Goal: Task Accomplishment & Management: Manage account settings

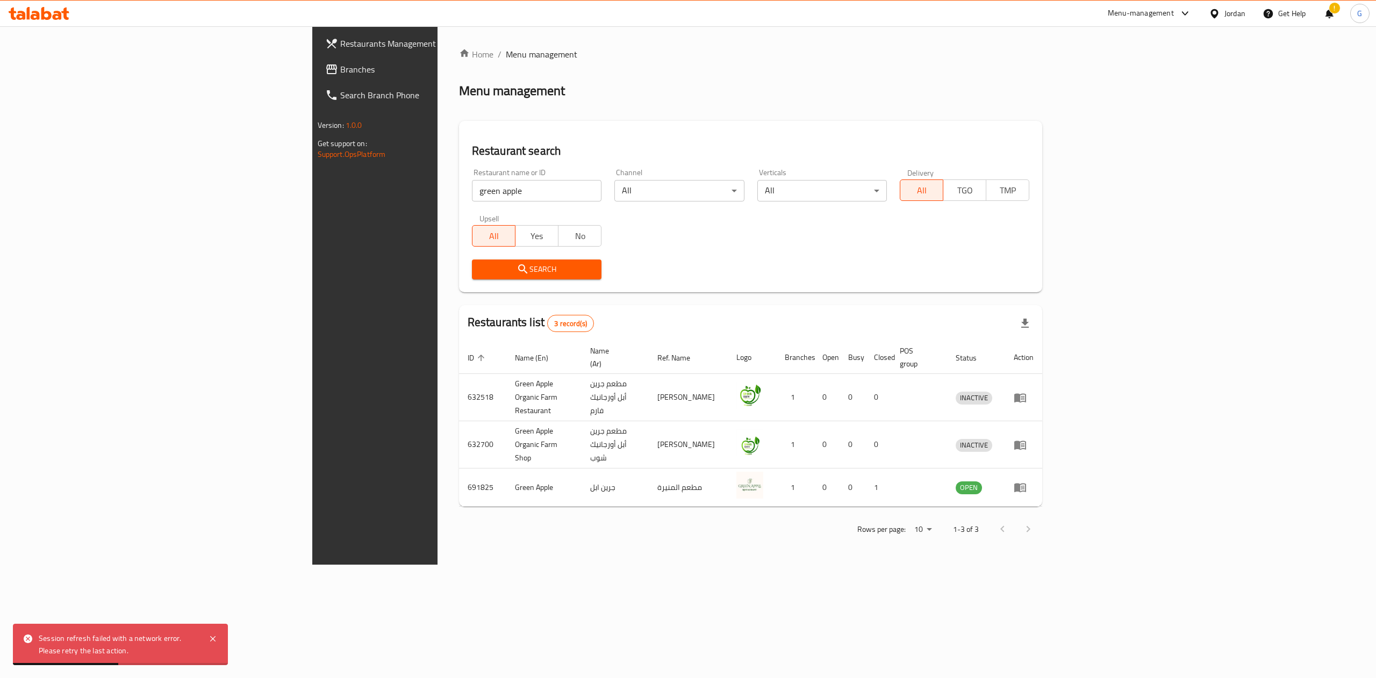
drag, startPoint x: 0, startPoint y: 0, endPoint x: 315, endPoint y: 193, distance: 369.3
click at [472, 193] on input "green apple" at bounding box center [537, 190] width 130 height 21
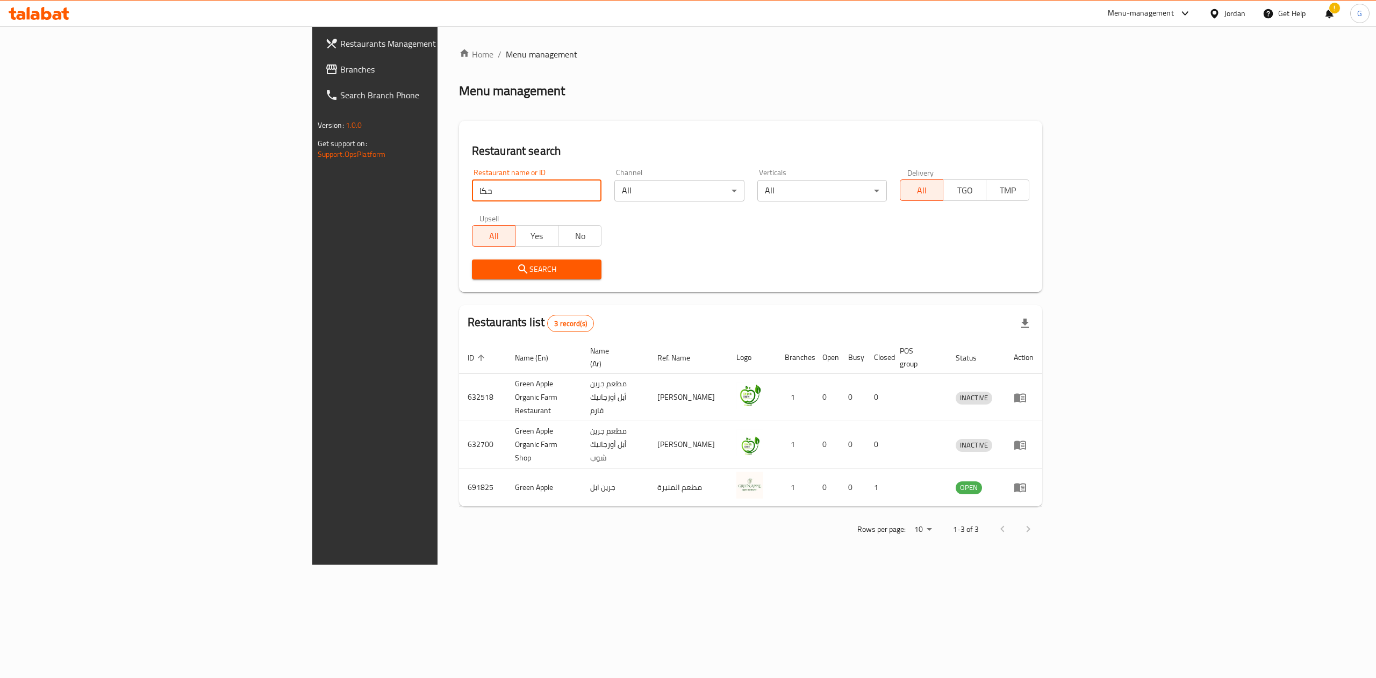
type input "حكايا جنينتنا"
click button "Search" at bounding box center [537, 270] width 130 height 20
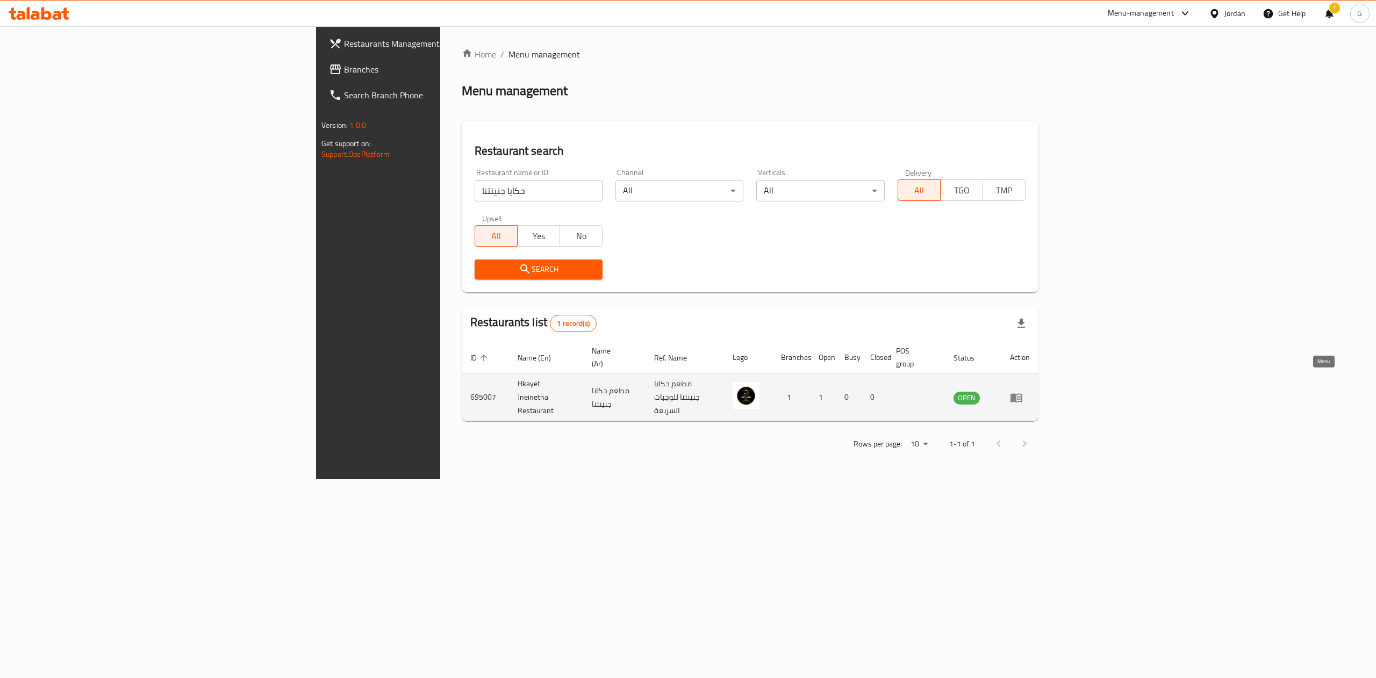
click at [1023, 391] on icon "enhanced table" at bounding box center [1016, 397] width 13 height 13
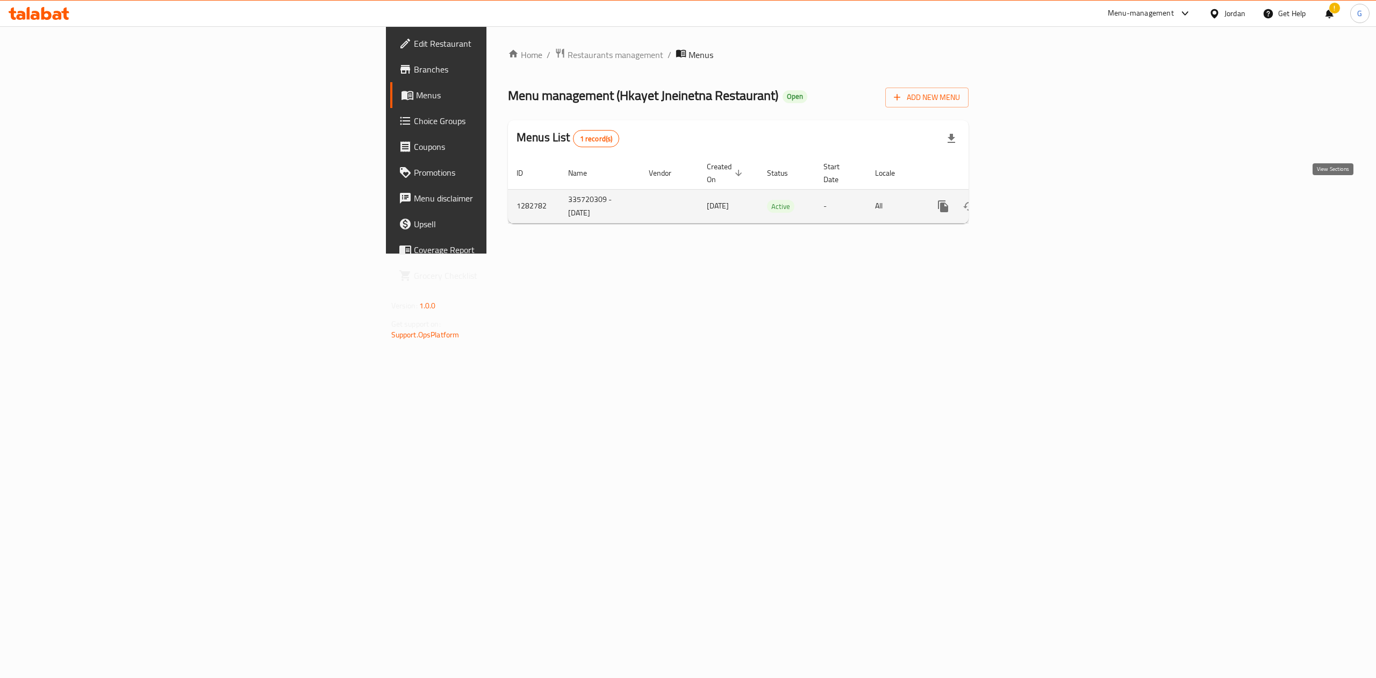
click at [1027, 200] on icon "enhanced table" at bounding box center [1020, 206] width 13 height 13
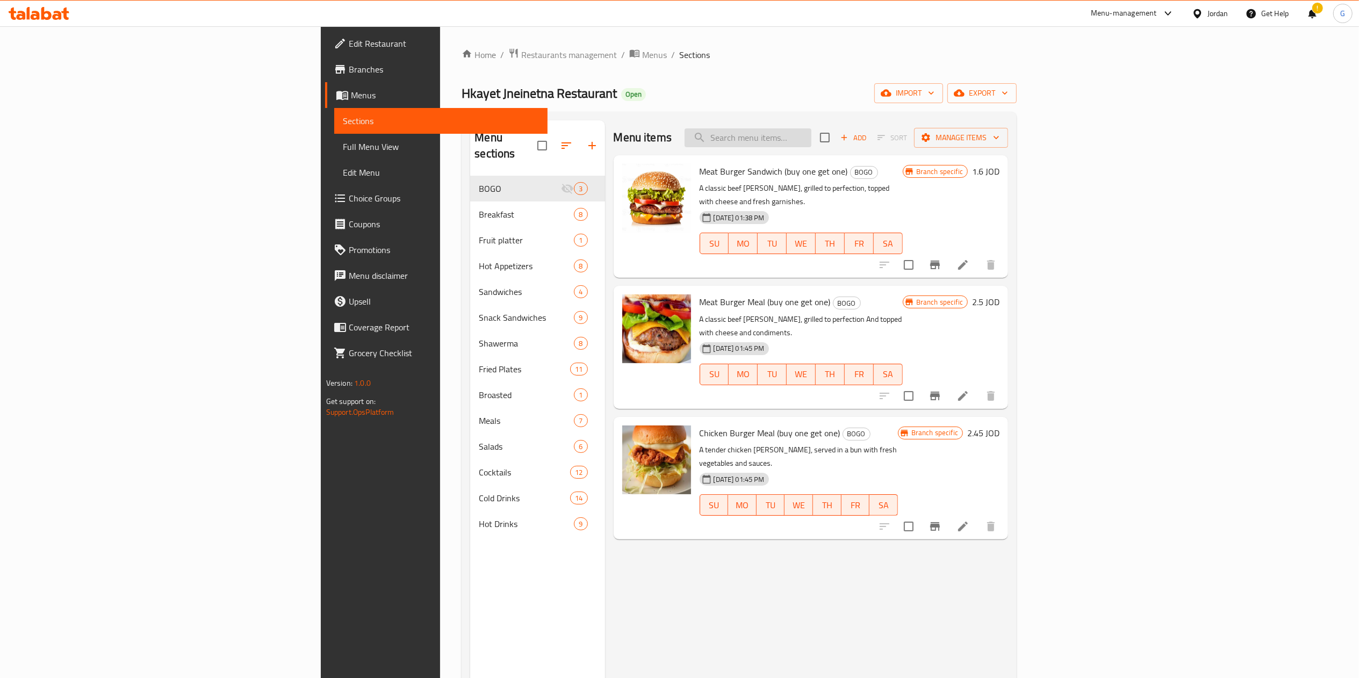
click at [811, 135] on input "search" at bounding box center [748, 137] width 127 height 19
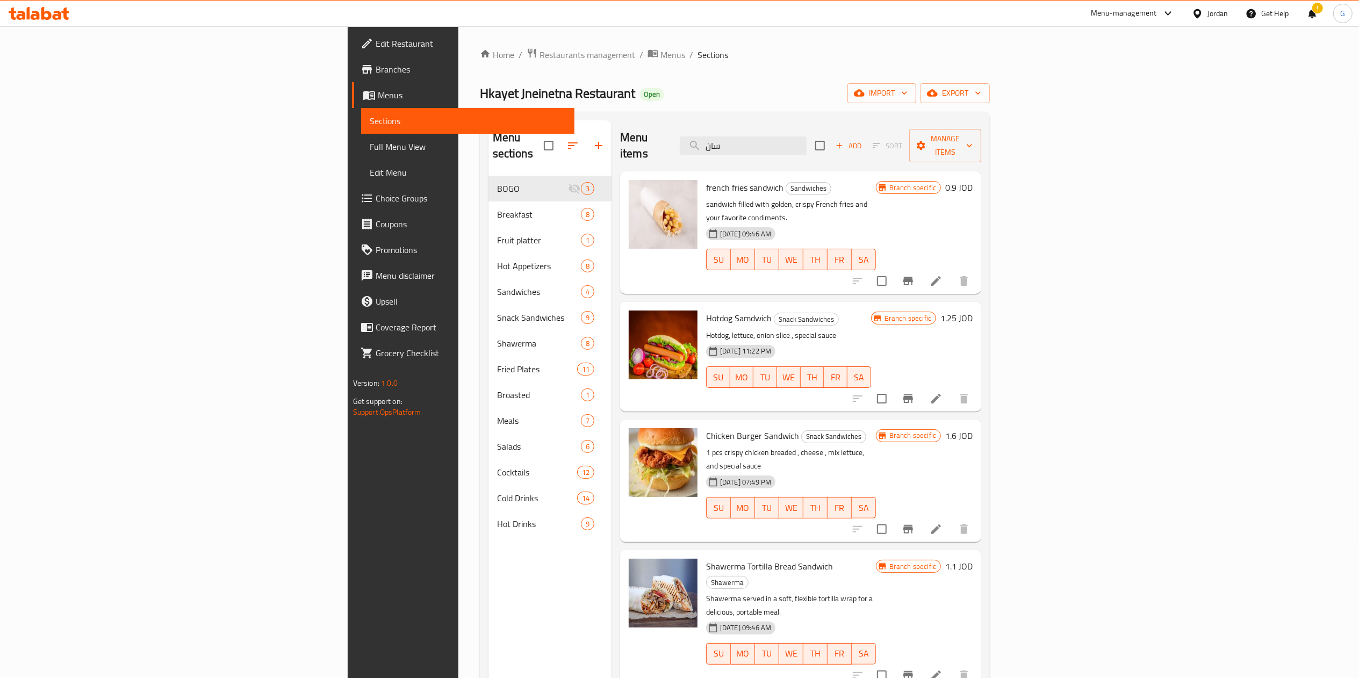
type input "سان"
click at [62, 11] on icon at bounding box center [39, 13] width 61 height 13
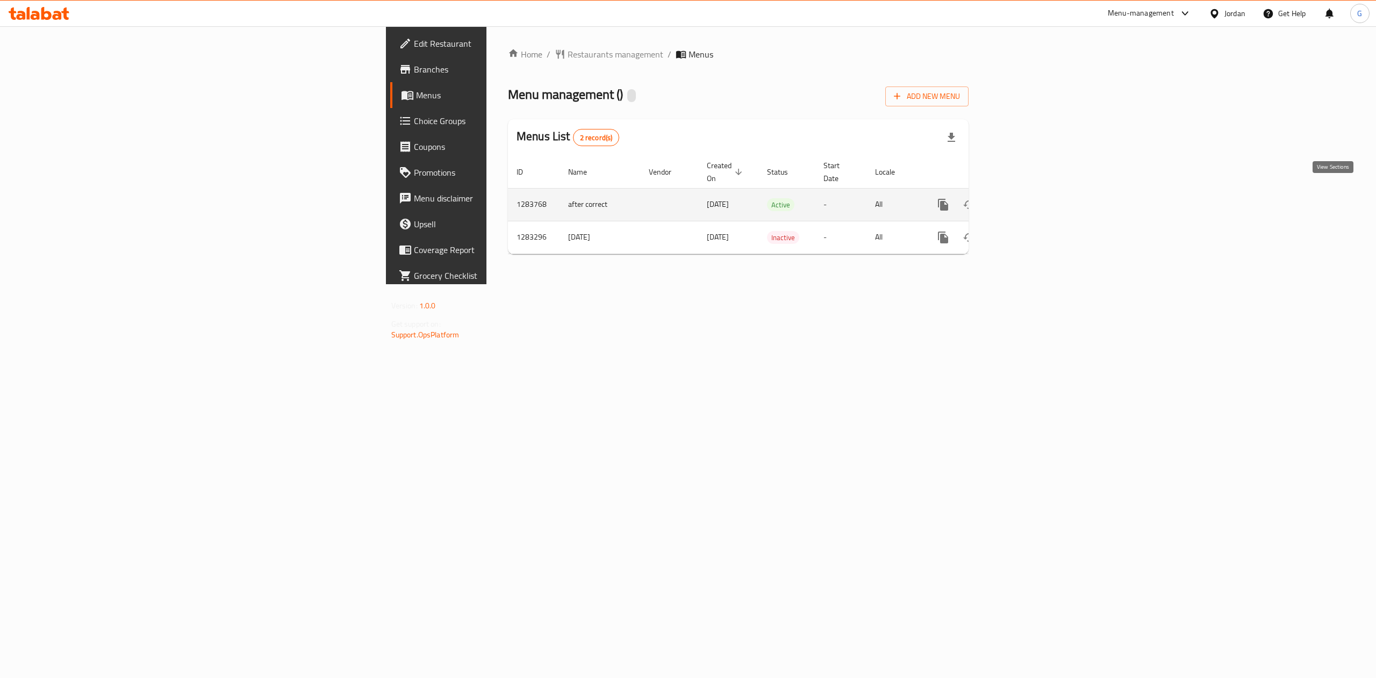
click at [1033, 192] on link "enhanced table" at bounding box center [1021, 205] width 26 height 26
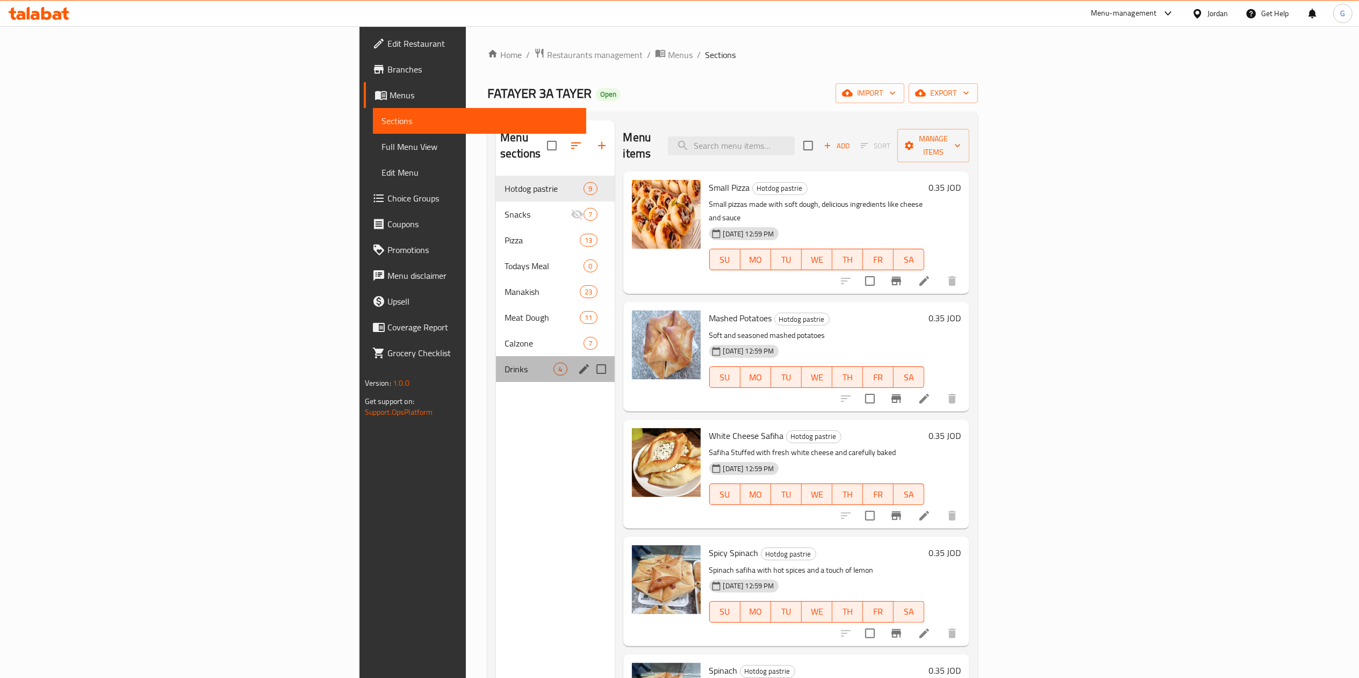
click at [496, 356] on div "Drinks 4" at bounding box center [555, 369] width 118 height 26
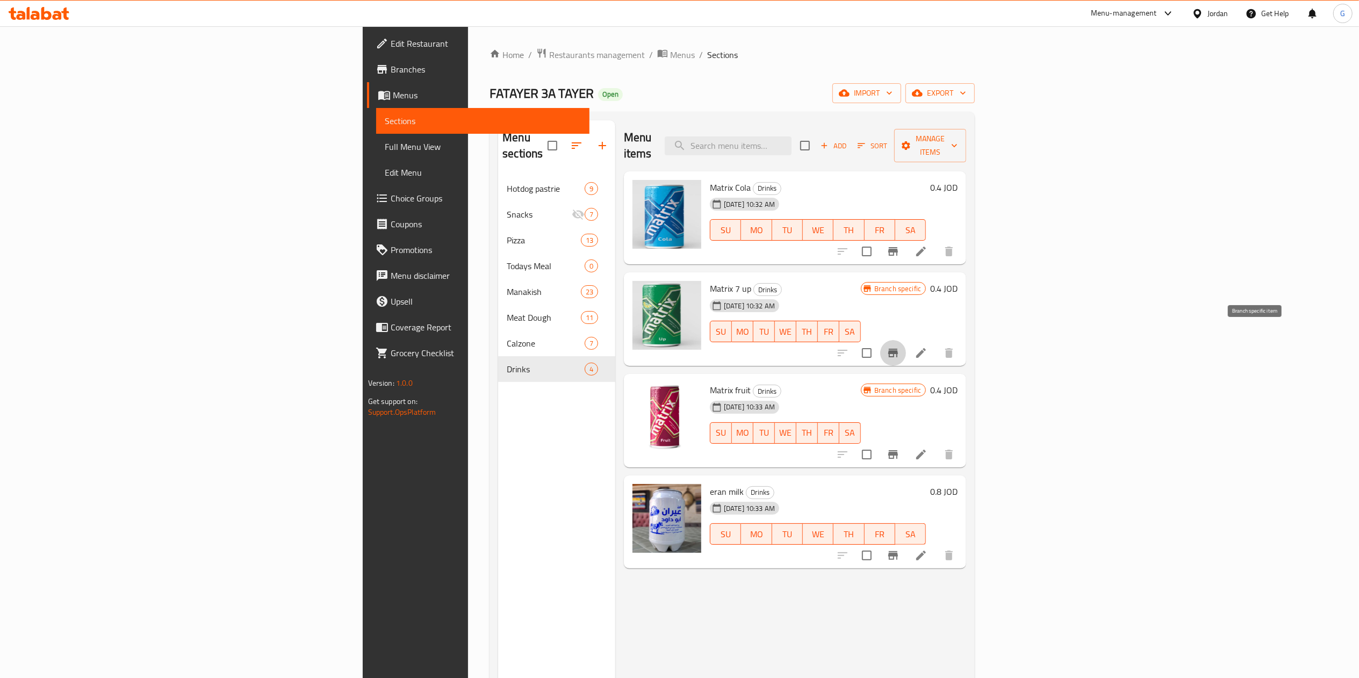
click at [900, 347] on icon "Branch-specific-item" at bounding box center [893, 353] width 13 height 13
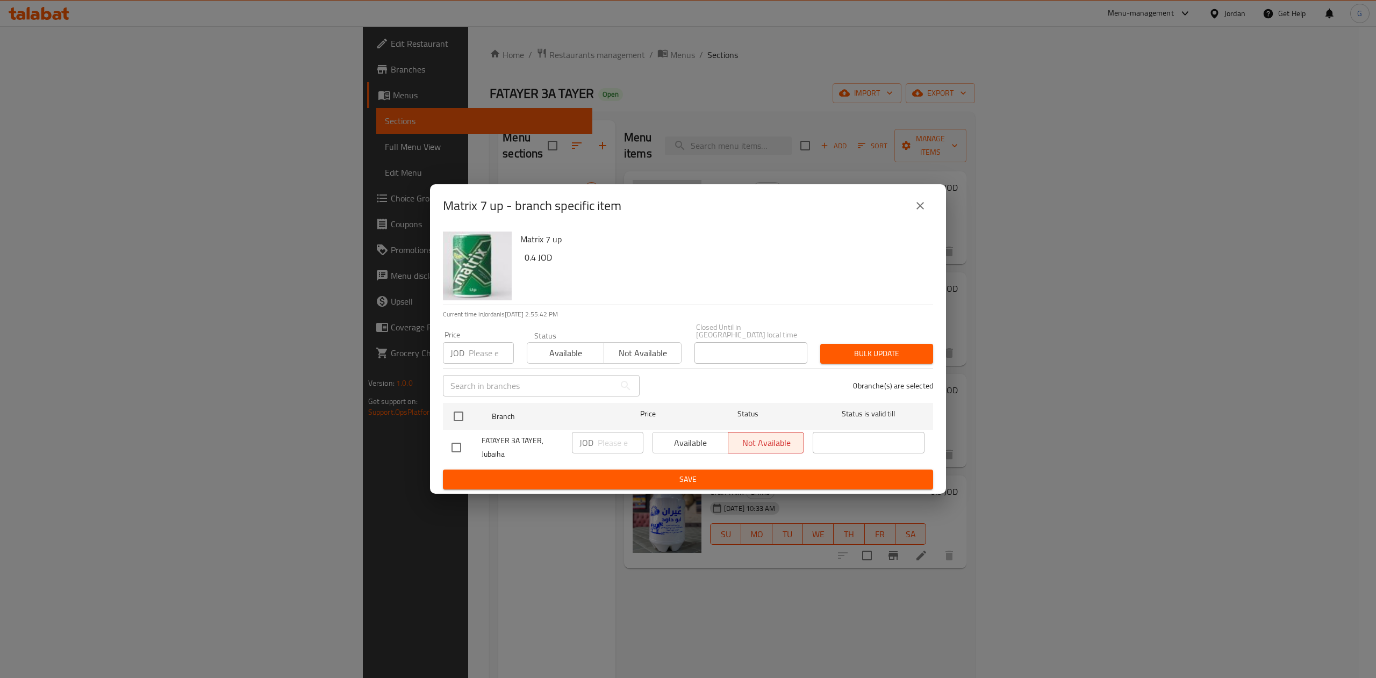
click at [450, 442] on input "checkbox" at bounding box center [456, 447] width 23 height 23
checkbox input "true"
click at [693, 440] on span "Available" at bounding box center [690, 443] width 67 height 16
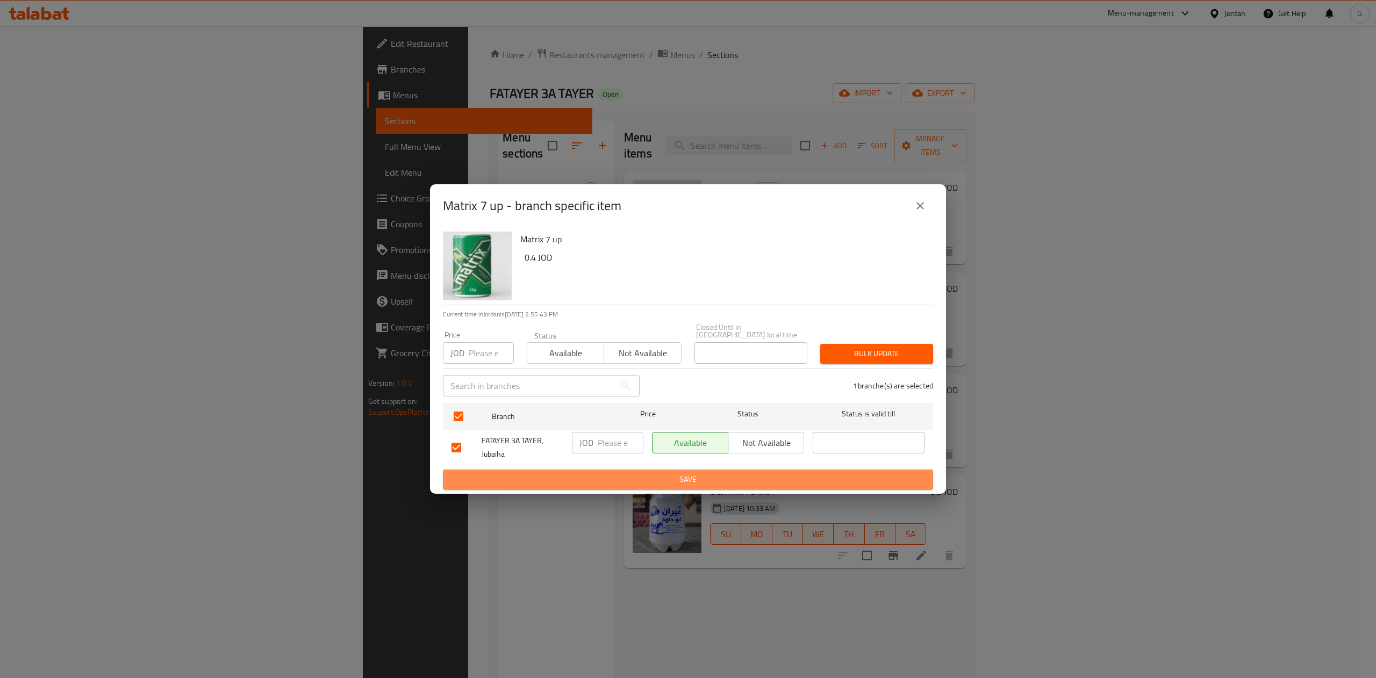
click at [691, 473] on span "Save" at bounding box center [687, 479] width 473 height 13
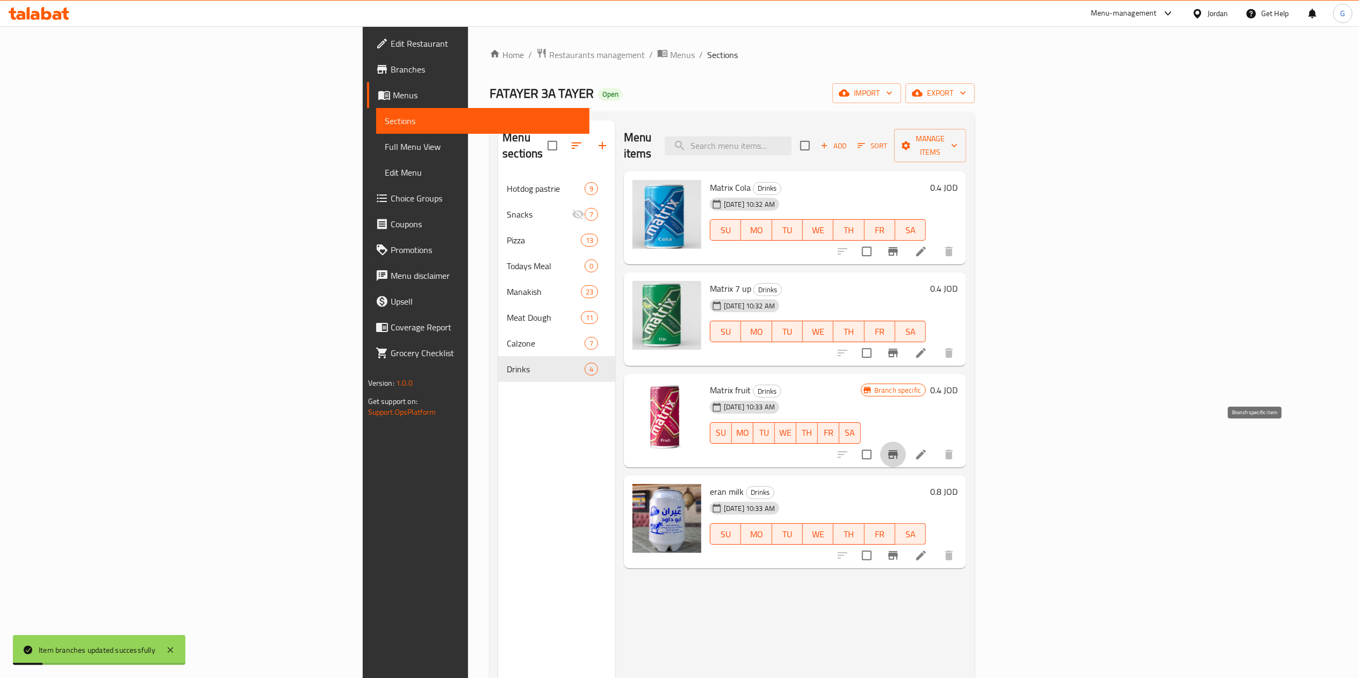
click at [906, 442] on button "Branch-specific-item" at bounding box center [893, 455] width 26 height 26
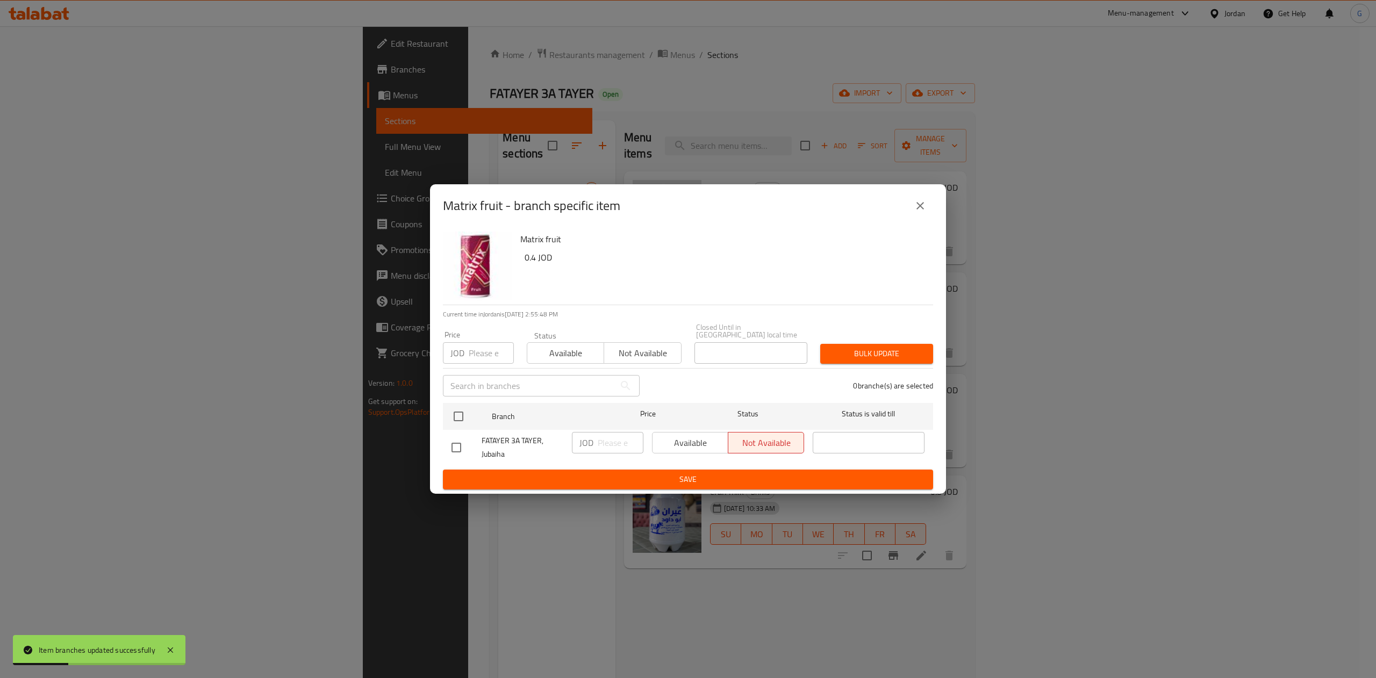
click at [457, 442] on input "checkbox" at bounding box center [456, 447] width 23 height 23
checkbox input "true"
drag, startPoint x: 677, startPoint y: 427, endPoint x: 681, endPoint y: 448, distance: 21.4
click at [681, 448] on div "Available Not available" at bounding box center [728, 448] width 161 height 40
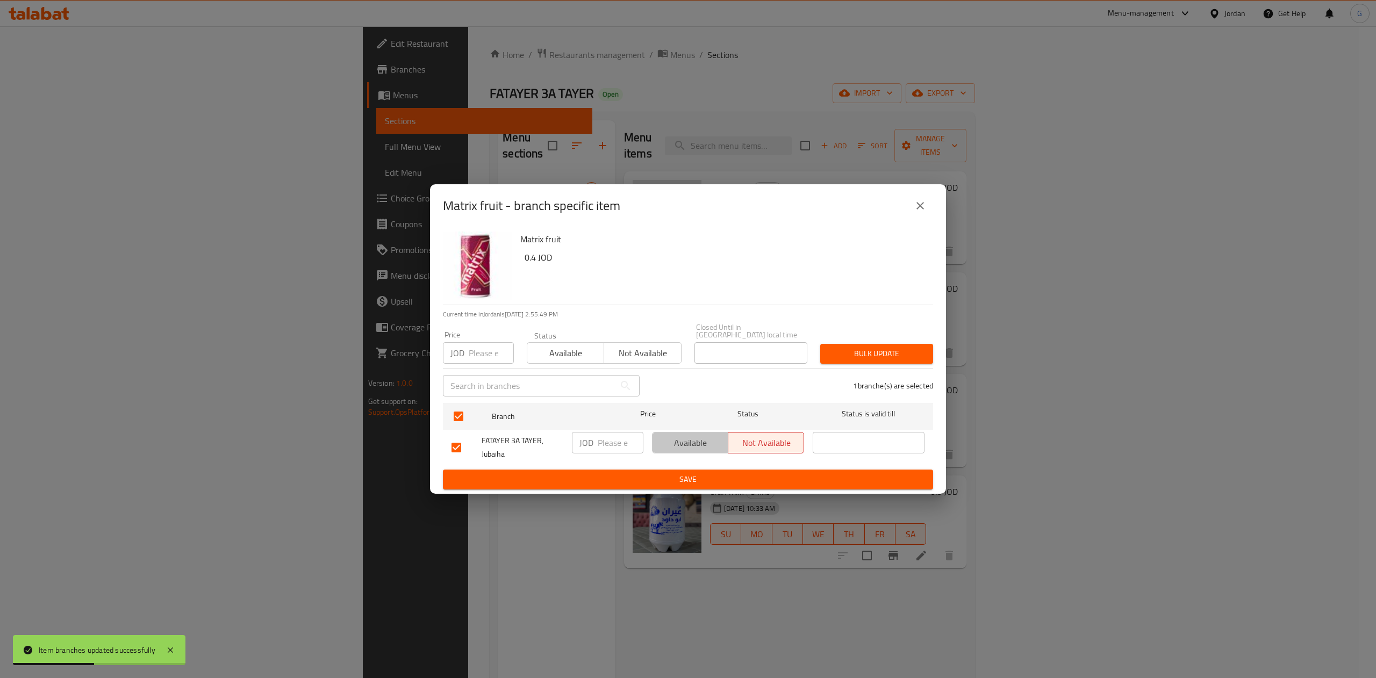
click at [681, 448] on button "Available" at bounding box center [690, 442] width 76 height 21
click at [684, 473] on span "Save" at bounding box center [687, 479] width 473 height 13
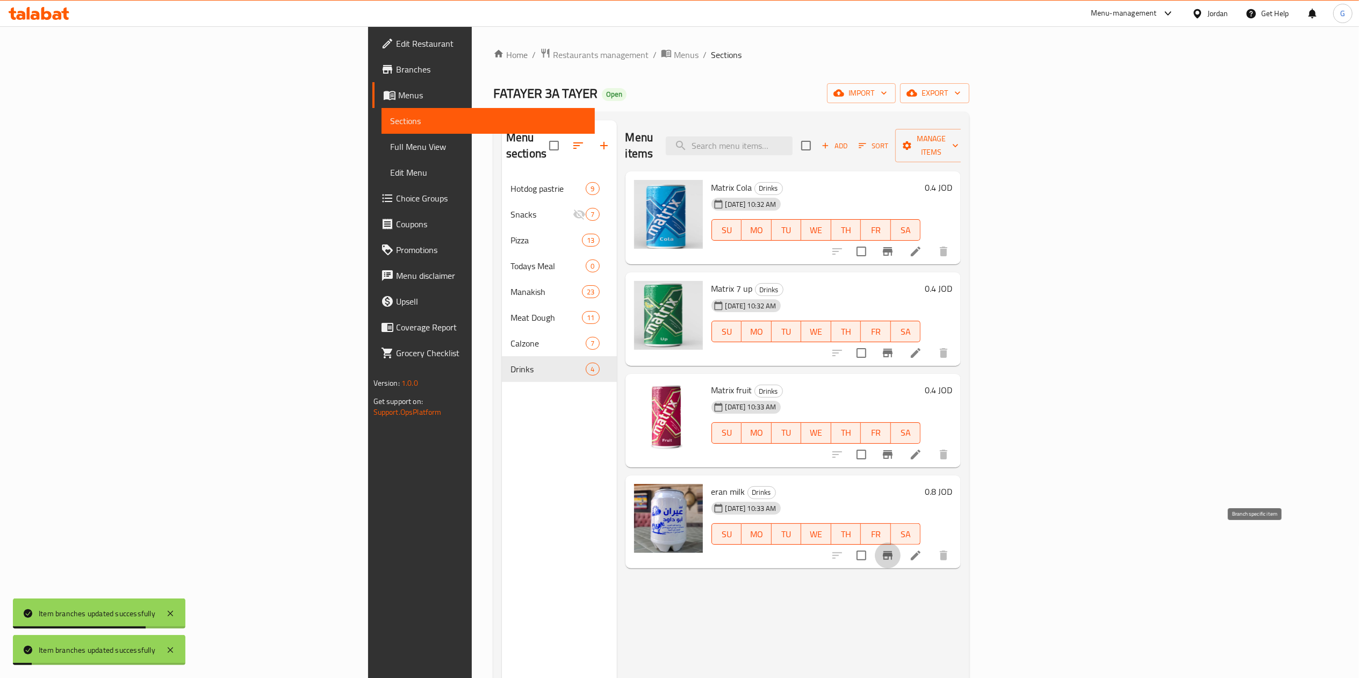
click at [901, 548] on button "Branch-specific-item" at bounding box center [888, 556] width 26 height 26
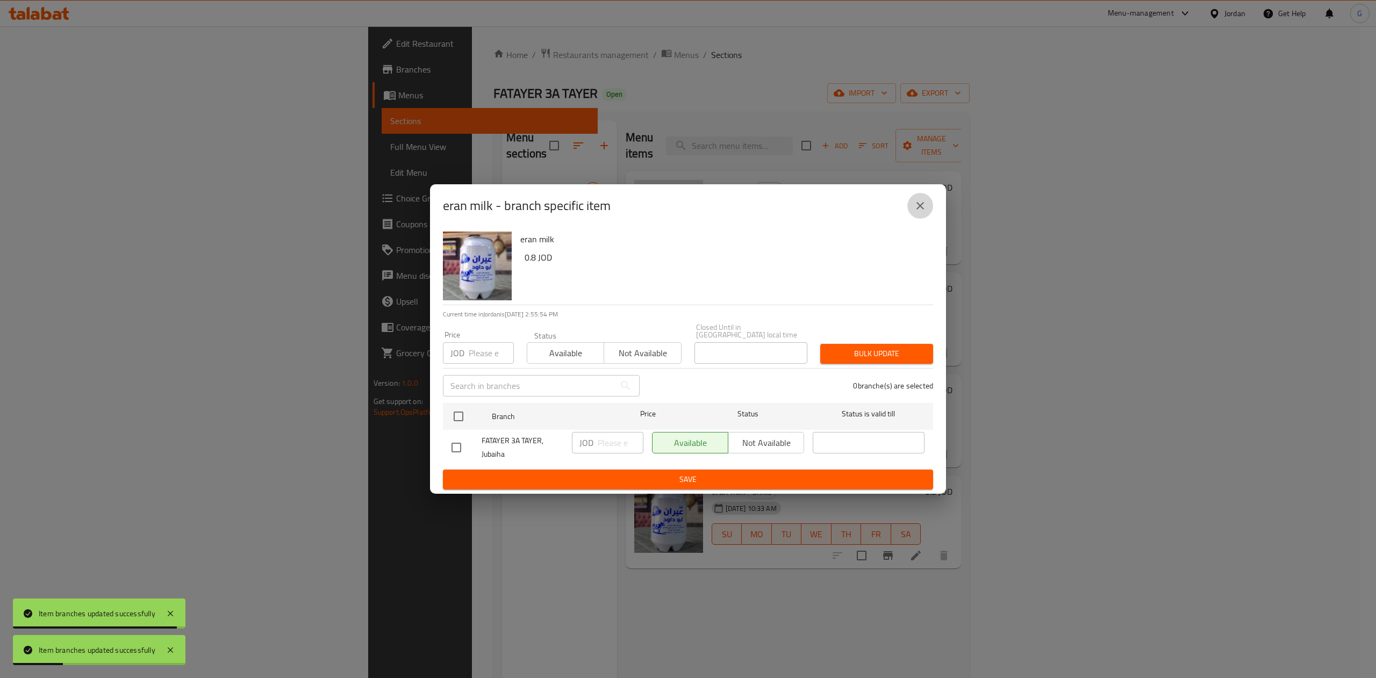
click at [922, 212] on icon "close" at bounding box center [920, 205] width 13 height 13
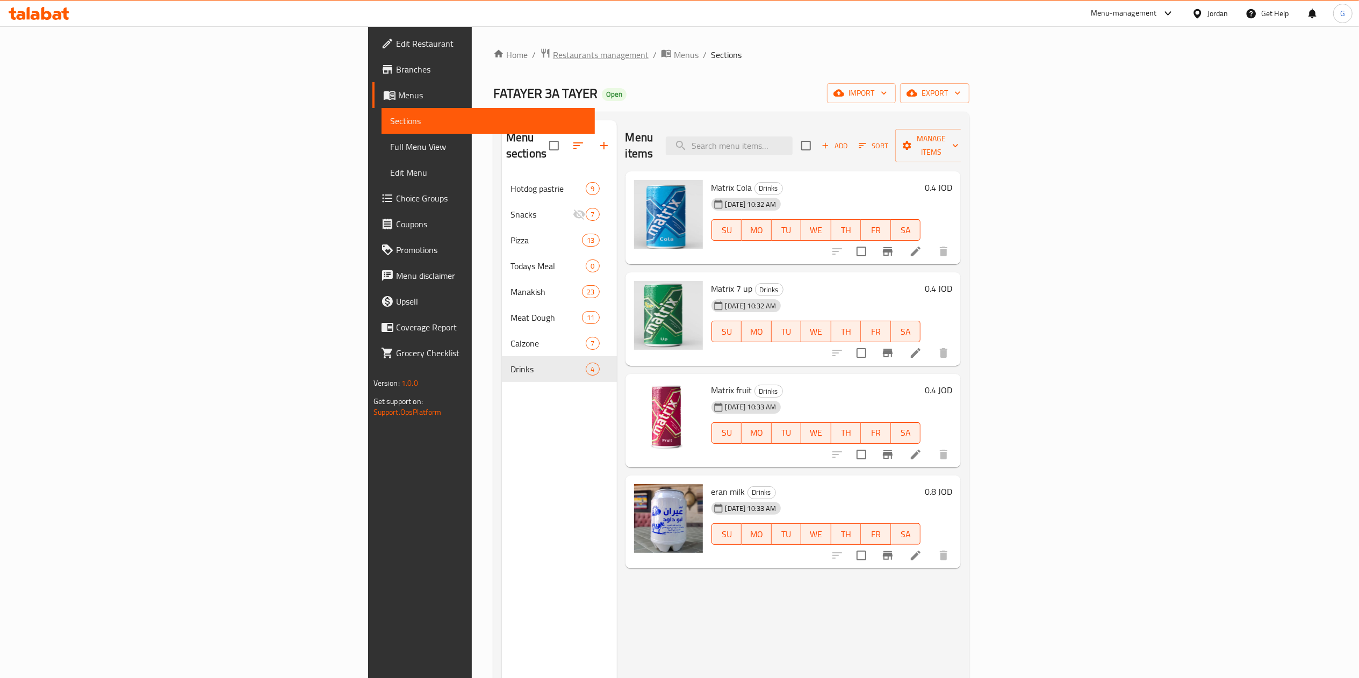
click at [553, 51] on span "Restaurants management" at bounding box center [601, 54] width 96 height 13
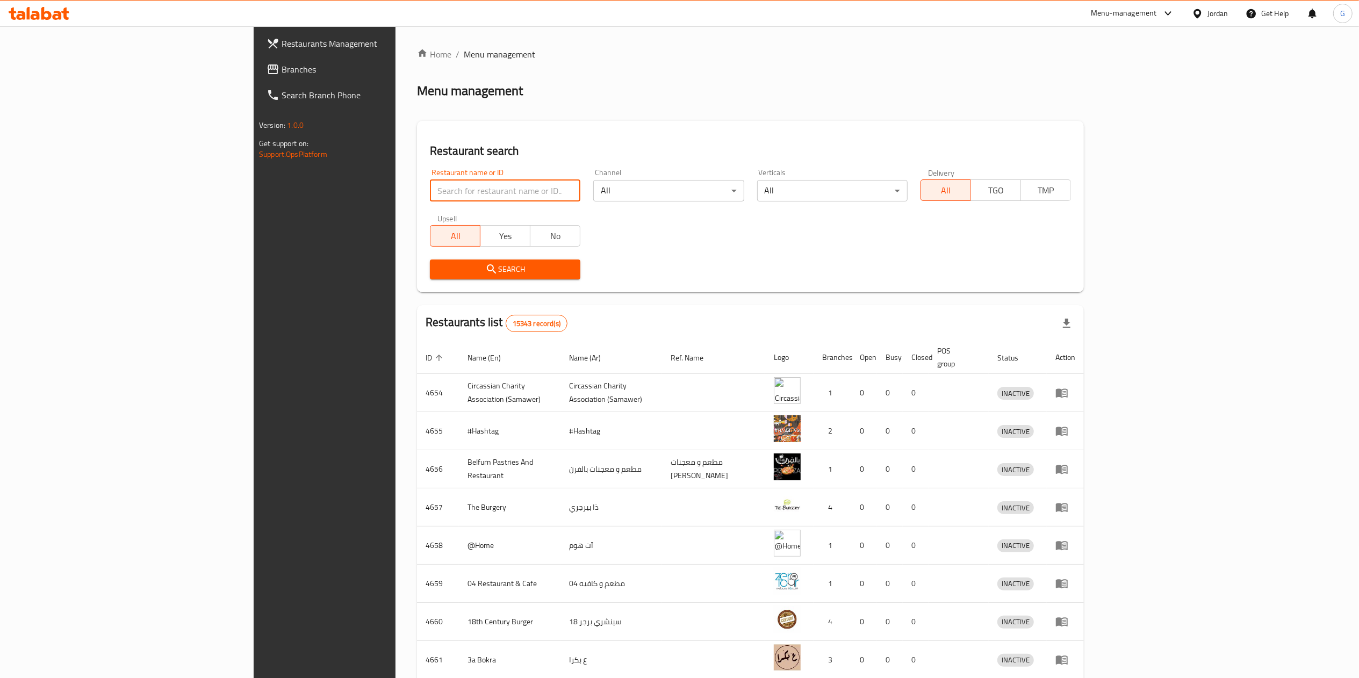
click at [430, 188] on input "search" at bounding box center [505, 190] width 150 height 21
type input "حكايا جنينتنا"
drag, startPoint x: 429, startPoint y: 257, endPoint x: 429, endPoint y: 277, distance: 19.9
click at [430, 277] on button "Search" at bounding box center [505, 270] width 150 height 20
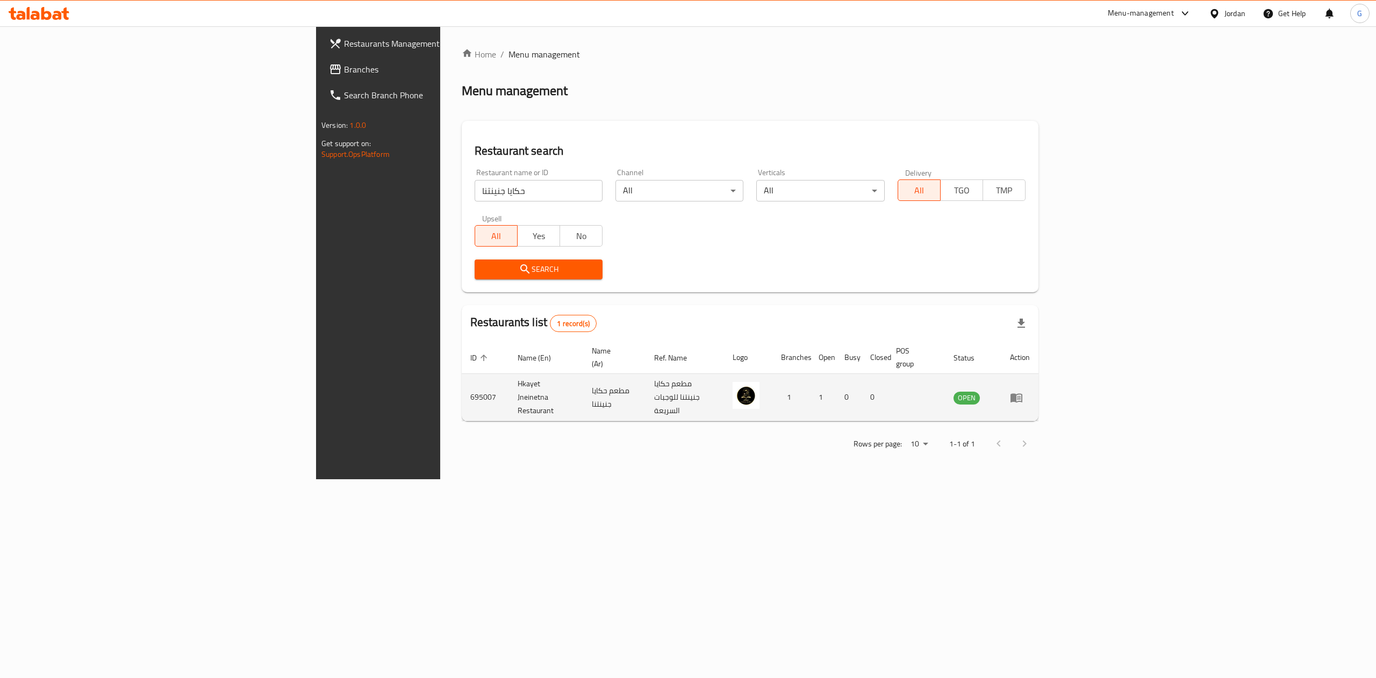
click at [462, 377] on td "695007" at bounding box center [485, 397] width 47 height 47
copy td "695007"
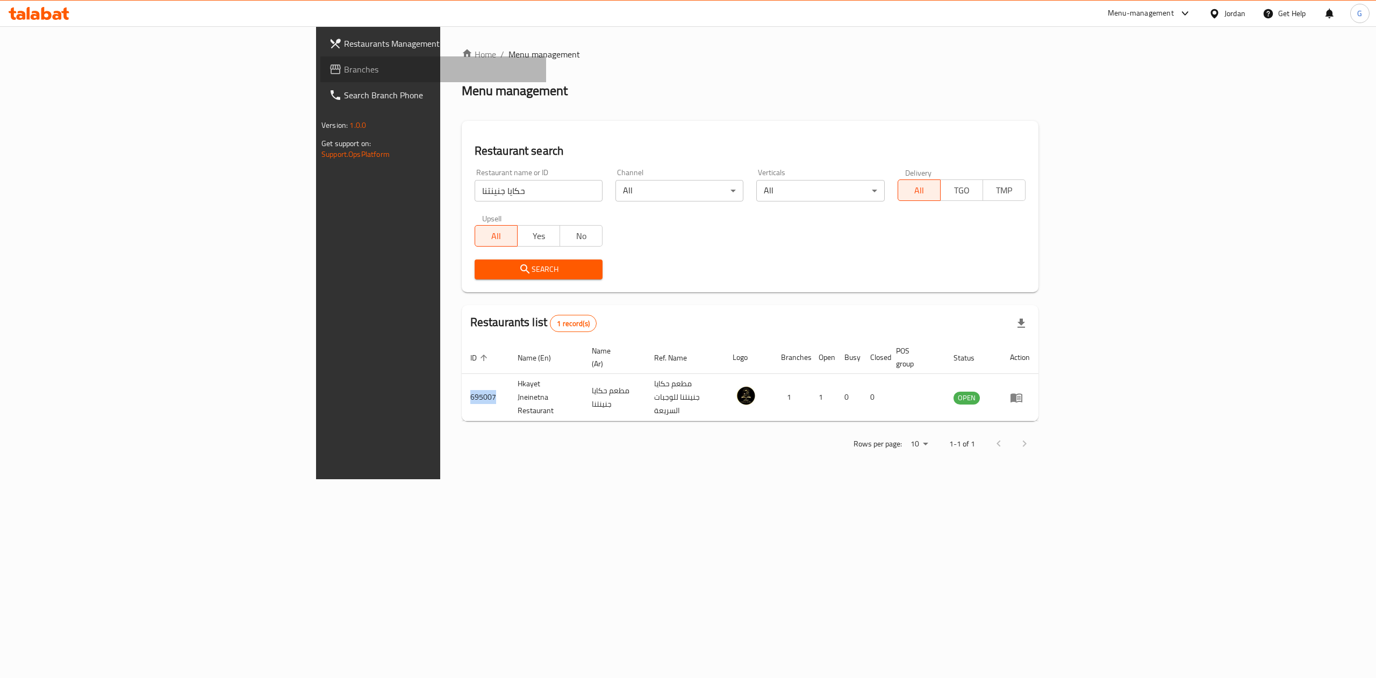
click at [344, 63] on span "Branches" at bounding box center [440, 69] width 193 height 13
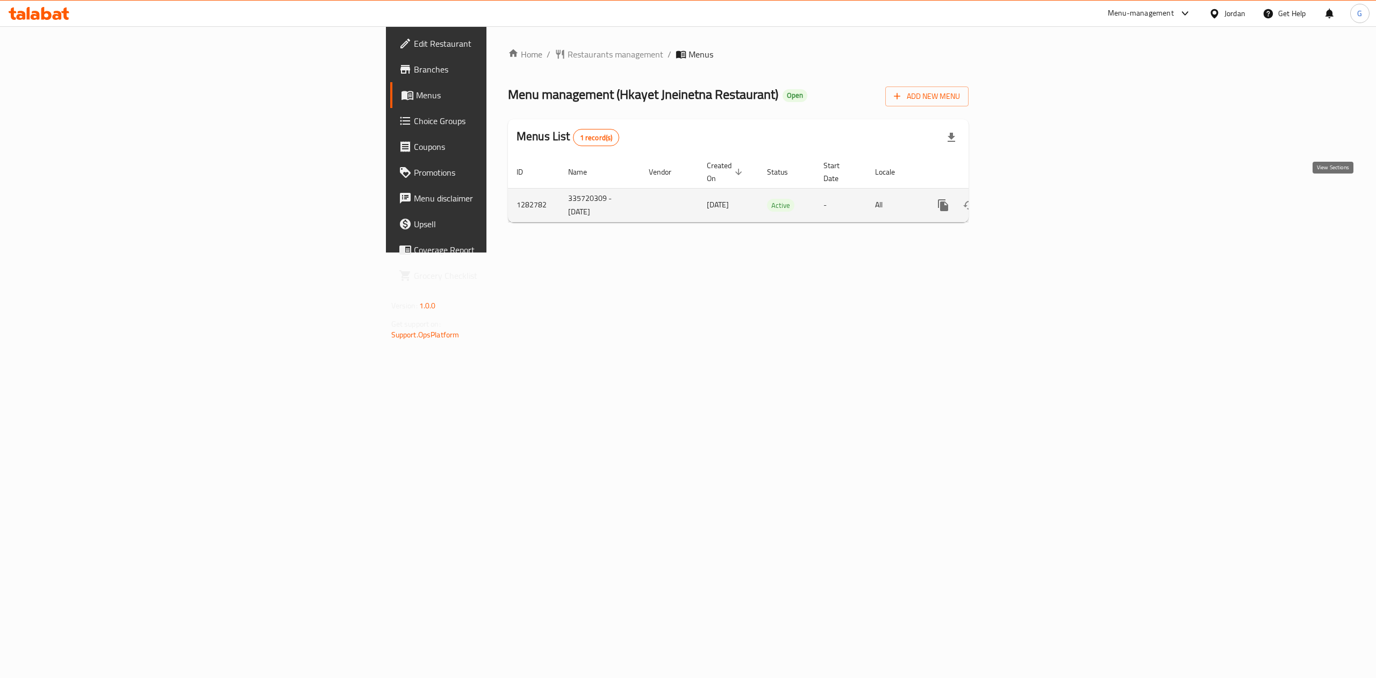
click at [1033, 193] on link "enhanced table" at bounding box center [1021, 205] width 26 height 26
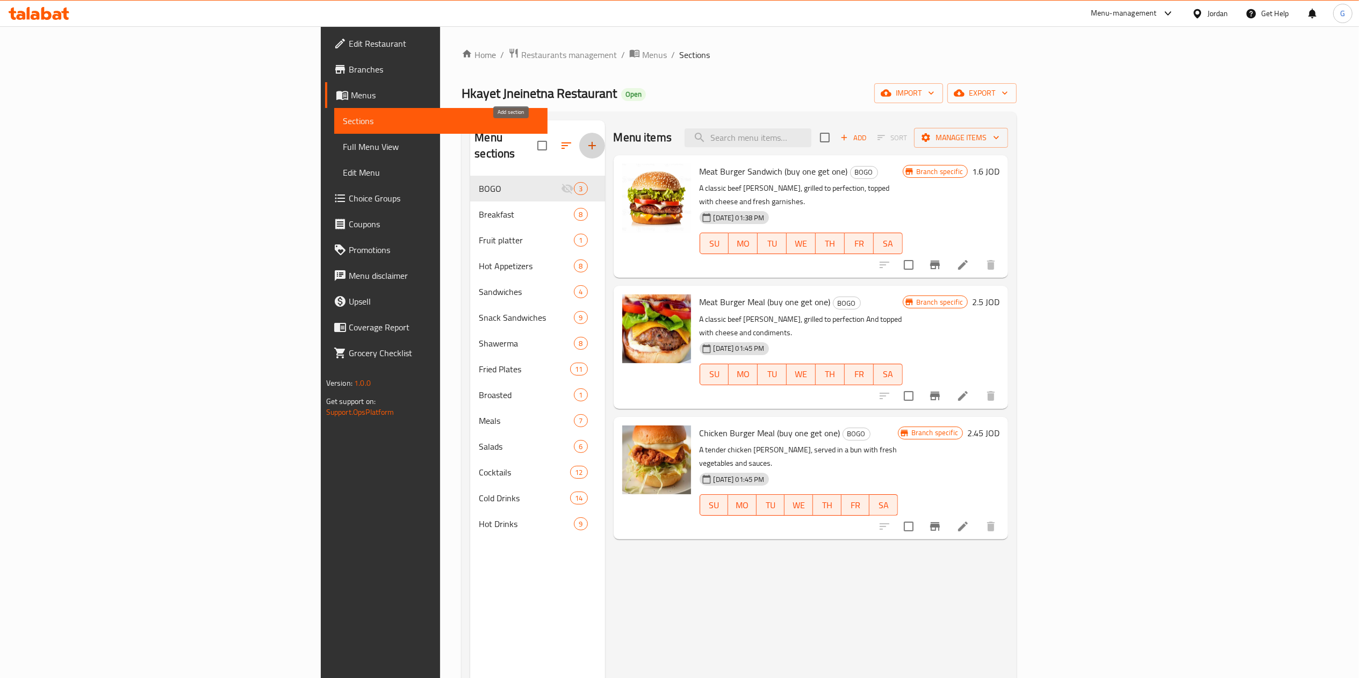
click at [579, 137] on button "button" at bounding box center [592, 146] width 26 height 26
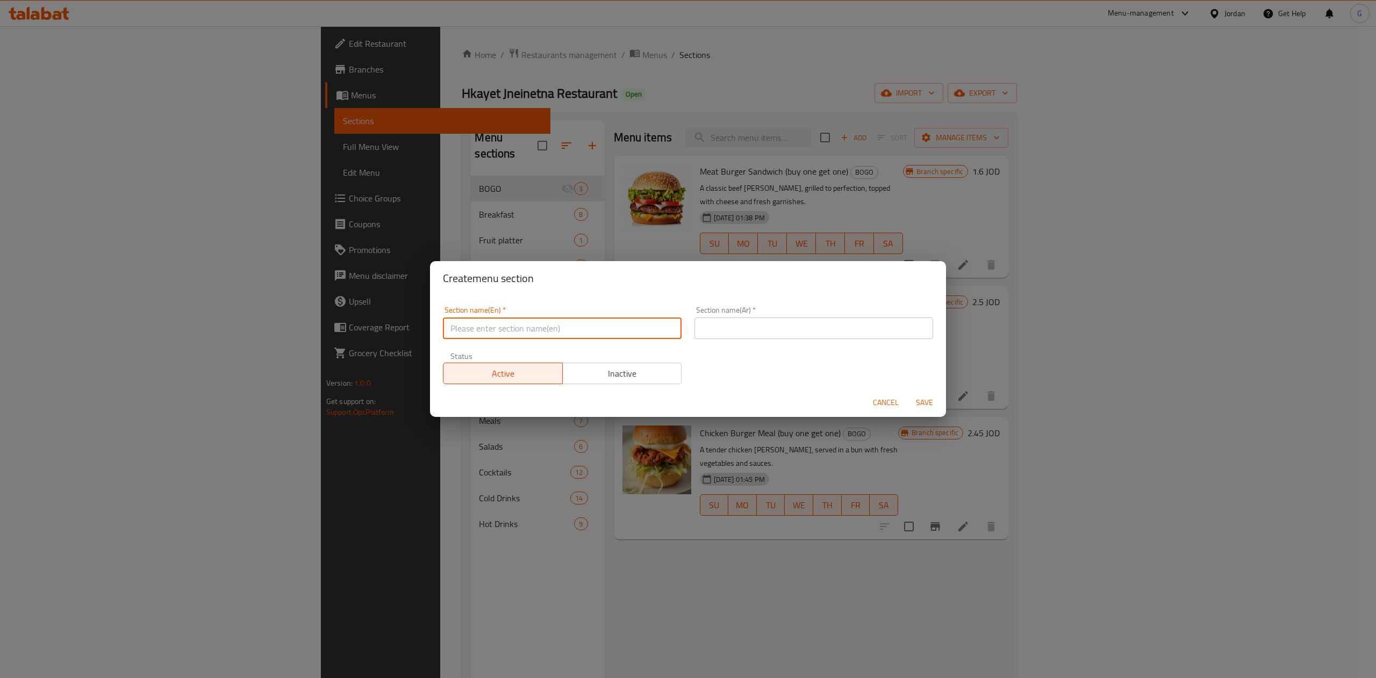
click at [609, 329] on input "text" at bounding box center [562, 328] width 239 height 21
type input "1 JD offer"
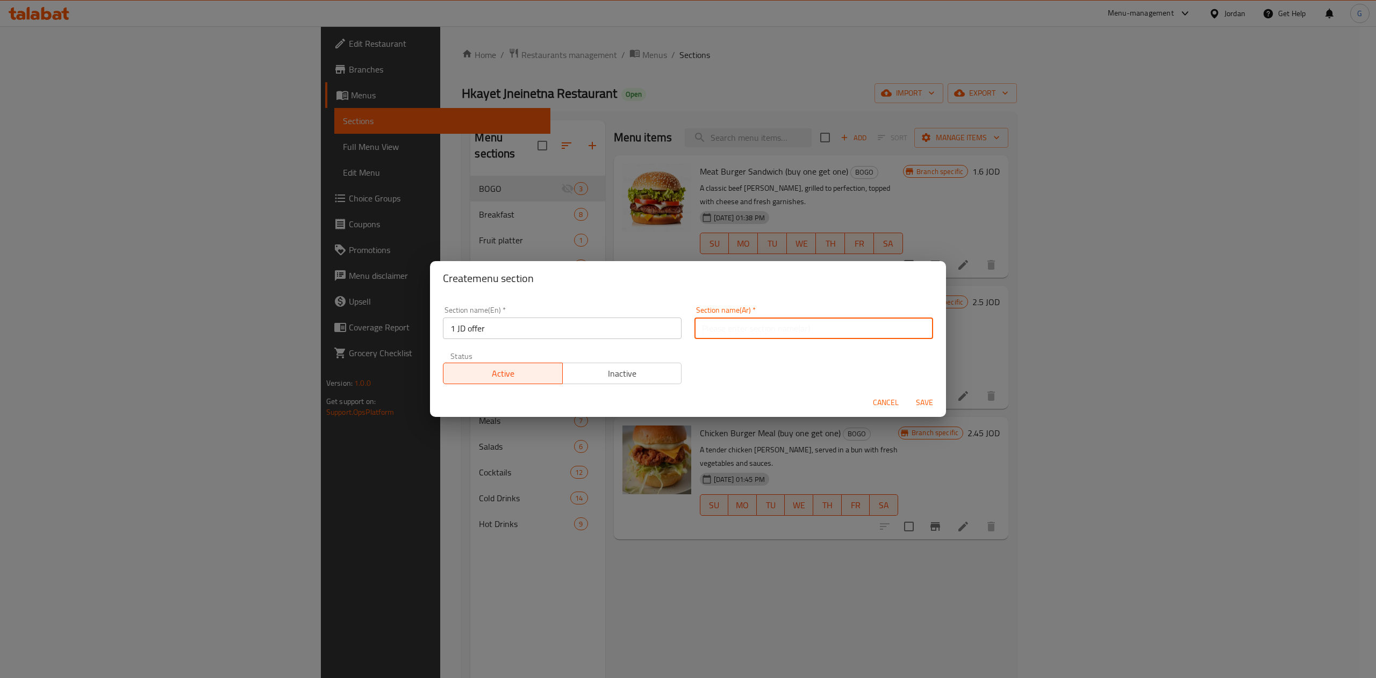
drag, startPoint x: 723, startPoint y: 339, endPoint x: 759, endPoint y: 326, distance: 38.2
click at [759, 326] on div "Section name(Ar)   * Section name(Ar) *" at bounding box center [813, 323] width 251 height 46
click at [759, 326] on input "text" at bounding box center [813, 328] width 239 height 21
type input "عرض الدينار الواحد 1"
click at [922, 399] on span "Save" at bounding box center [924, 402] width 26 height 13
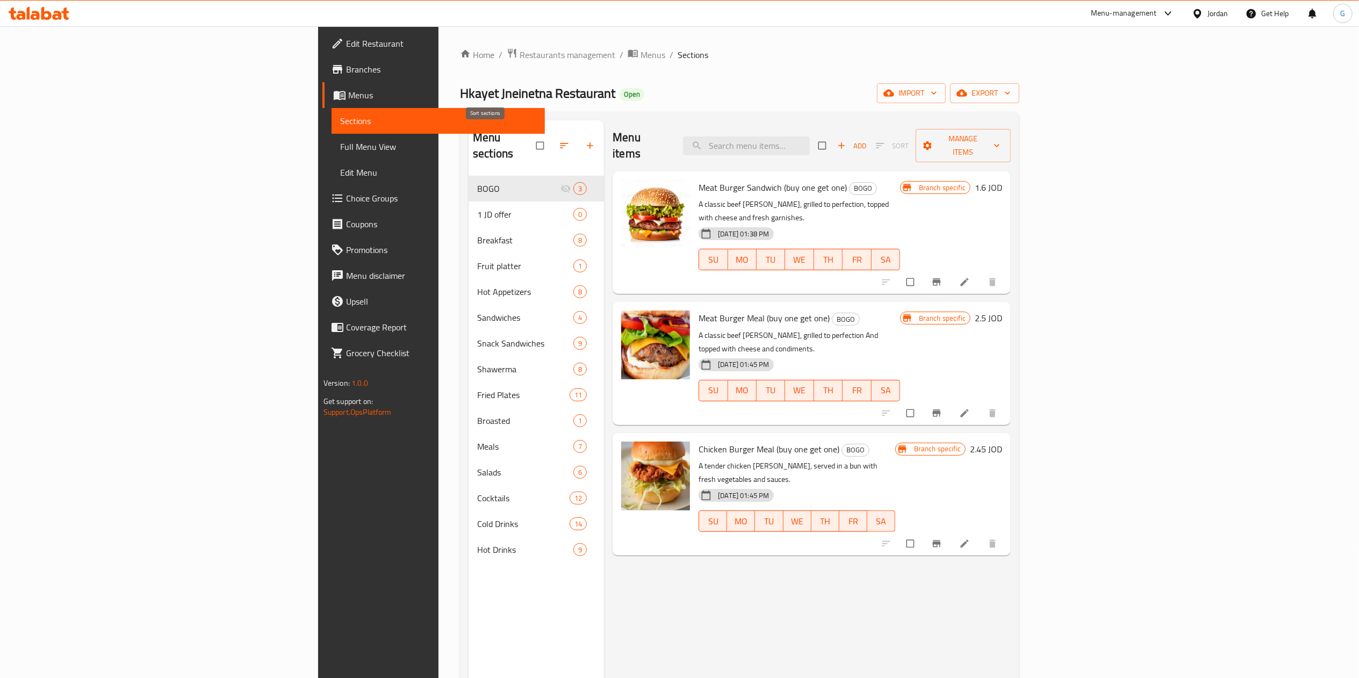
click at [559, 140] on icon "button" at bounding box center [564, 145] width 11 height 11
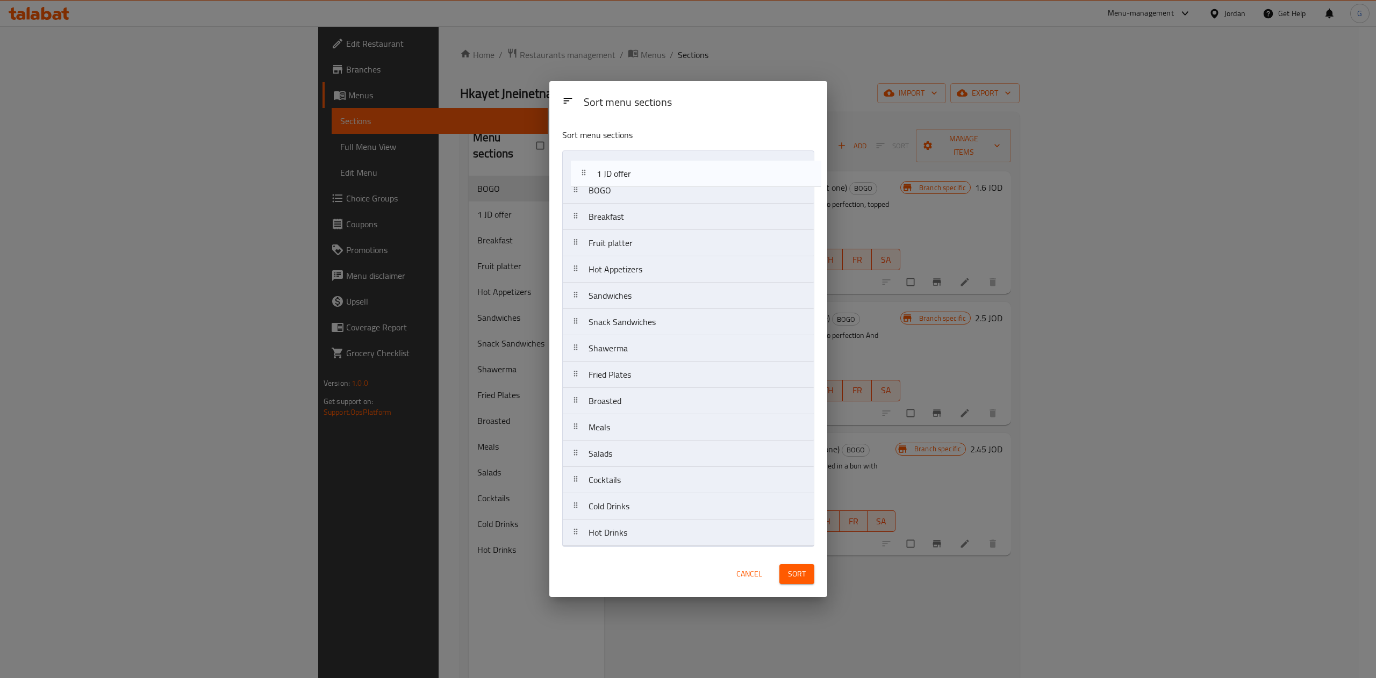
drag, startPoint x: 602, startPoint y: 199, endPoint x: 613, endPoint y: 173, distance: 28.2
click at [613, 173] on nav "BOGO 1 JD offer Breakfast Fruit platter Hot Appetizers Sandwiches Snack Sandwic…" at bounding box center [688, 348] width 252 height 396
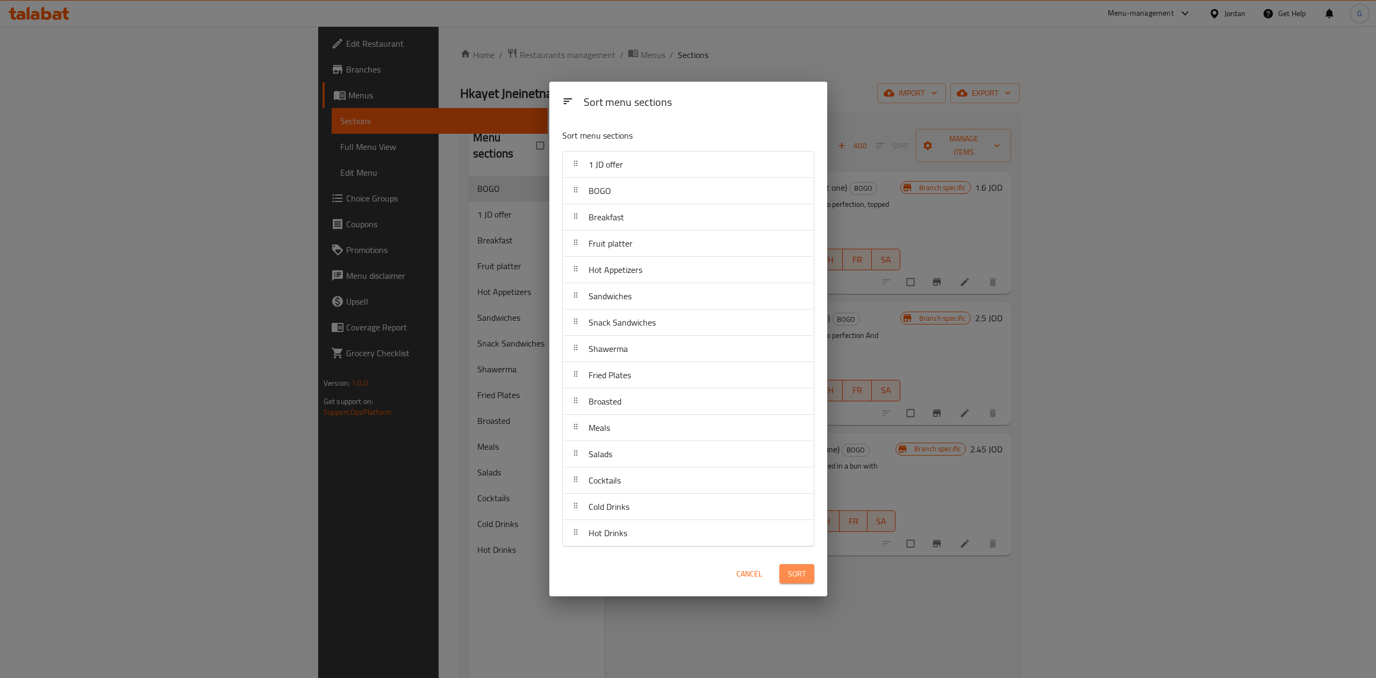
click at [806, 576] on button "Sort" at bounding box center [796, 574] width 35 height 20
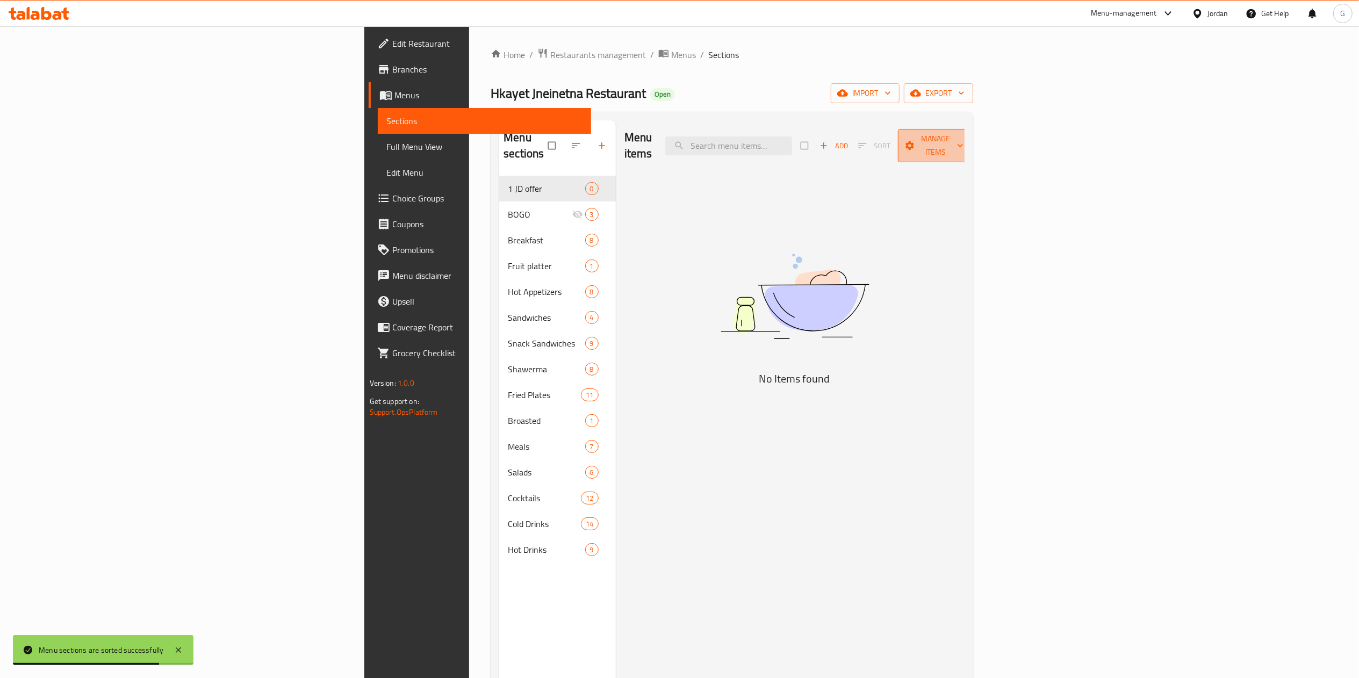
click at [966, 141] on span "Manage items" at bounding box center [936, 145] width 59 height 27
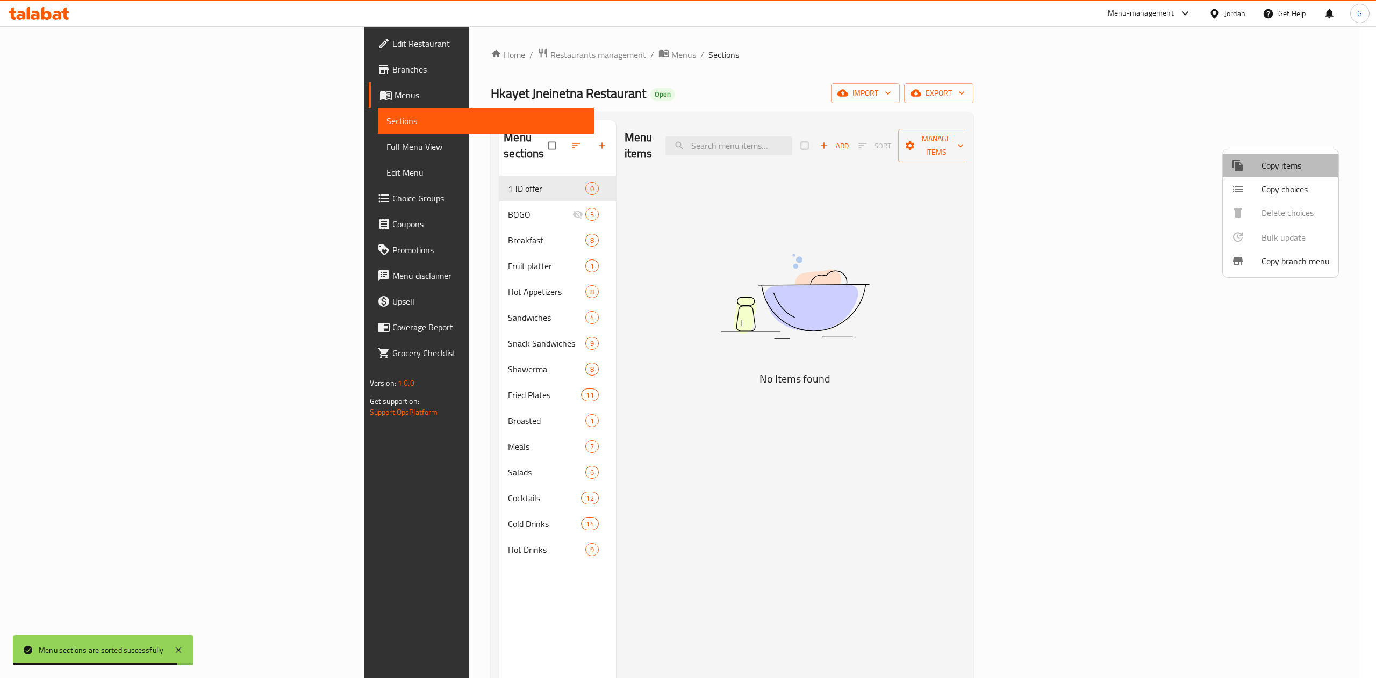
click at [1256, 161] on div at bounding box center [1246, 165] width 30 height 13
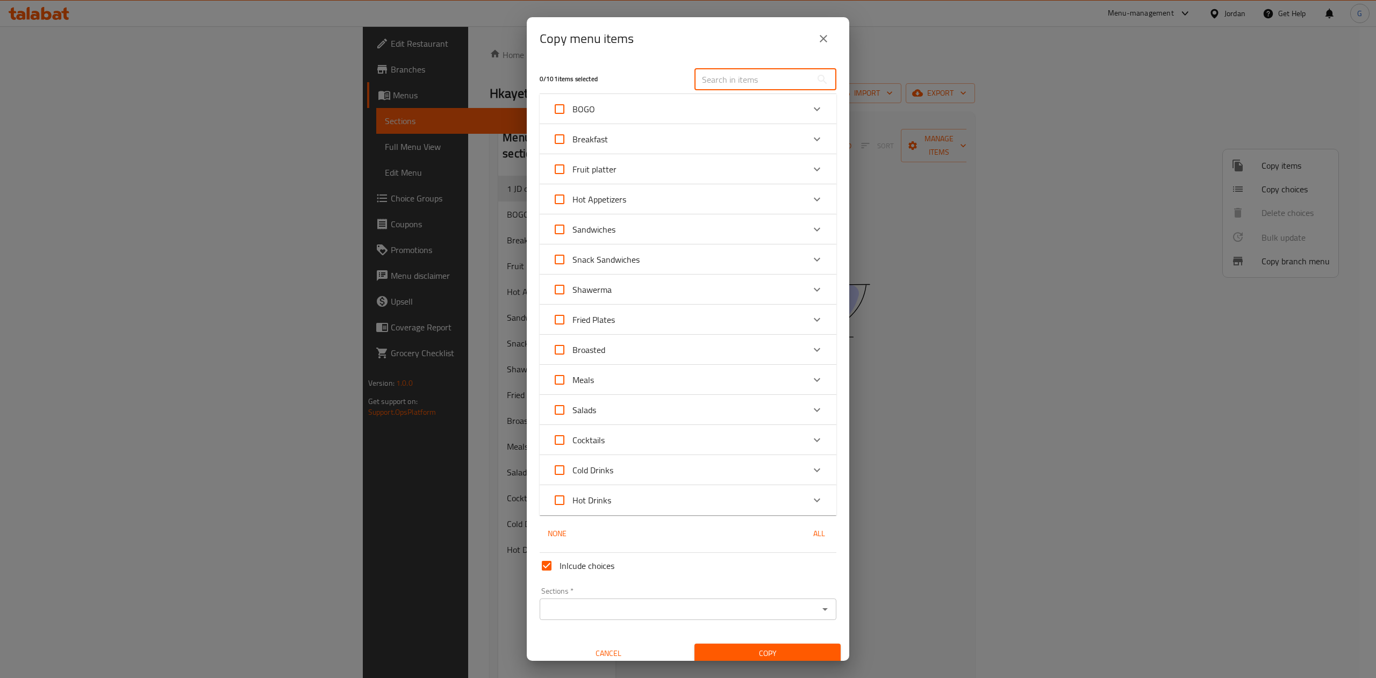
click at [718, 75] on input "text" at bounding box center [752, 79] width 117 height 21
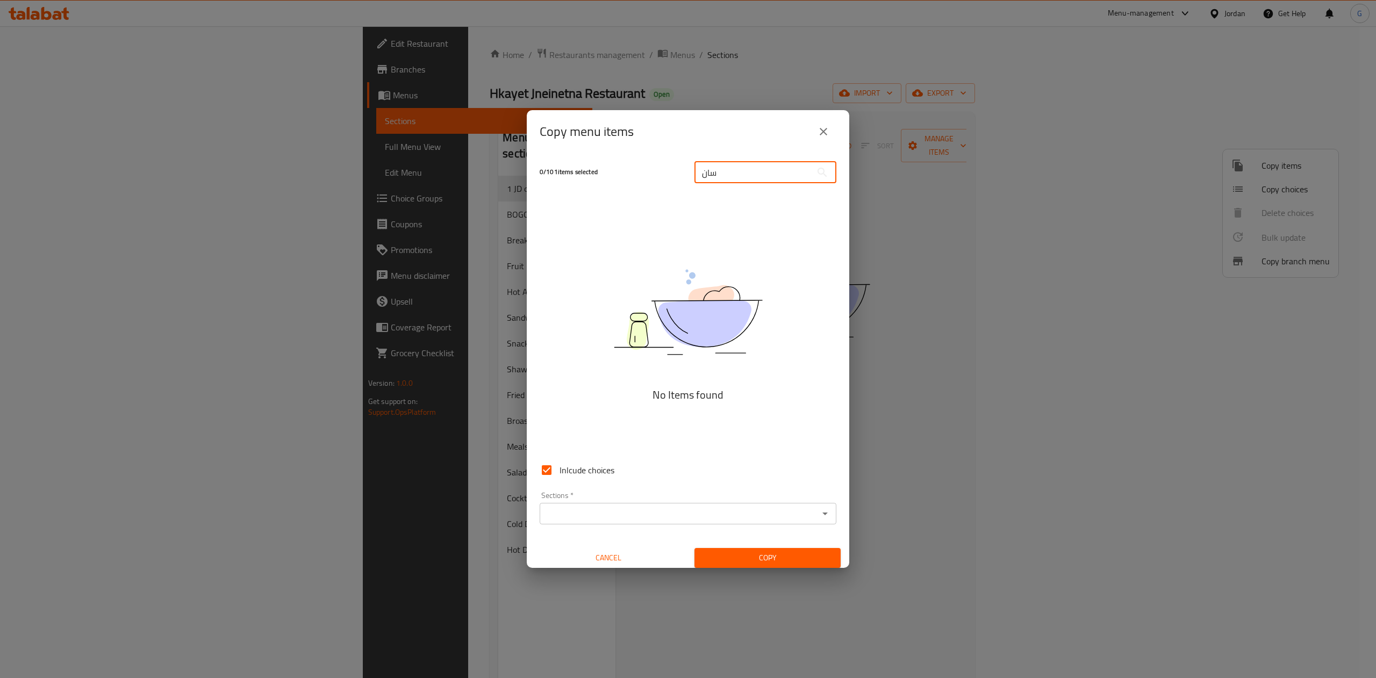
type input "a"
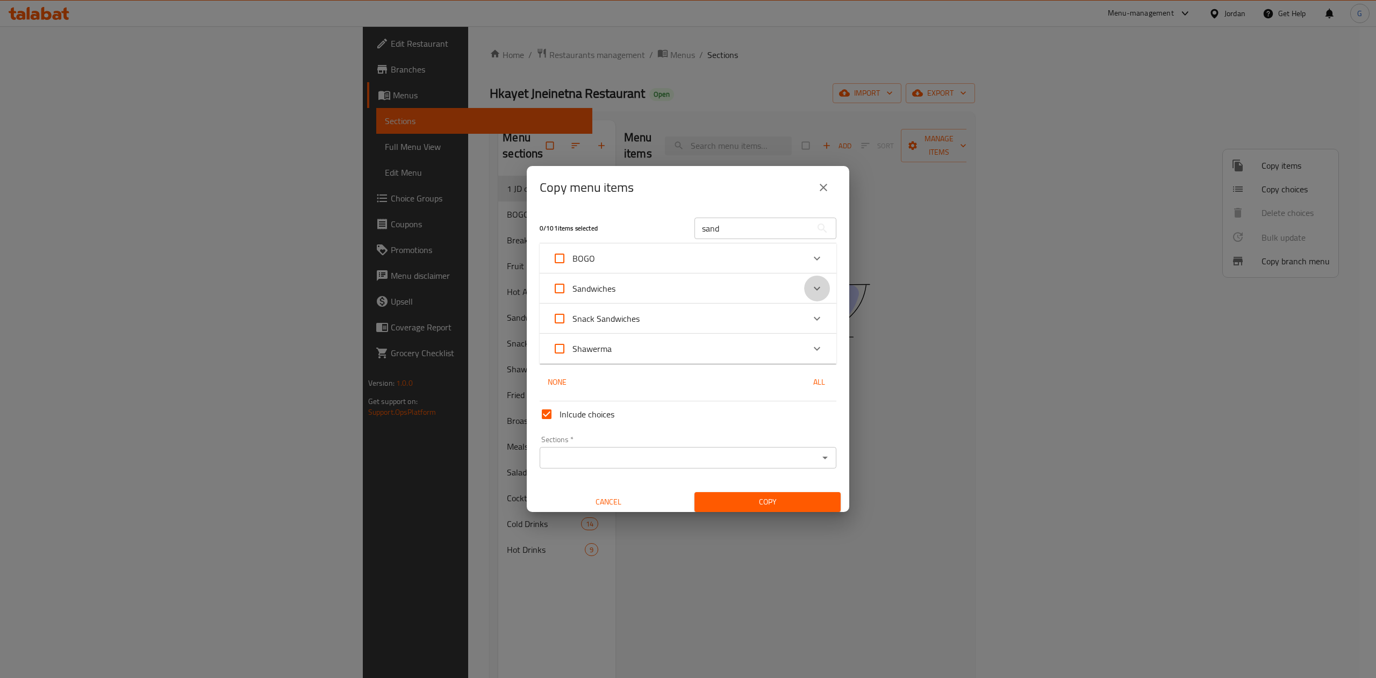
click at [814, 289] on icon "Expand" at bounding box center [817, 288] width 6 height 4
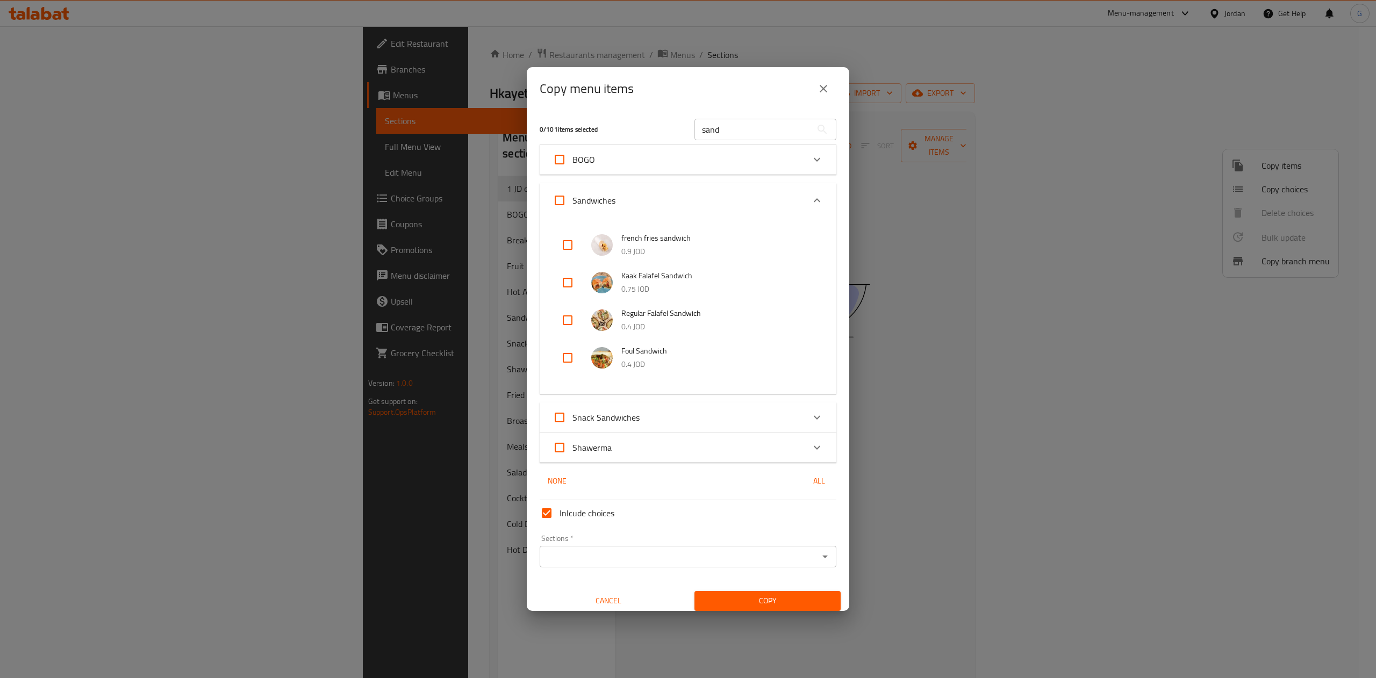
click at [756, 139] on input "sand" at bounding box center [752, 129] width 117 height 21
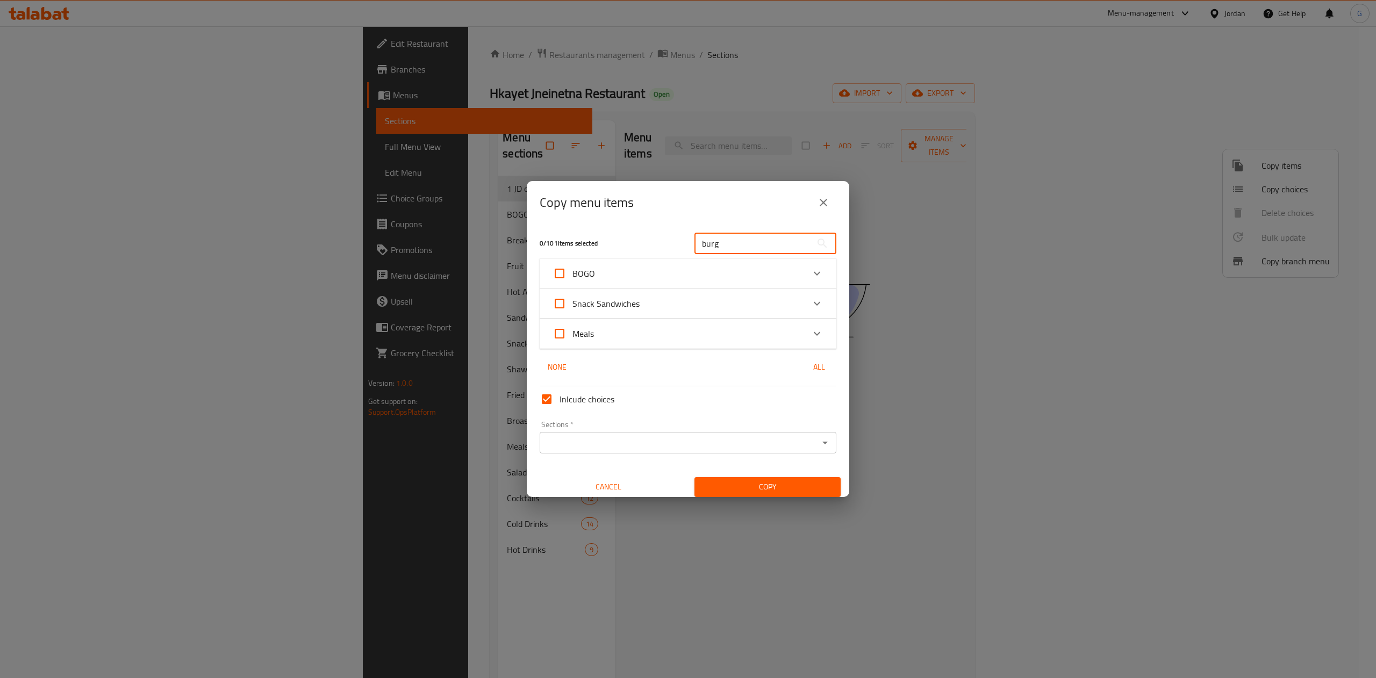
type input "burg"
click at [810, 307] on icon "Expand" at bounding box center [816, 303] width 13 height 13
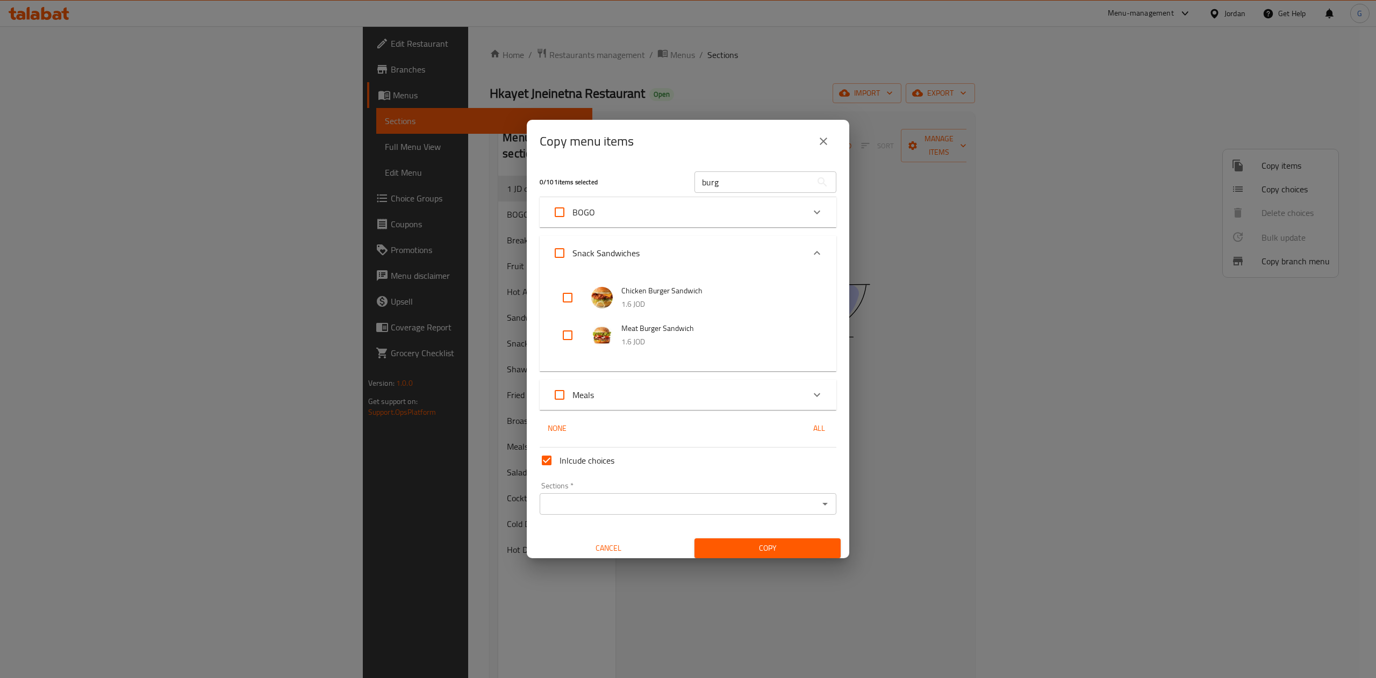
click at [570, 333] on input "checkbox" at bounding box center [568, 335] width 26 height 26
checkbox input "true"
click at [574, 296] on input "checkbox" at bounding box center [568, 298] width 26 height 26
checkbox input "true"
click at [716, 192] on input "burg" at bounding box center [752, 181] width 117 height 21
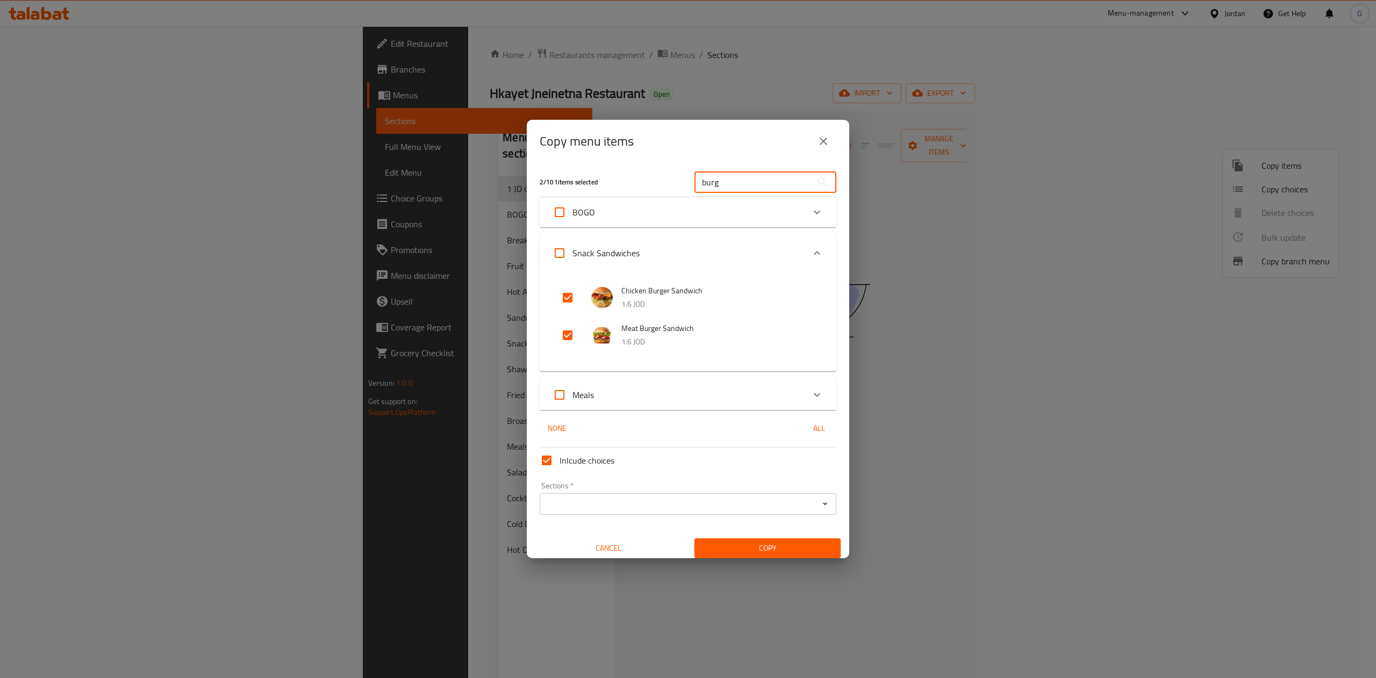
click at [716, 192] on input "burg" at bounding box center [752, 181] width 117 height 21
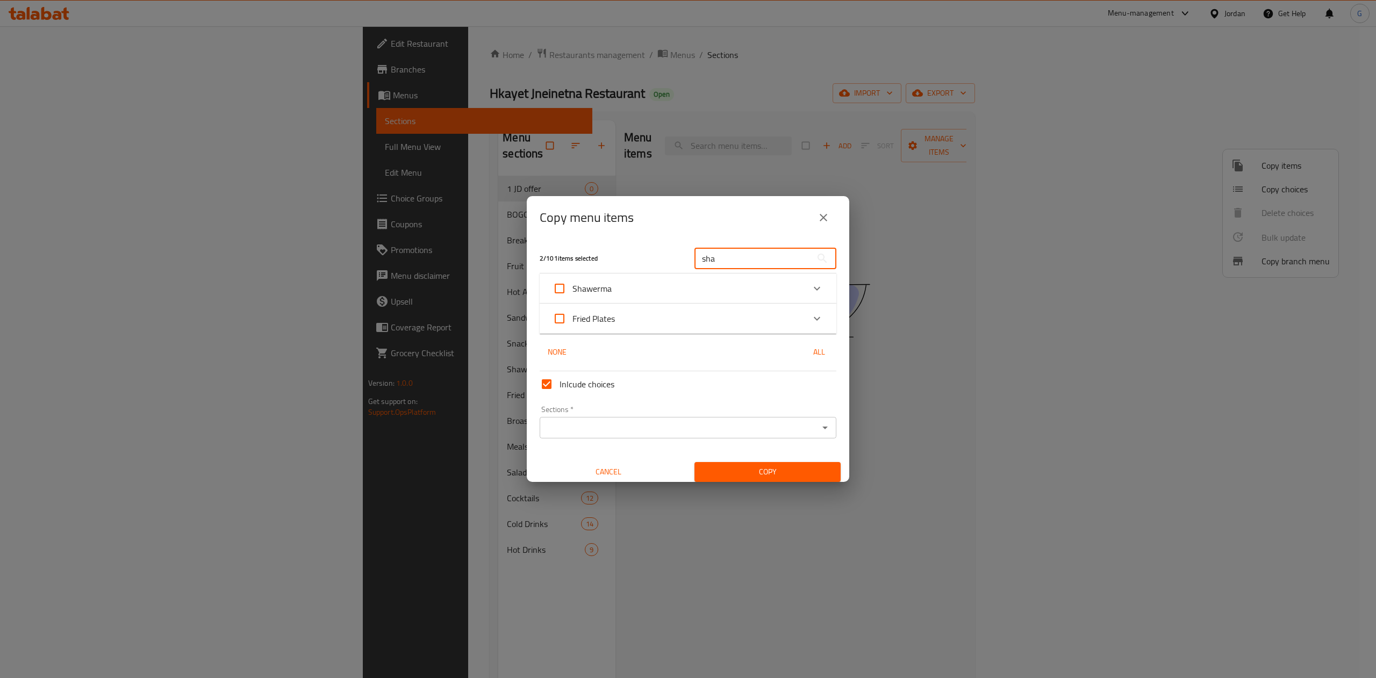
type input "sha"
click at [830, 261] on div "2 / 101 items selected sha ​ Shawerma Shawrma Family 8.75 JOD Halabi Shawerma M…" at bounding box center [688, 360] width 322 height 242
click at [810, 284] on icon "Expand" at bounding box center [816, 288] width 13 height 13
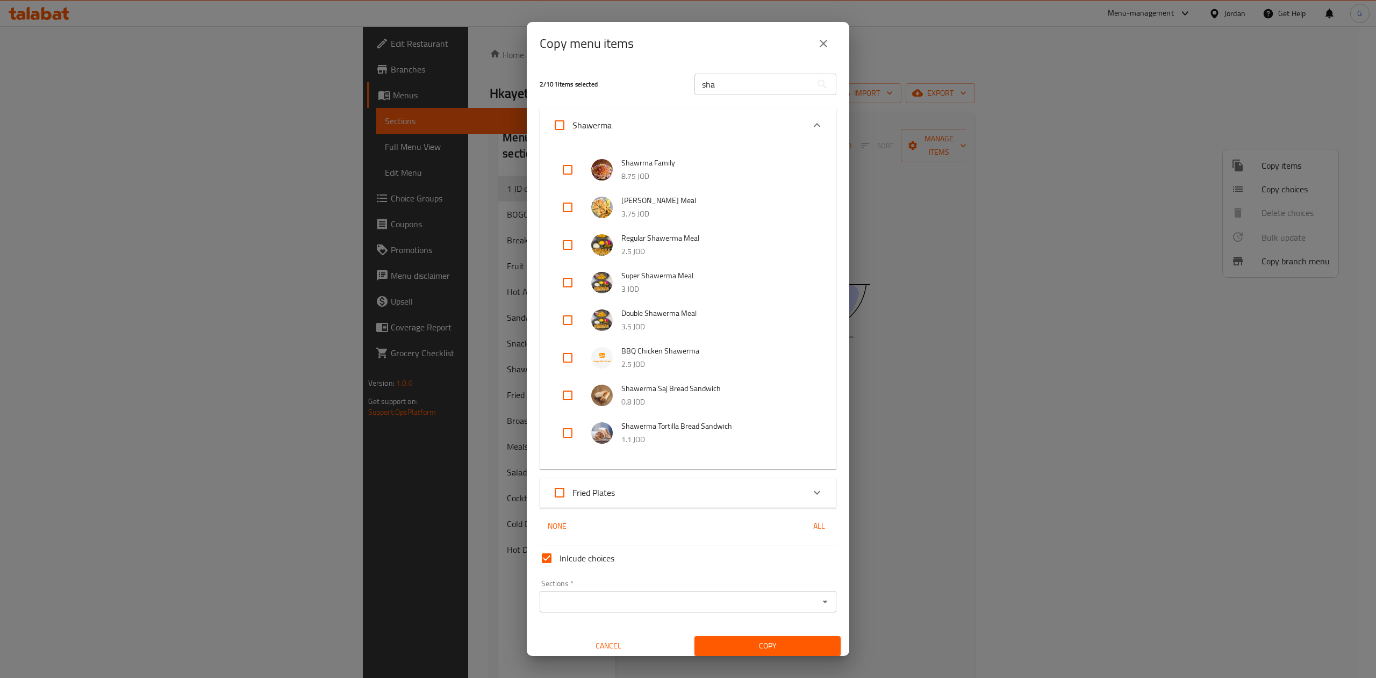
click at [564, 396] on input "checkbox" at bounding box center [568, 396] width 26 height 26
checkbox input "true"
click at [649, 610] on div "Sections *" at bounding box center [688, 601] width 297 height 21
click at [818, 608] on icon "Open" at bounding box center [824, 601] width 13 height 13
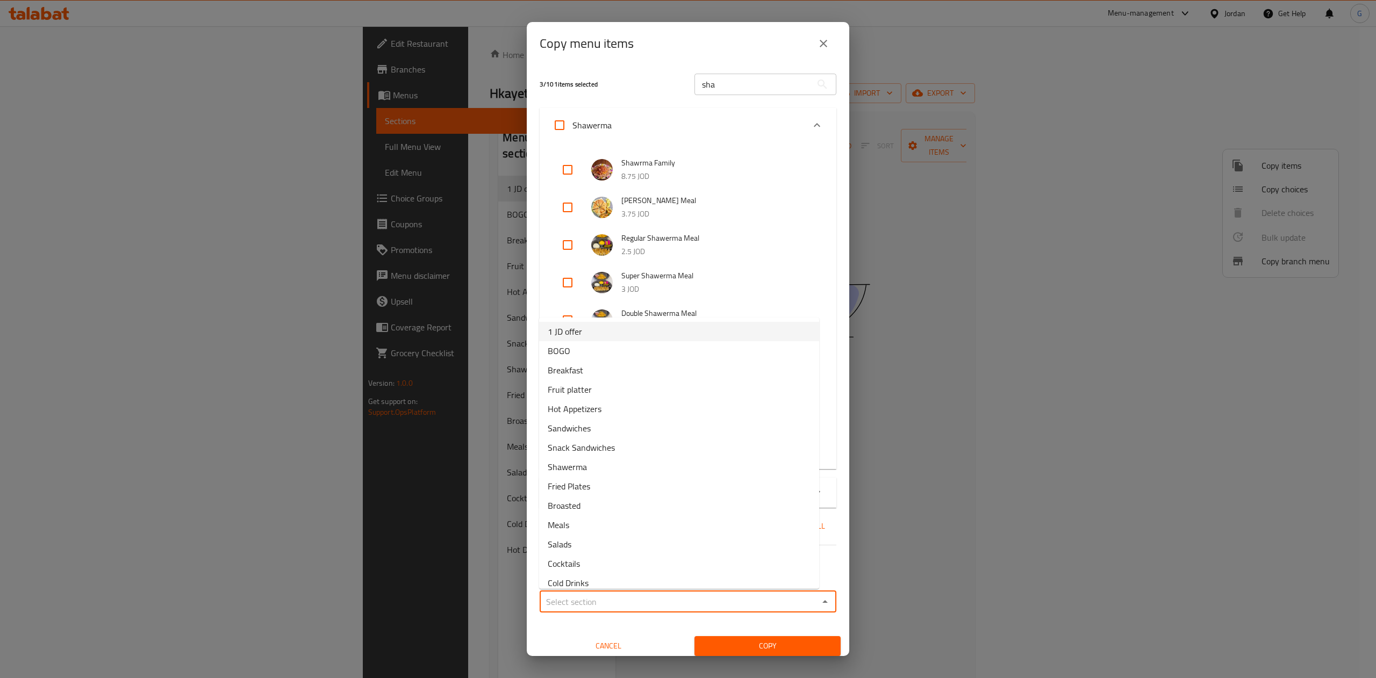
click at [615, 335] on li "1 JD offer" at bounding box center [679, 331] width 280 height 19
type input "1 JD offer"
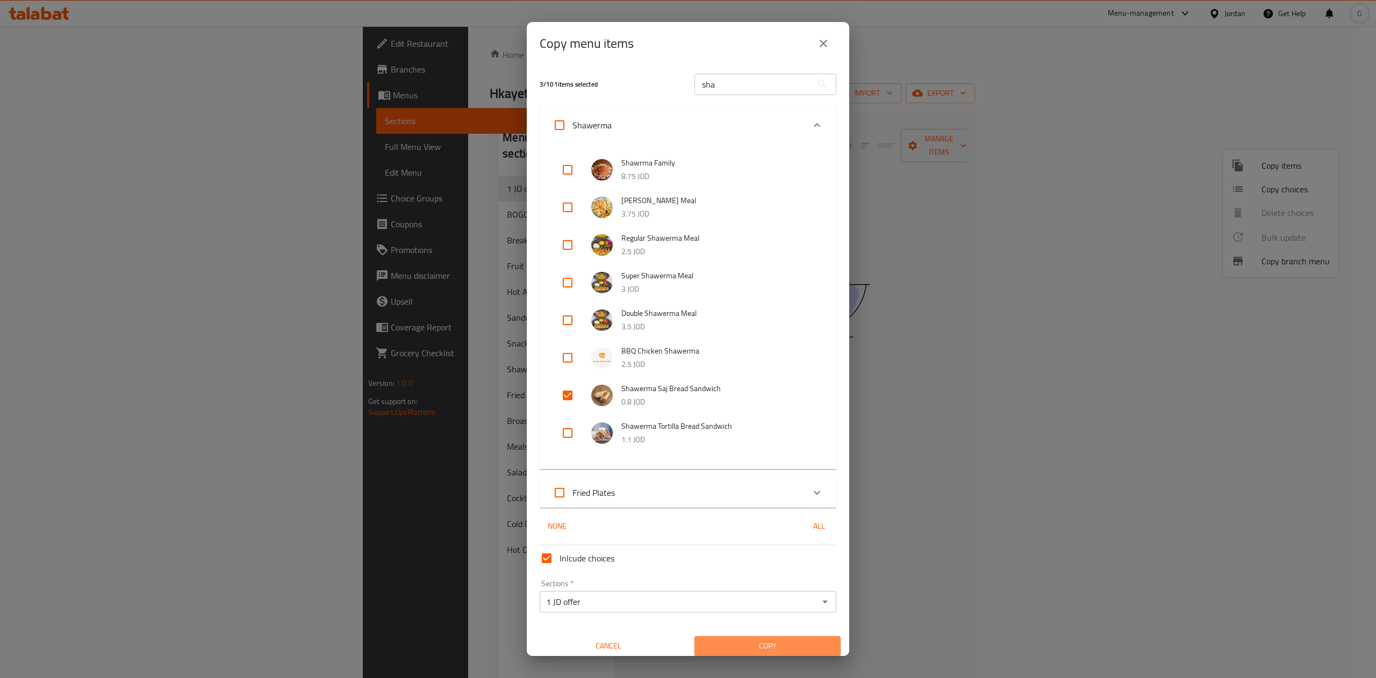
click at [793, 653] on button "Copy" at bounding box center [767, 646] width 146 height 20
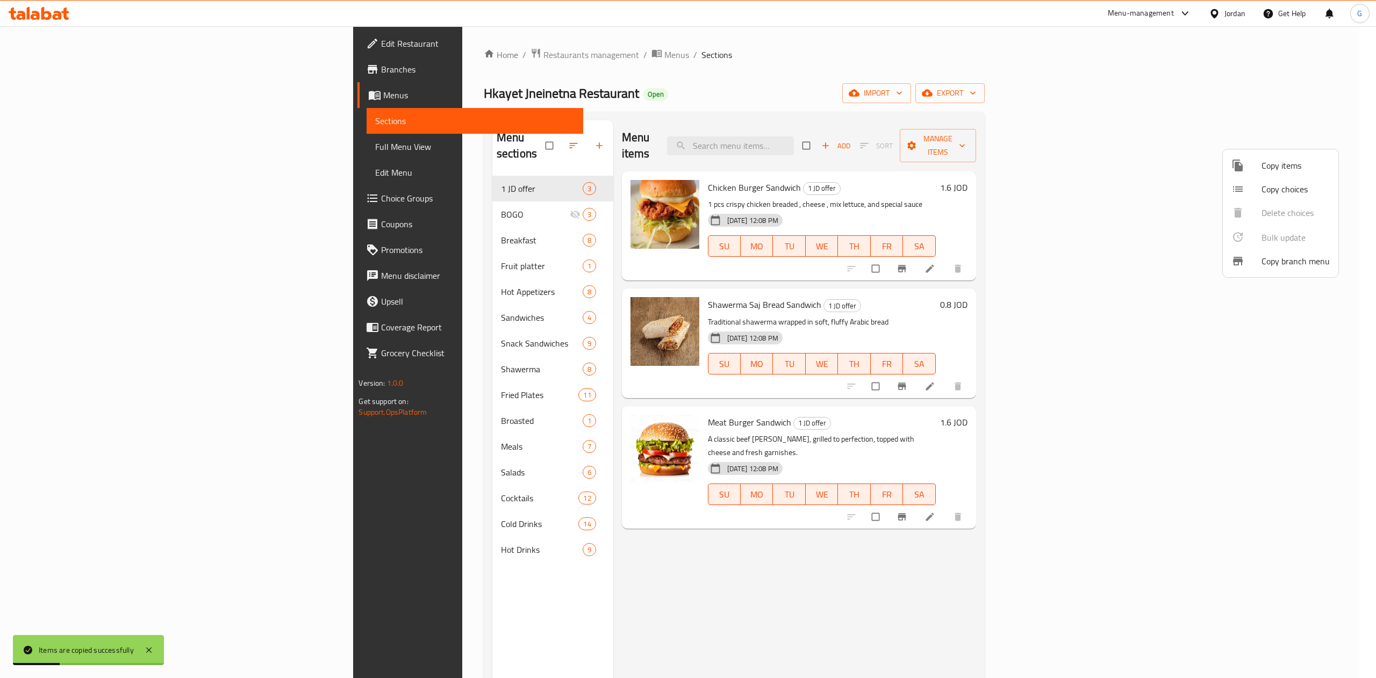
click at [1335, 315] on div at bounding box center [688, 339] width 1376 height 678
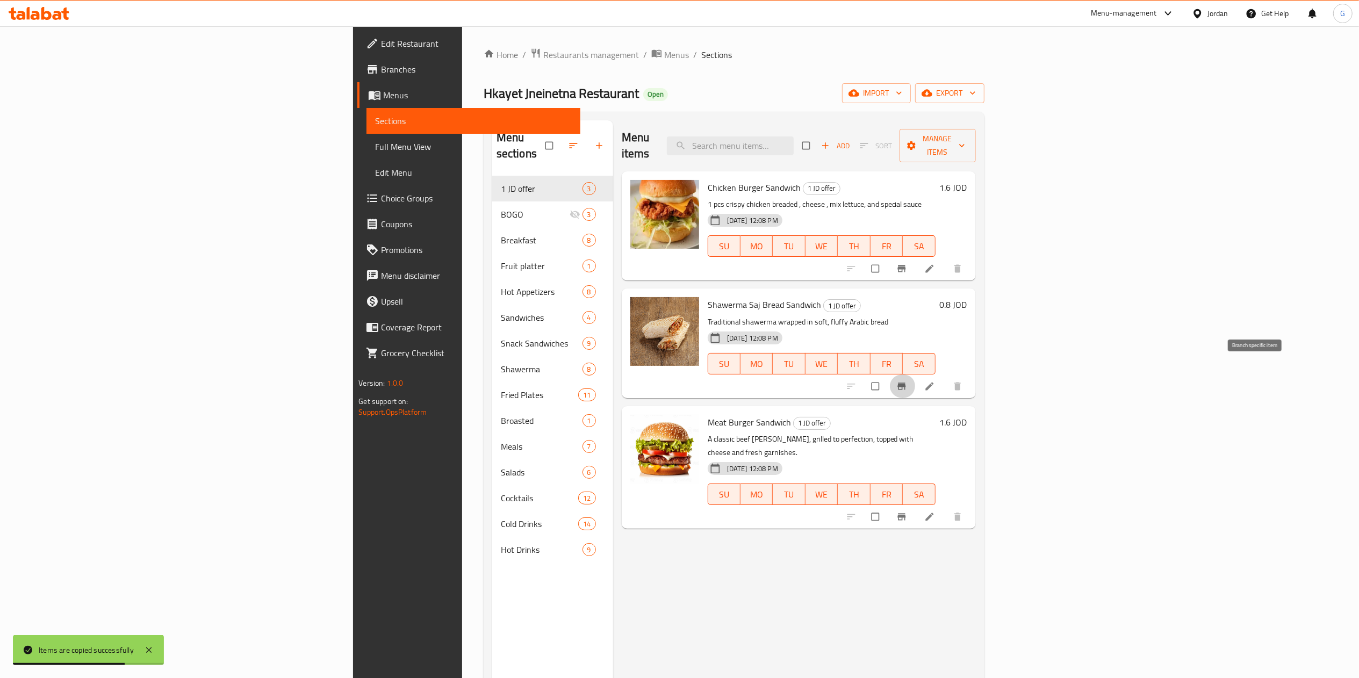
click at [916, 378] on button "Branch-specific-item" at bounding box center [903, 387] width 26 height 24
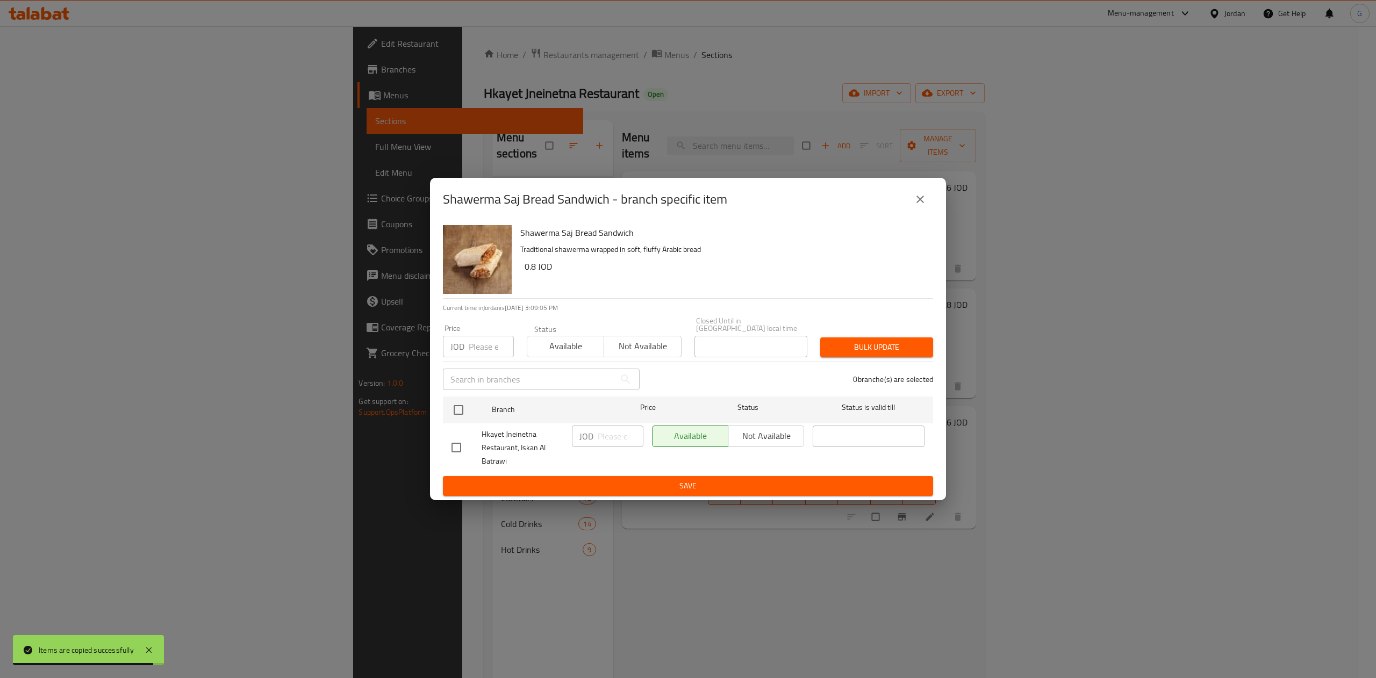
click at [777, 432] on div "Available Not available" at bounding box center [728, 436] width 152 height 21
click at [456, 447] on input "checkbox" at bounding box center [456, 447] width 23 height 23
checkbox input "true"
click at [755, 432] on span "Not available" at bounding box center [765, 436] width 67 height 16
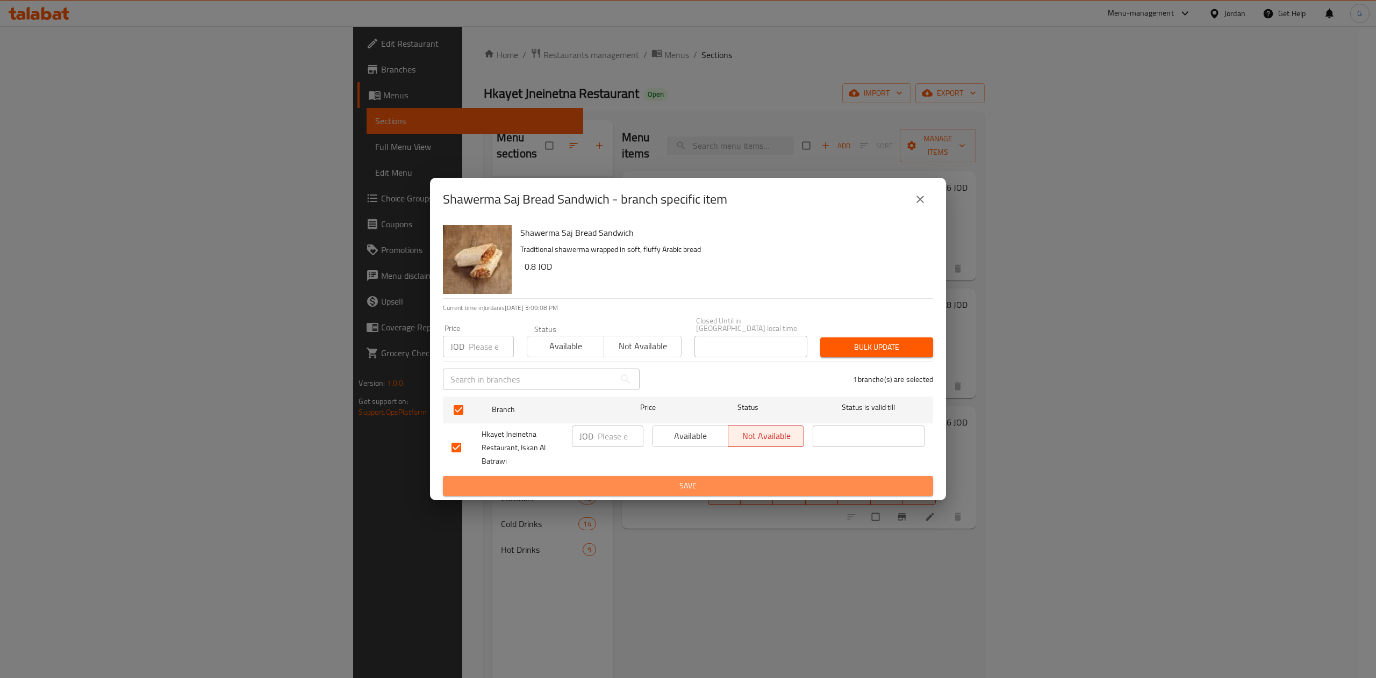
click at [734, 492] on button "Save" at bounding box center [688, 486] width 490 height 20
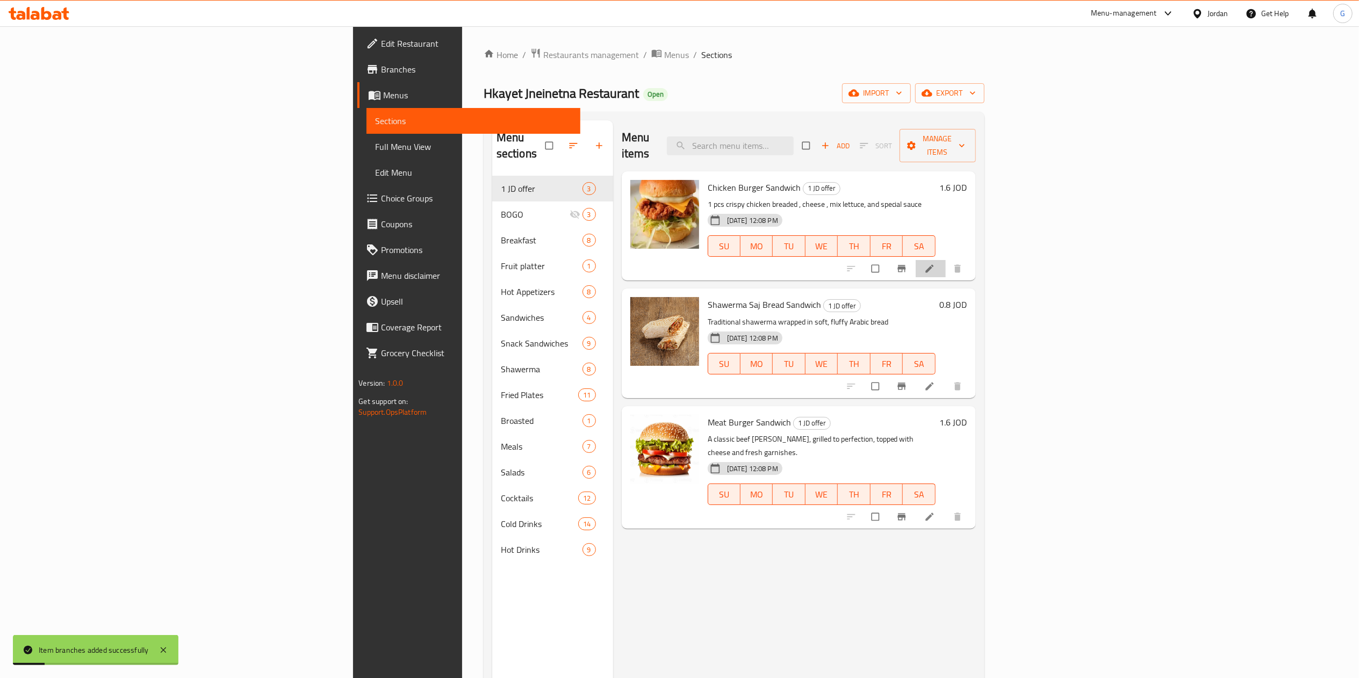
click at [946, 260] on li at bounding box center [931, 268] width 30 height 17
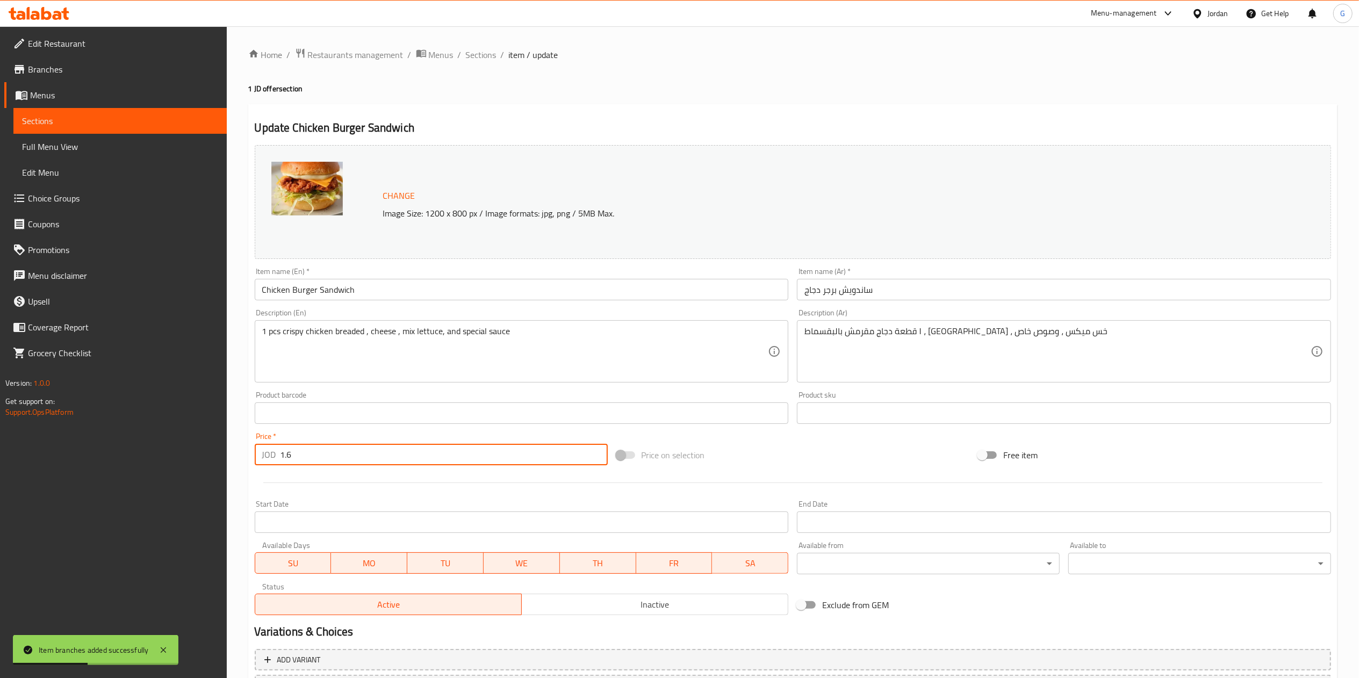
click at [343, 462] on input "1.6" at bounding box center [444, 454] width 327 height 21
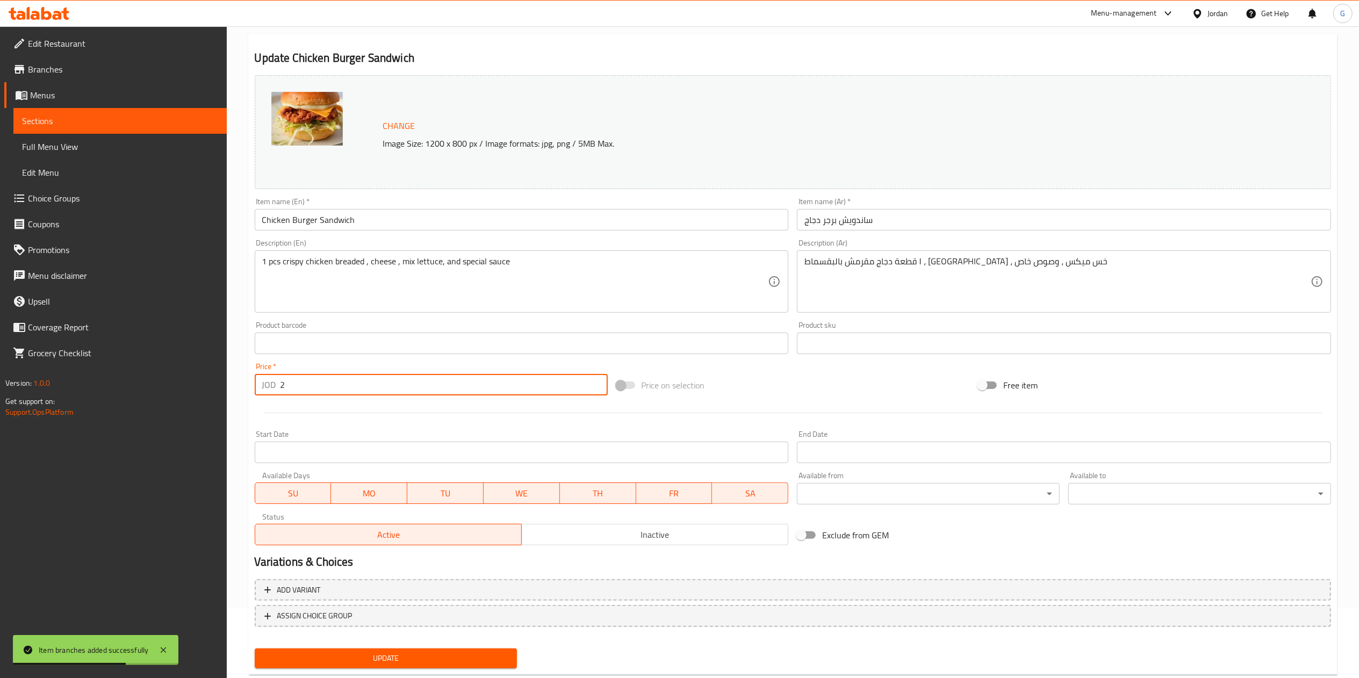
scroll to position [96, 0]
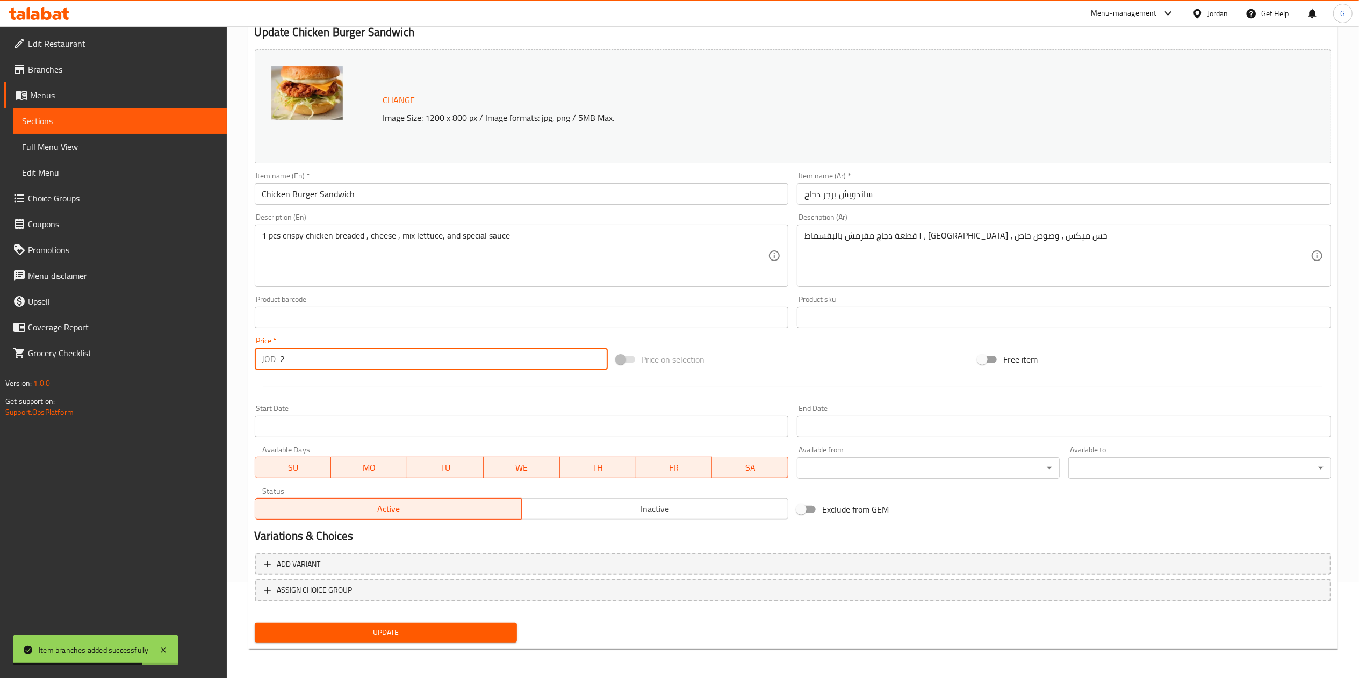
type input "2"
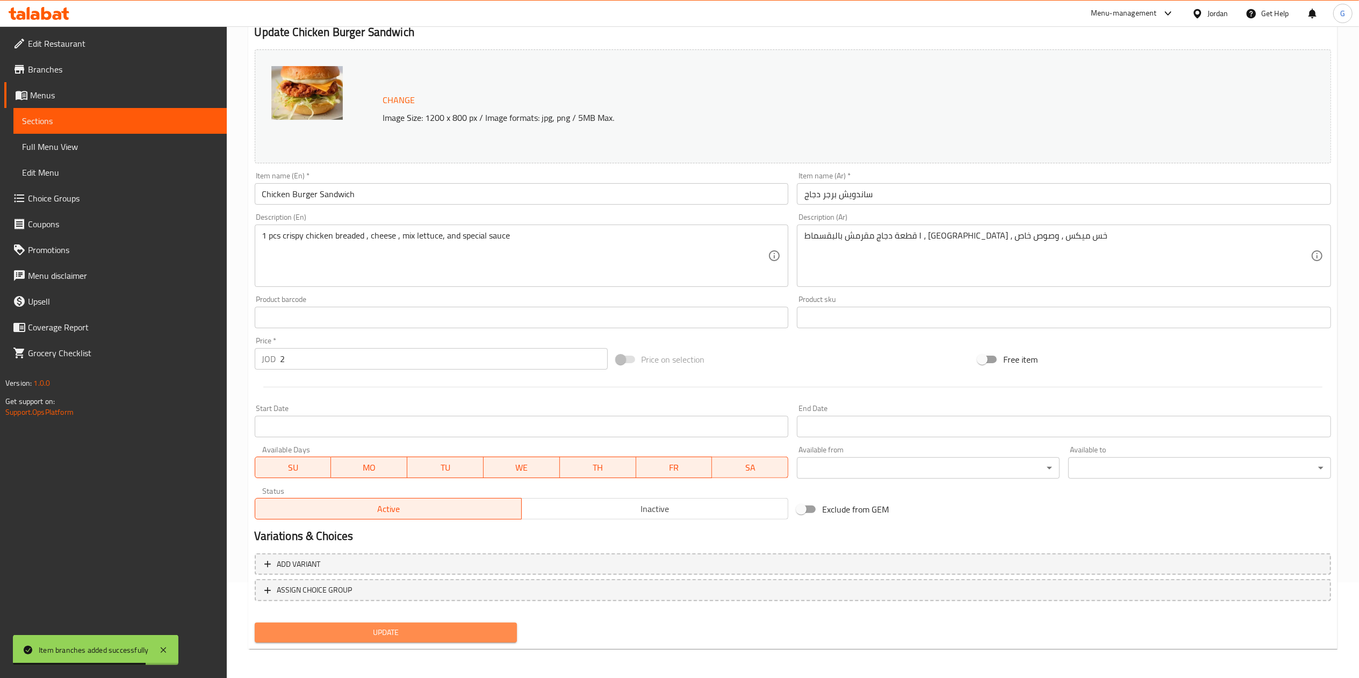
click at [424, 627] on span "Update" at bounding box center [386, 632] width 246 height 13
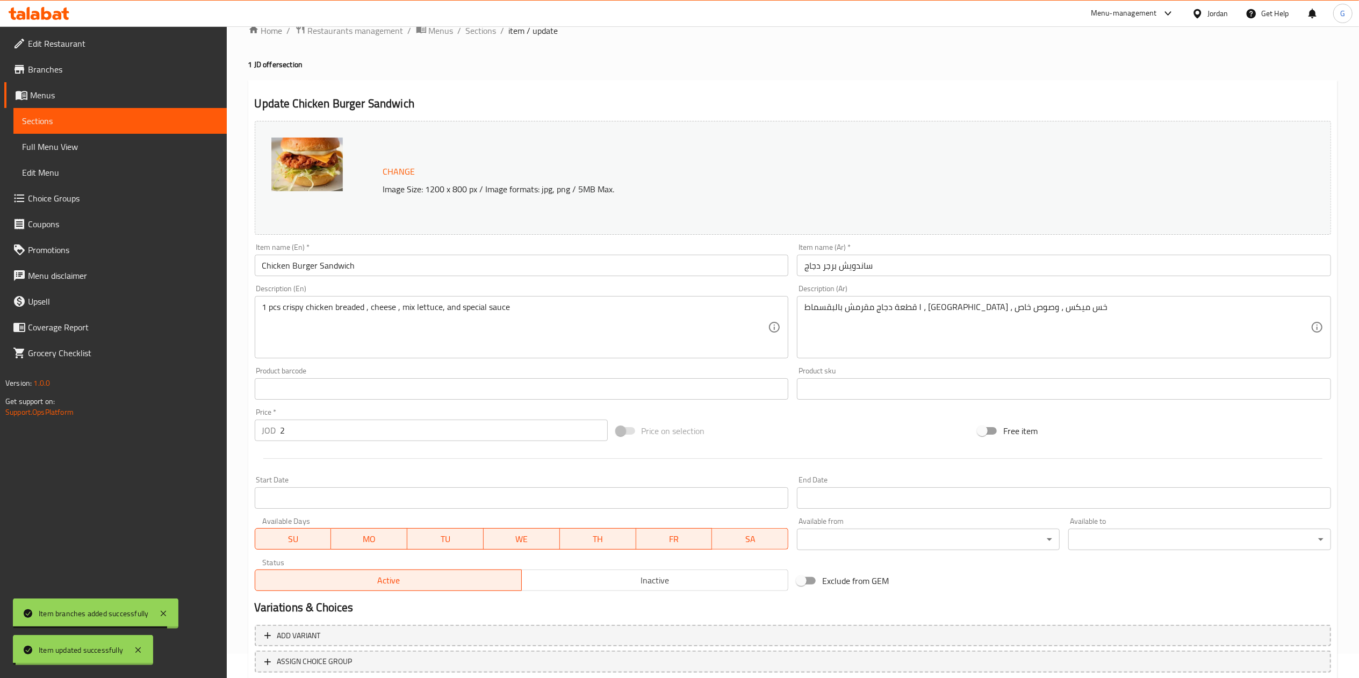
scroll to position [0, 0]
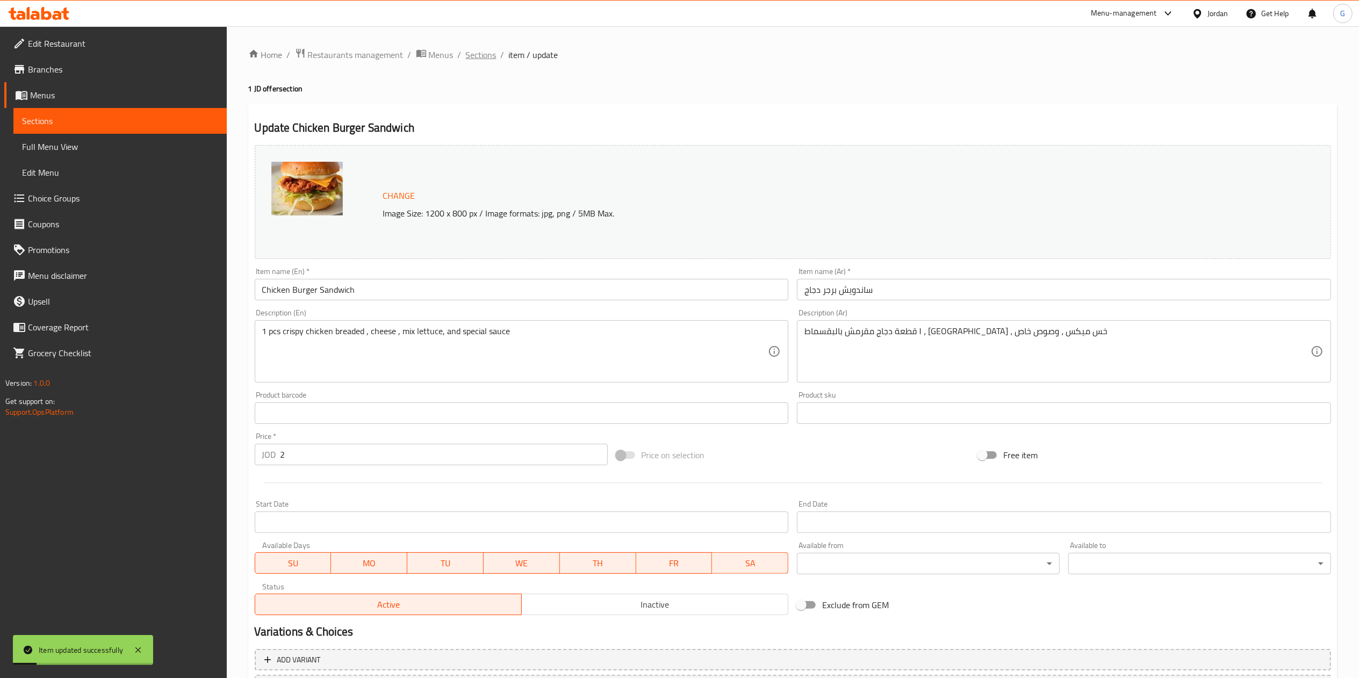
click at [479, 54] on span "Sections" at bounding box center [481, 54] width 31 height 13
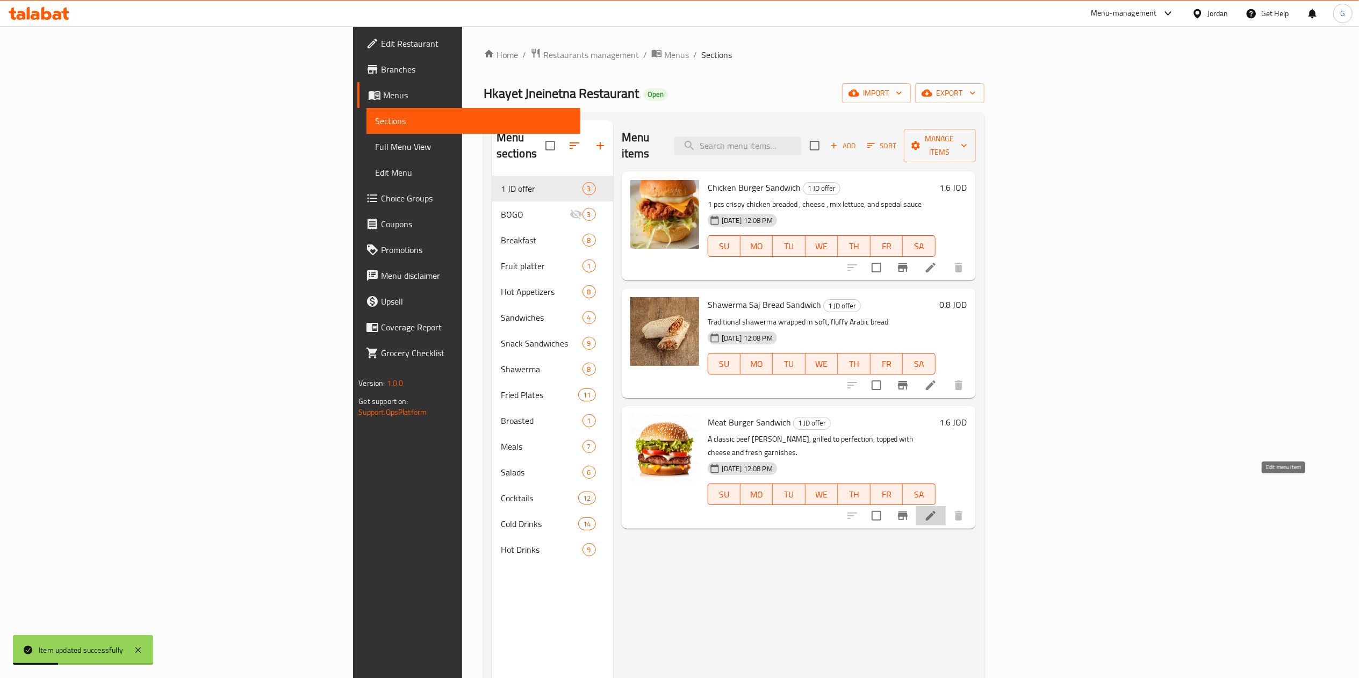
click at [937, 509] on icon at bounding box center [930, 515] width 13 height 13
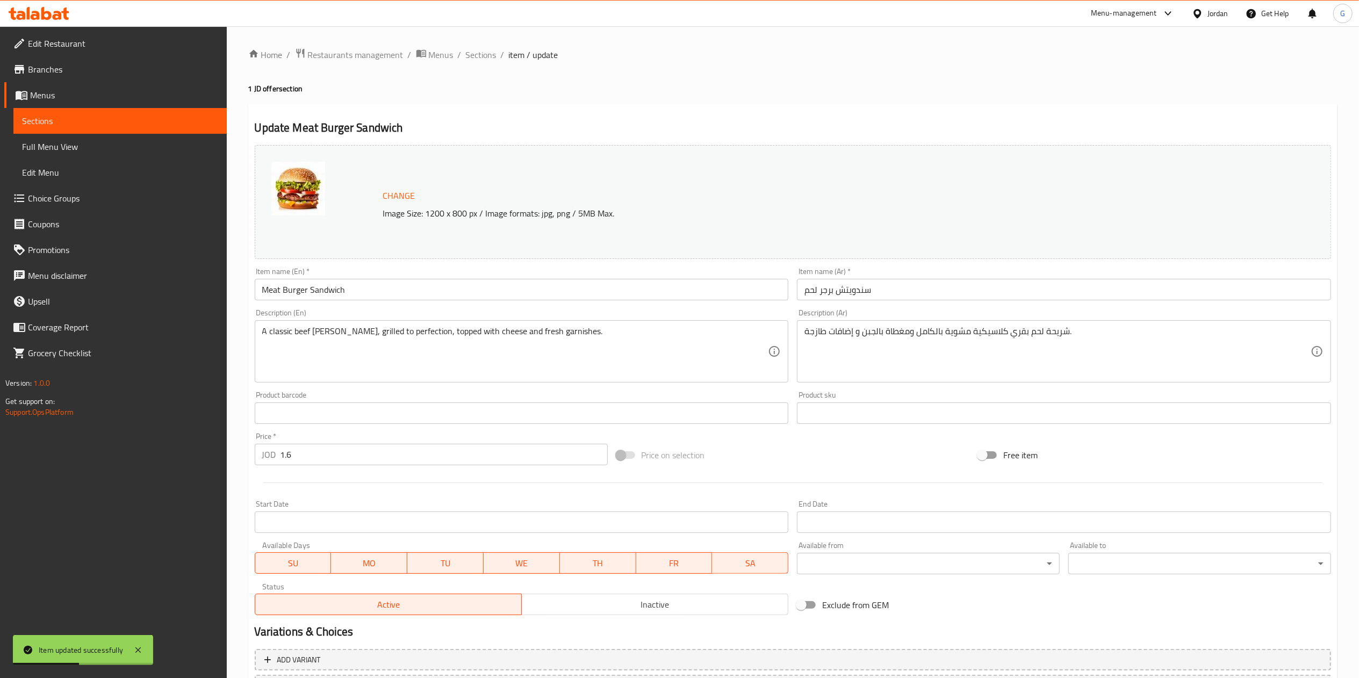
click at [452, 462] on input "1.6" at bounding box center [444, 454] width 327 height 21
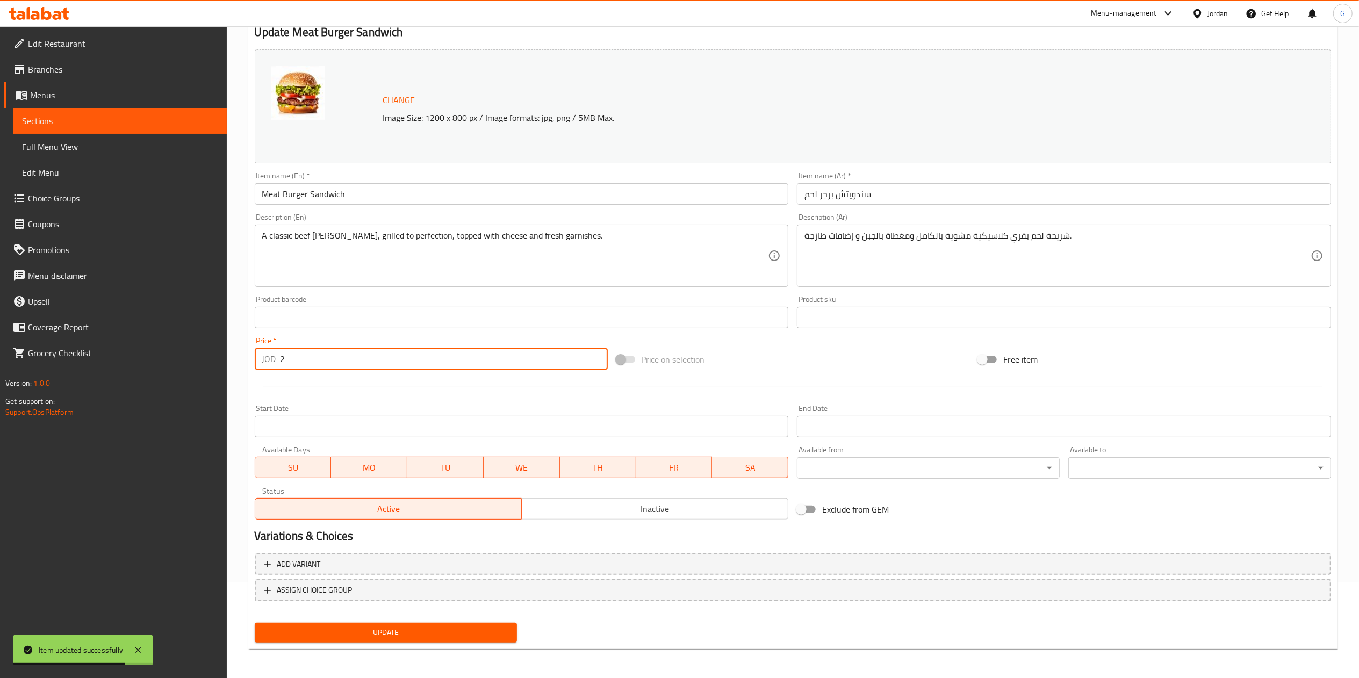
type input "2"
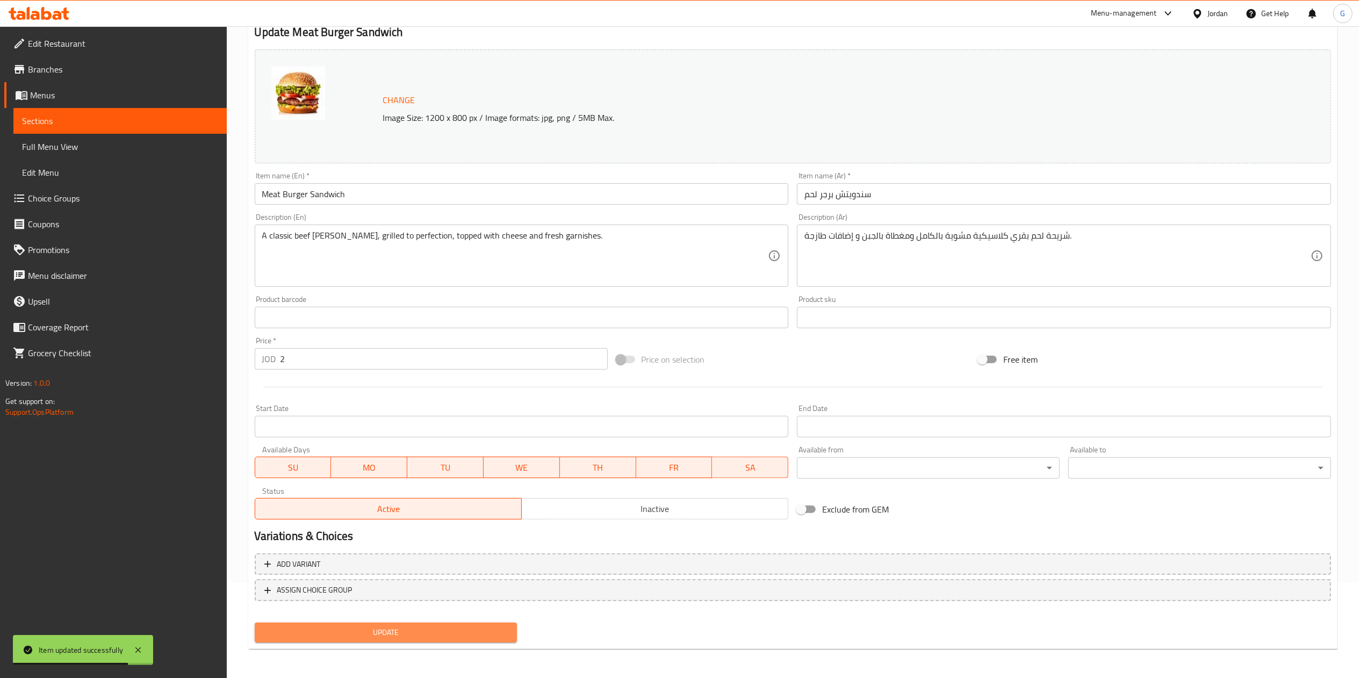
click at [445, 631] on span "Update" at bounding box center [386, 632] width 246 height 13
click at [26, 15] on icon at bounding box center [39, 13] width 61 height 13
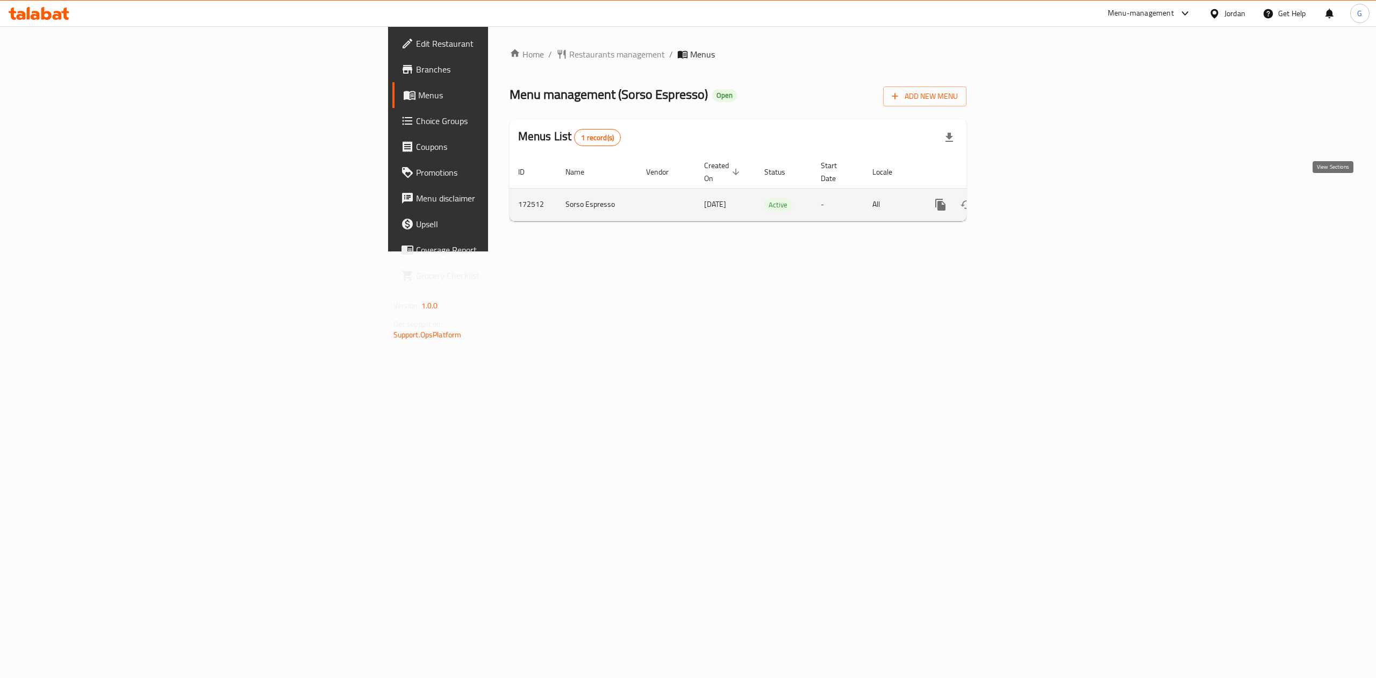
click at [1024, 198] on icon "enhanced table" at bounding box center [1017, 204] width 13 height 13
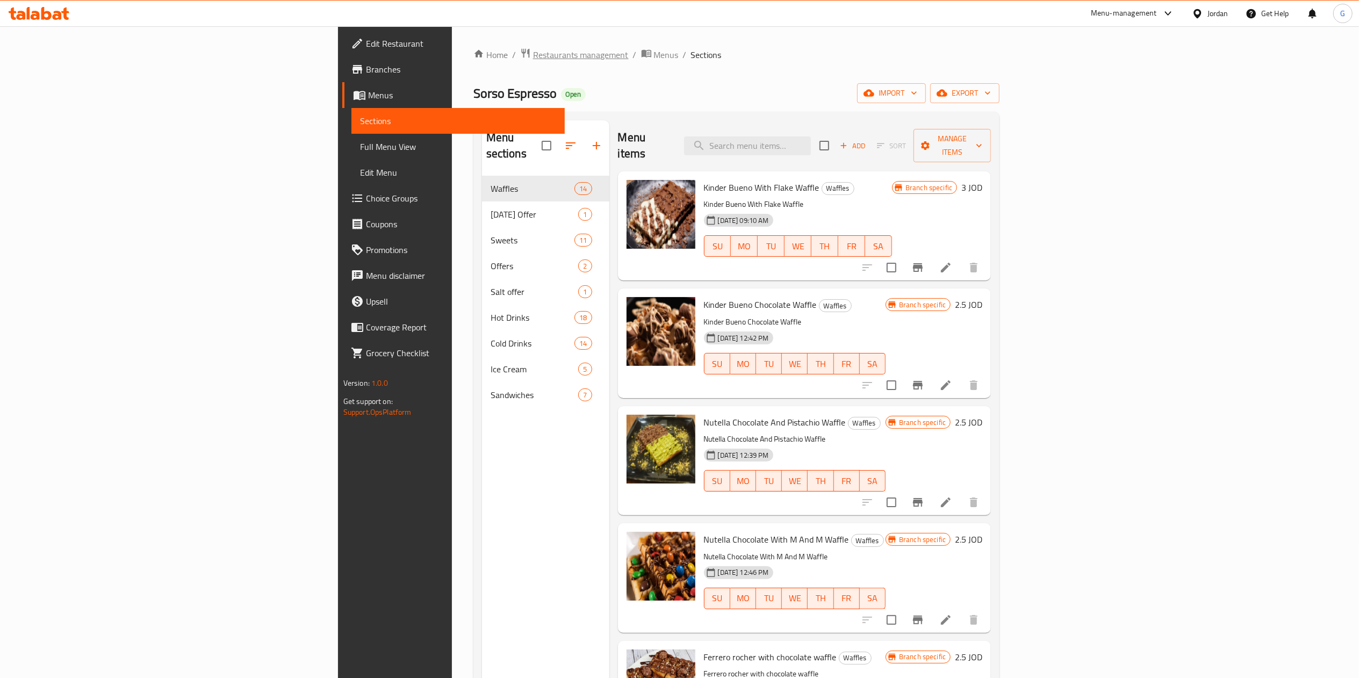
click at [533, 49] on span "Restaurants management" at bounding box center [581, 54] width 96 height 13
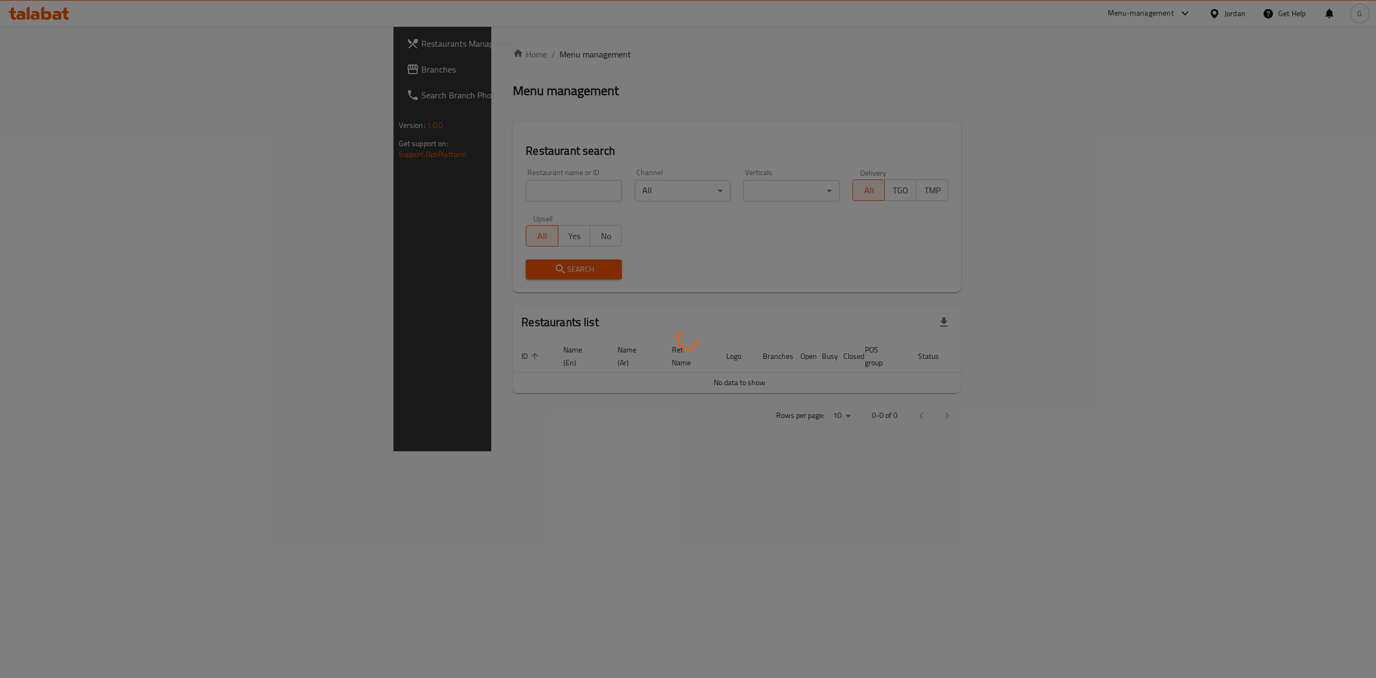
click at [414, 191] on div at bounding box center [688, 339] width 1376 height 678
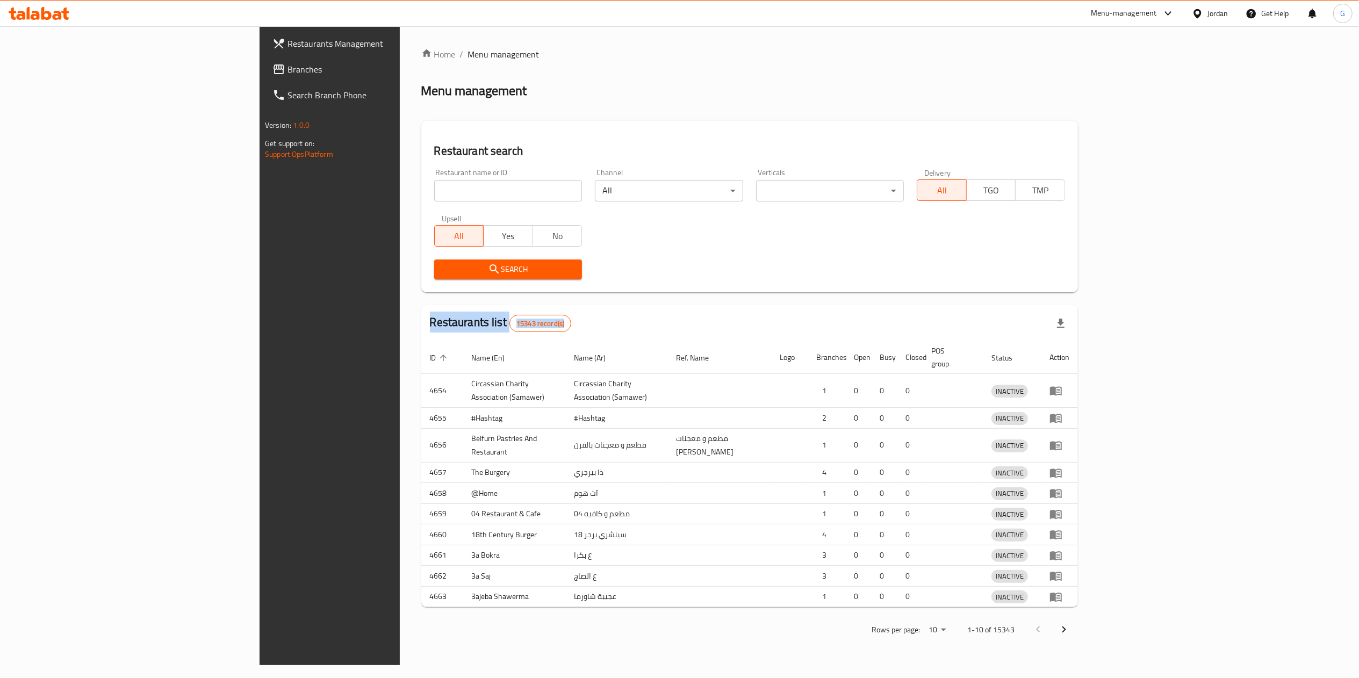
click at [414, 191] on div at bounding box center [679, 339] width 1359 height 678
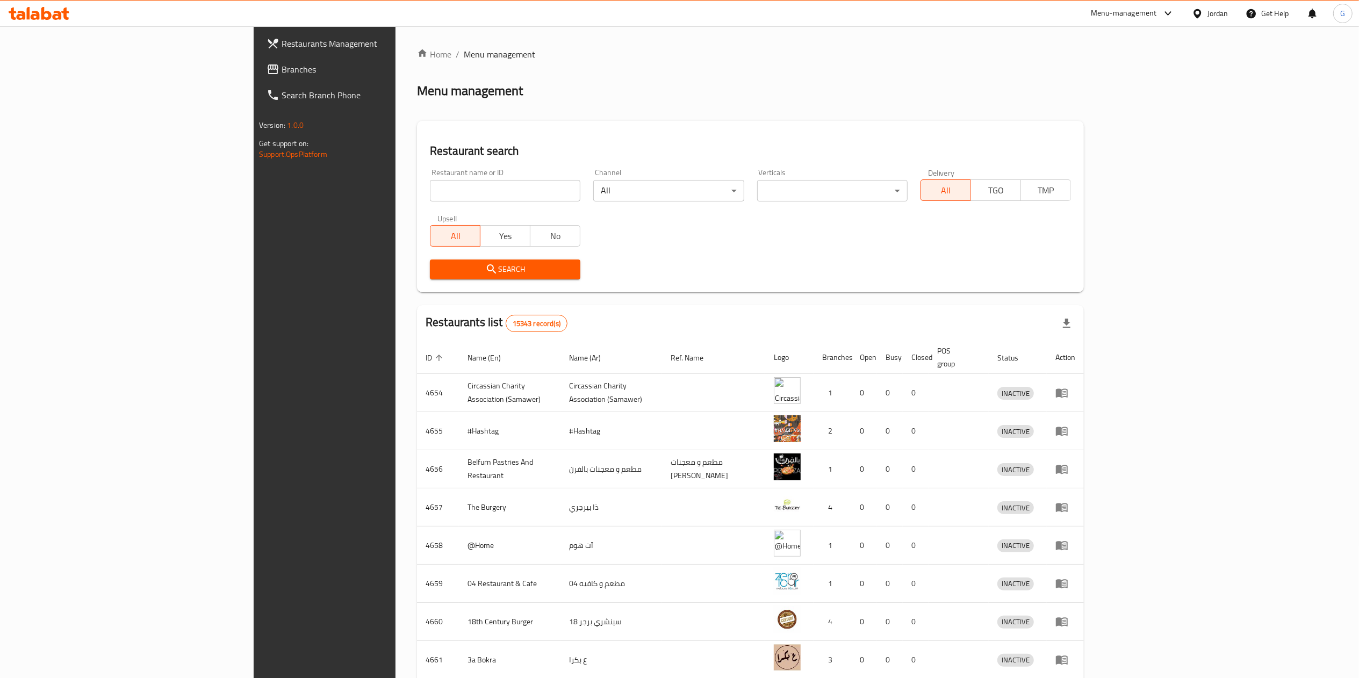
click at [430, 191] on input "search" at bounding box center [505, 190] width 150 height 21
type input "حكايا جنينتنا"
click at [439, 268] on span "Search" at bounding box center [505, 269] width 133 height 13
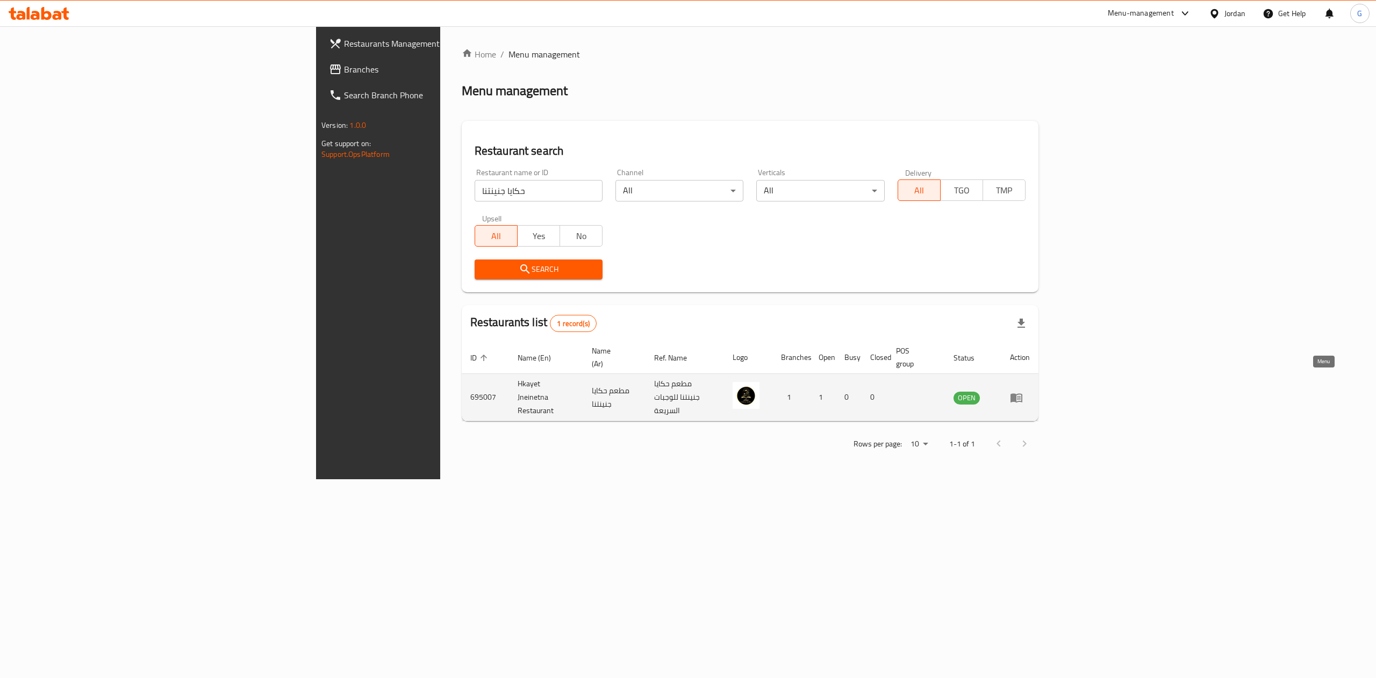
click at [1023, 391] on icon "enhanced table" at bounding box center [1016, 397] width 13 height 13
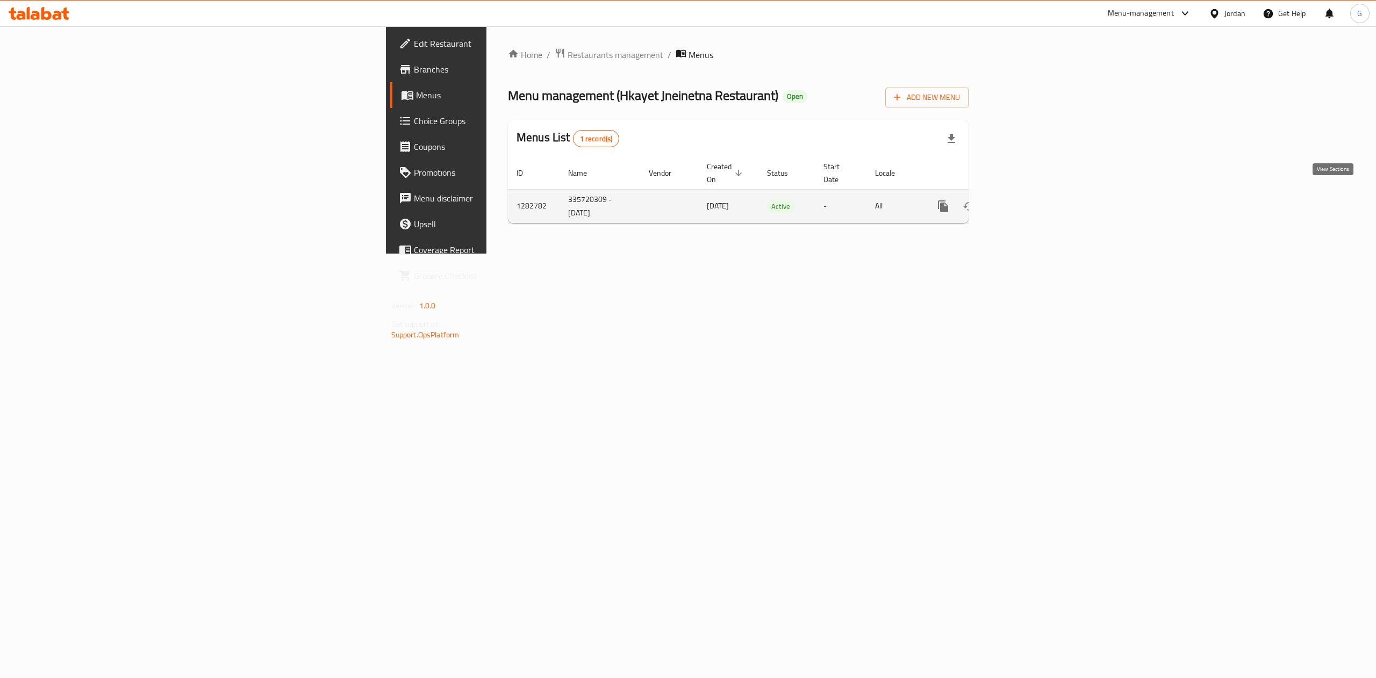
click at [1033, 200] on link "enhanced table" at bounding box center [1021, 206] width 26 height 26
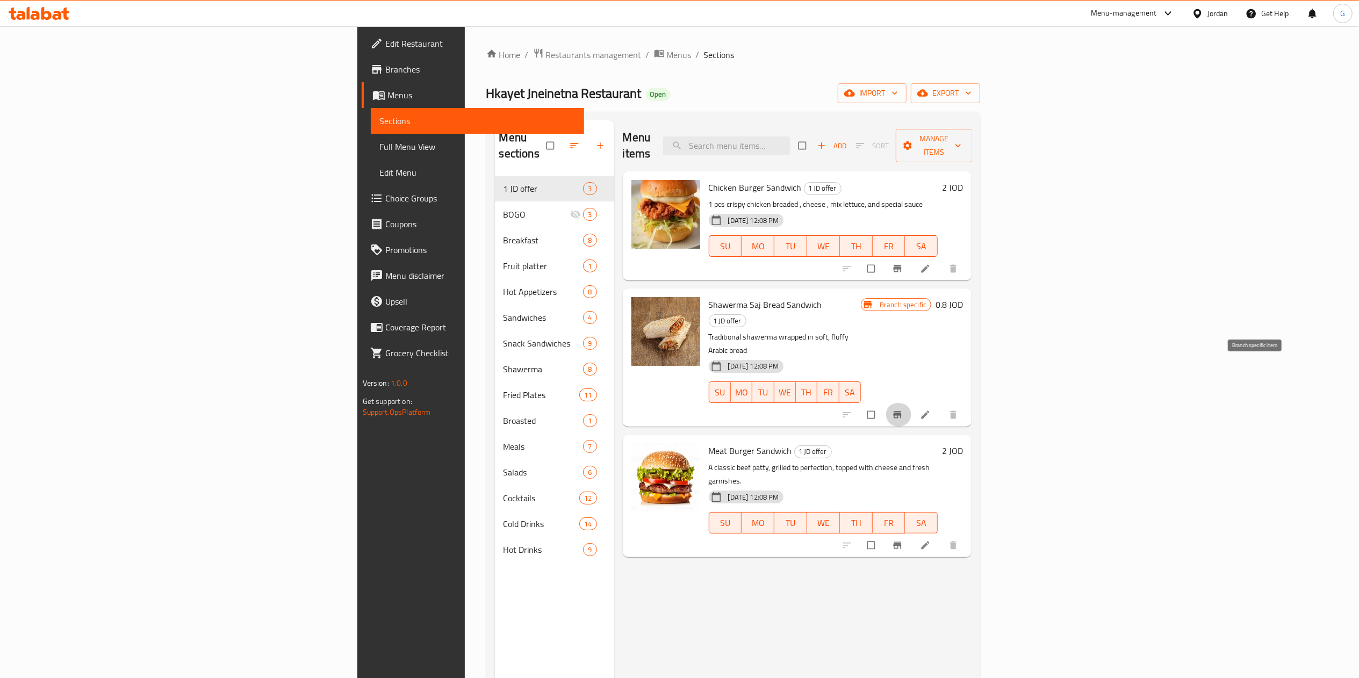
click at [911, 403] on button "Branch-specific-item" at bounding box center [899, 415] width 26 height 24
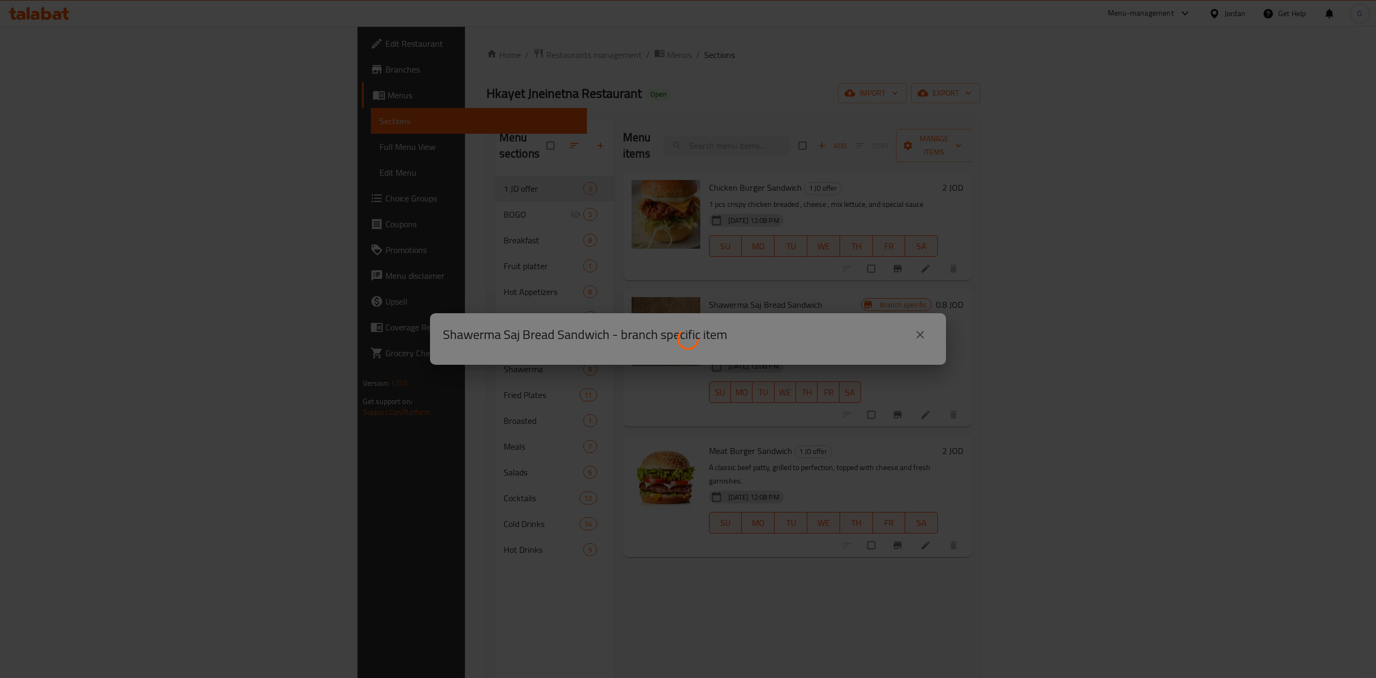
click at [931, 368] on div at bounding box center [688, 339] width 1376 height 678
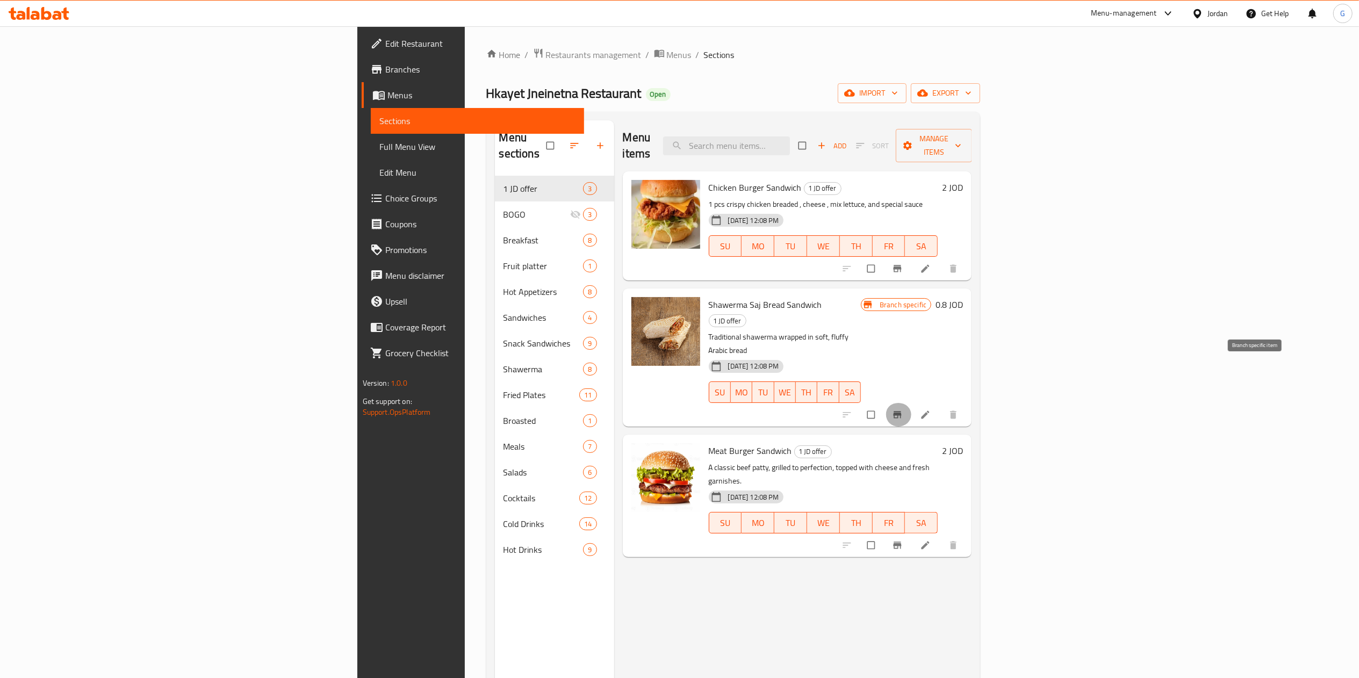
click at [911, 403] on button "Branch-specific-item" at bounding box center [899, 415] width 26 height 24
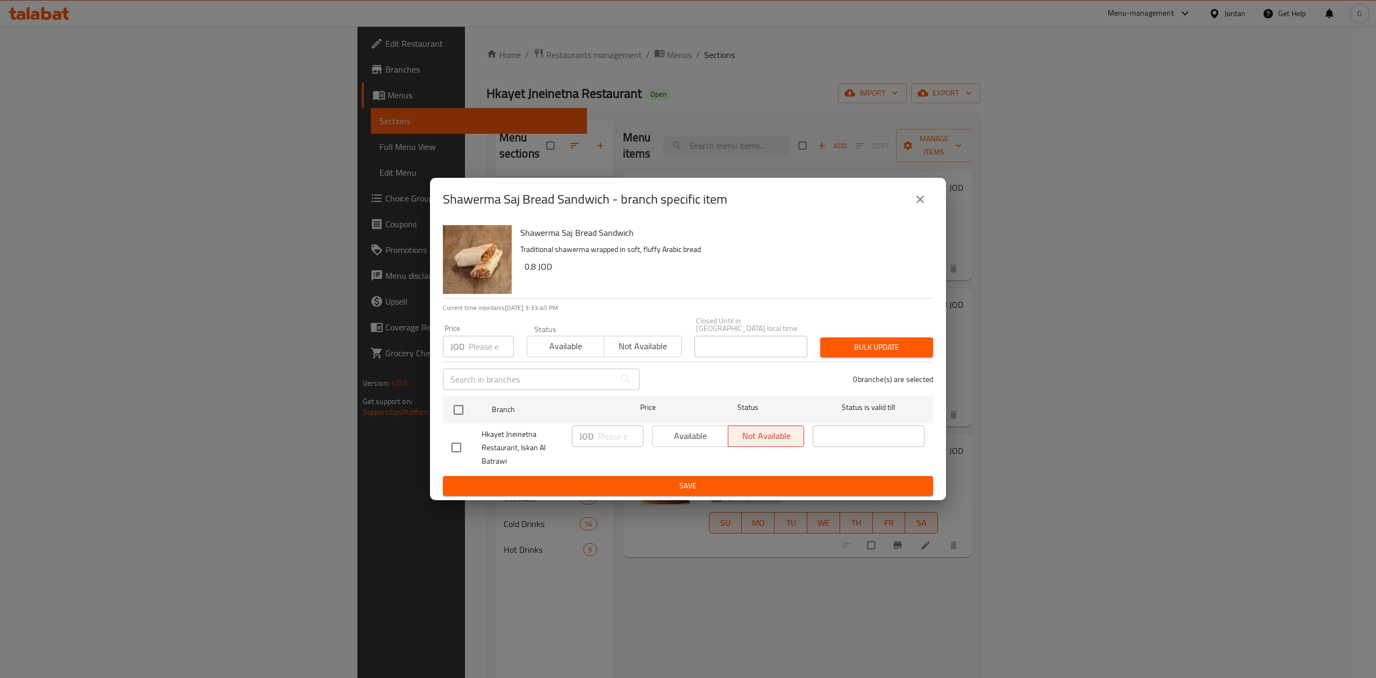
click at [691, 432] on div "Available Not available" at bounding box center [728, 436] width 152 height 21
click at [465, 447] on input "checkbox" at bounding box center [456, 447] width 23 height 23
checkbox input "true"
click at [678, 428] on span "Available" at bounding box center [690, 436] width 67 height 16
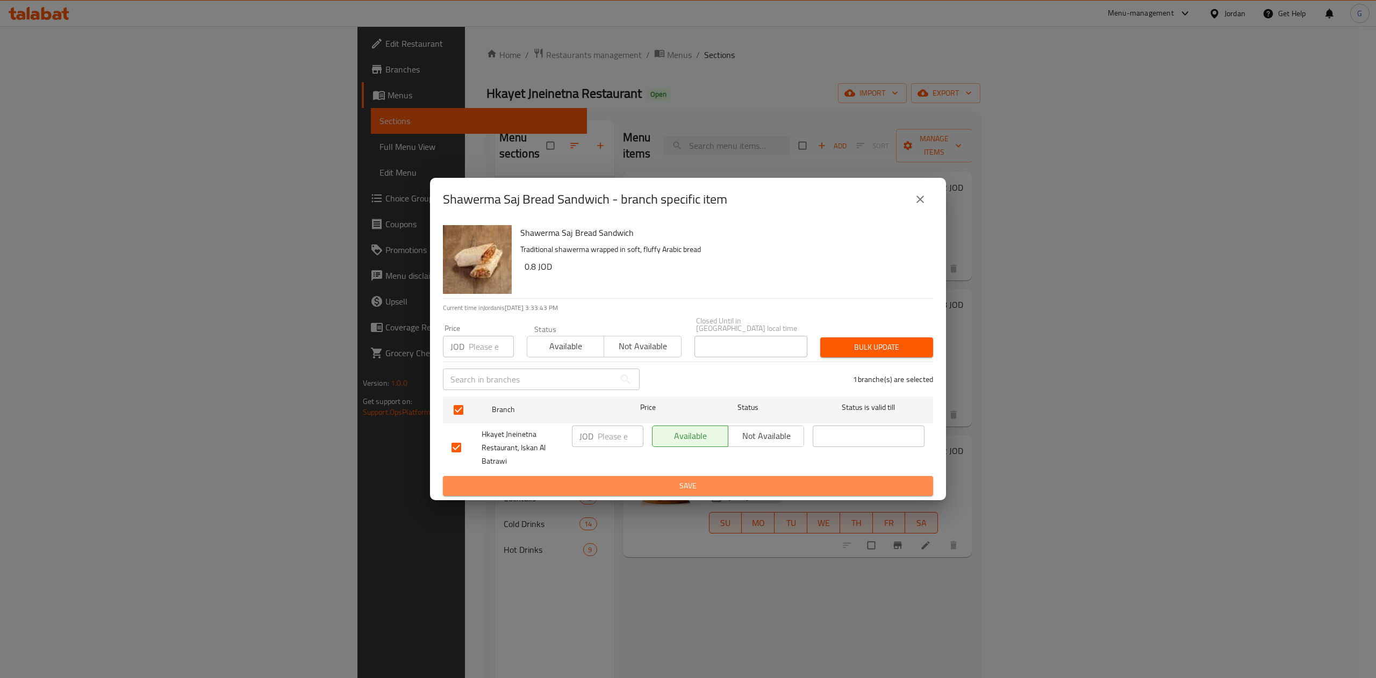
click at [675, 476] on button "Save" at bounding box center [688, 486] width 490 height 20
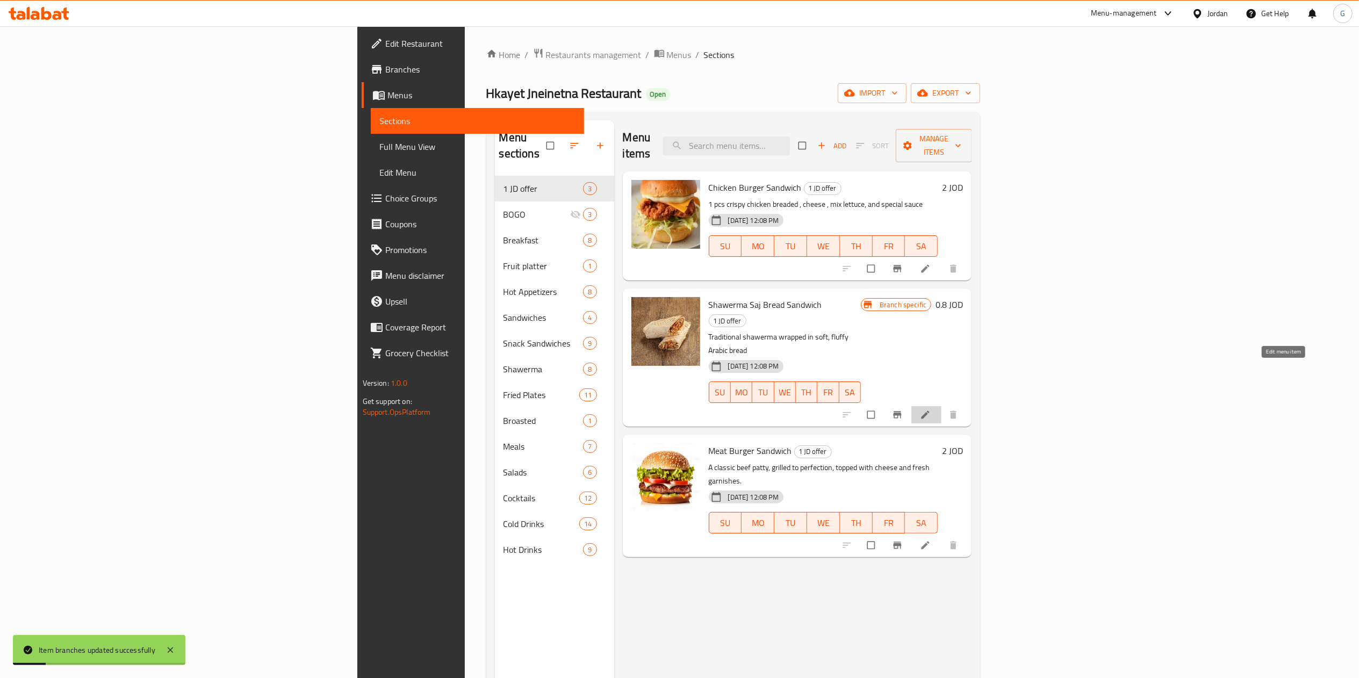
click at [931, 409] on icon at bounding box center [925, 414] width 11 height 11
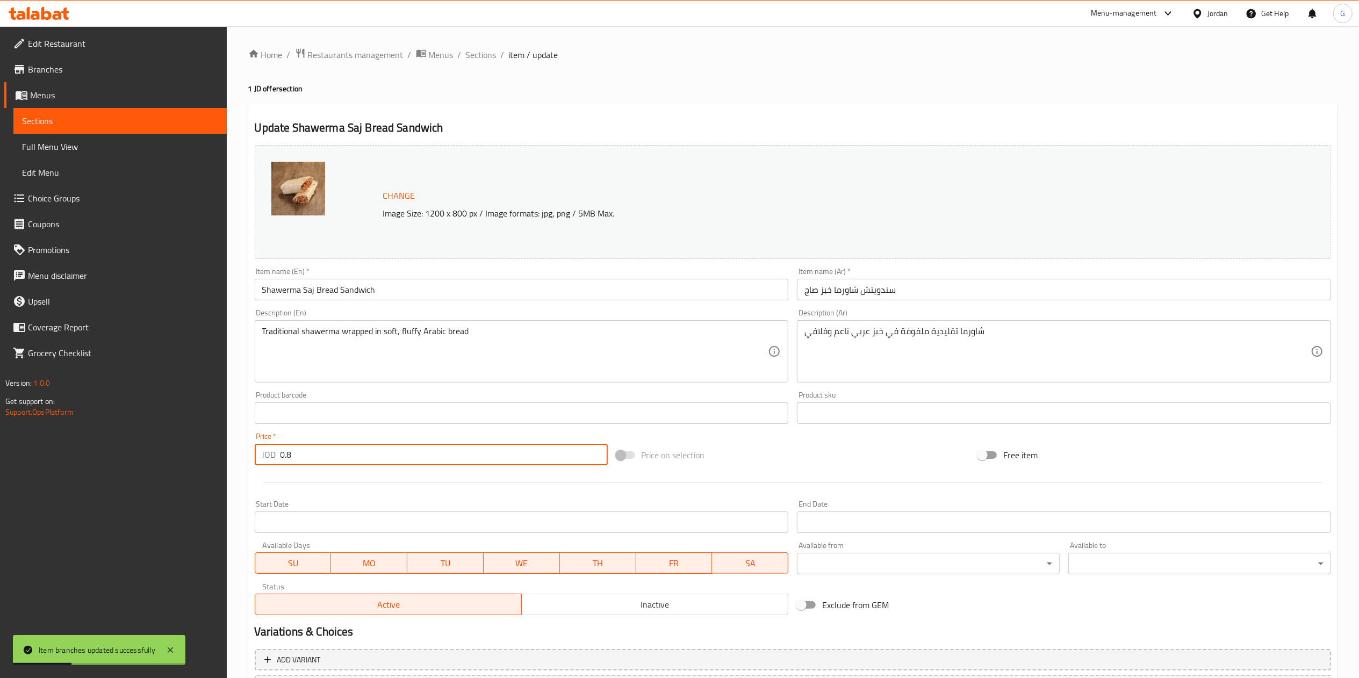
click at [363, 452] on input "0.8" at bounding box center [444, 454] width 327 height 21
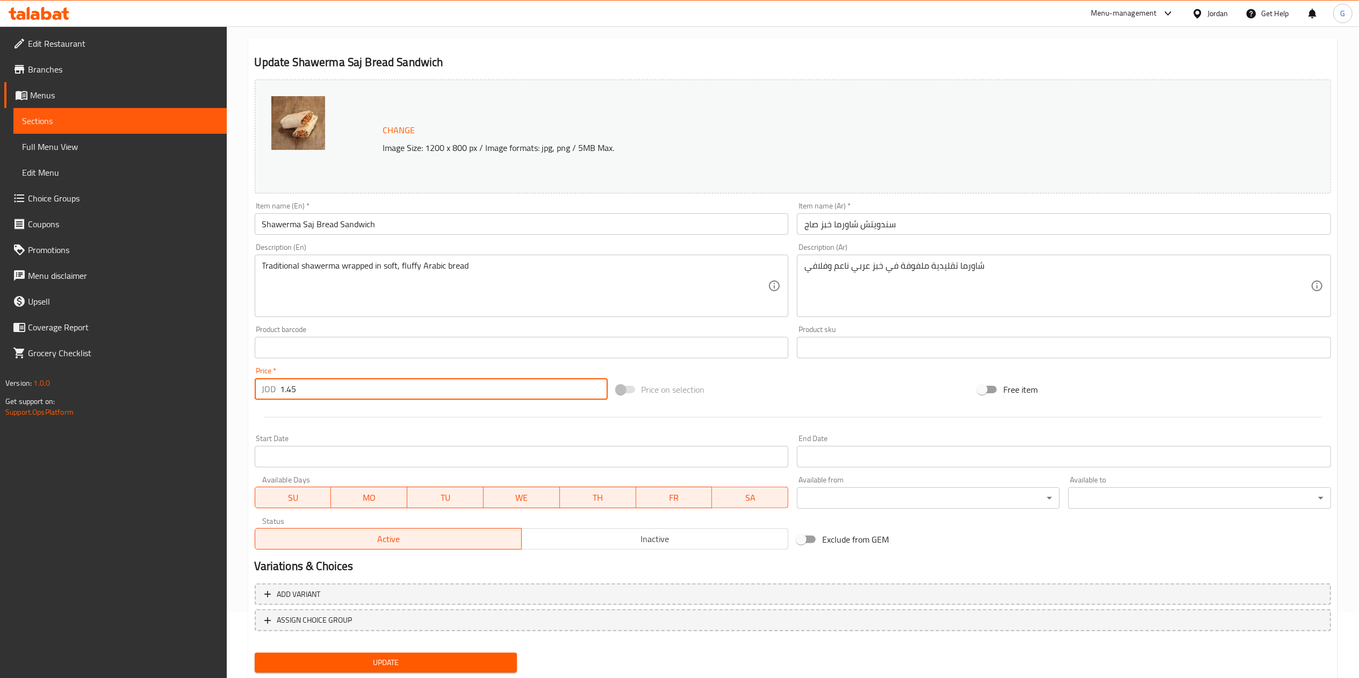
scroll to position [96, 0]
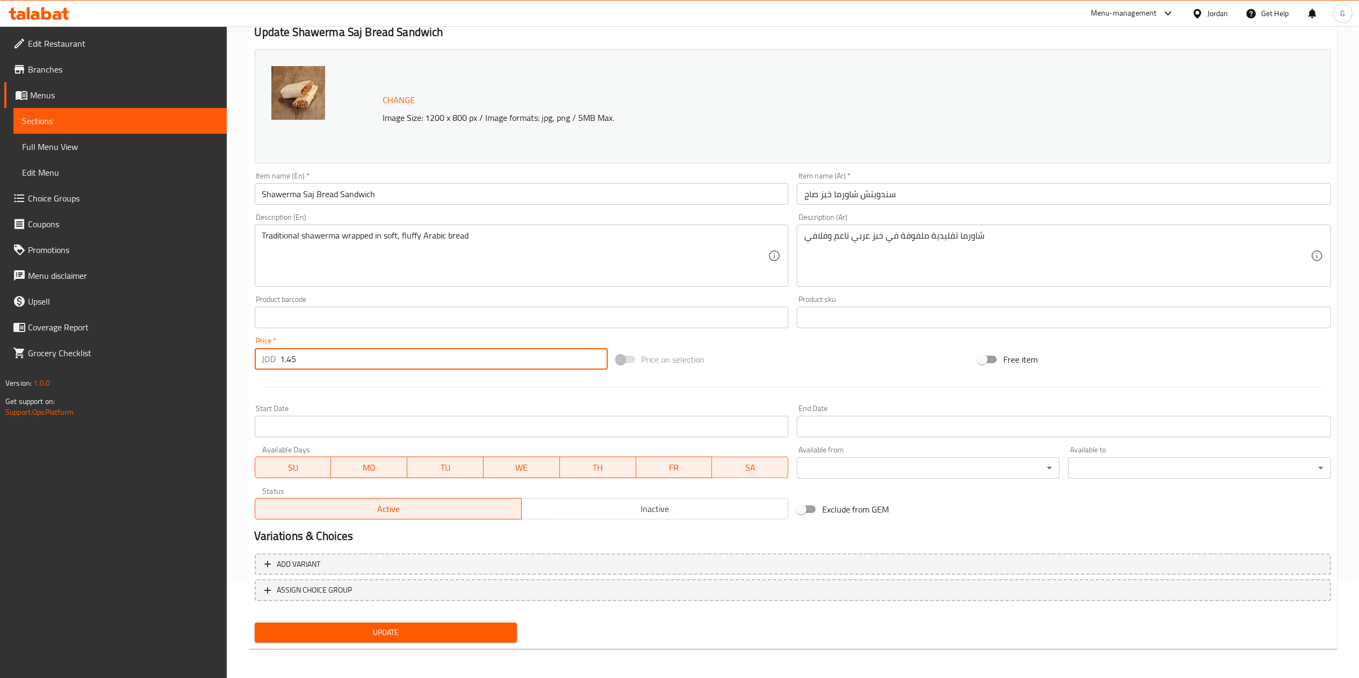
type input "1.45"
click at [474, 633] on span "Update" at bounding box center [386, 632] width 246 height 13
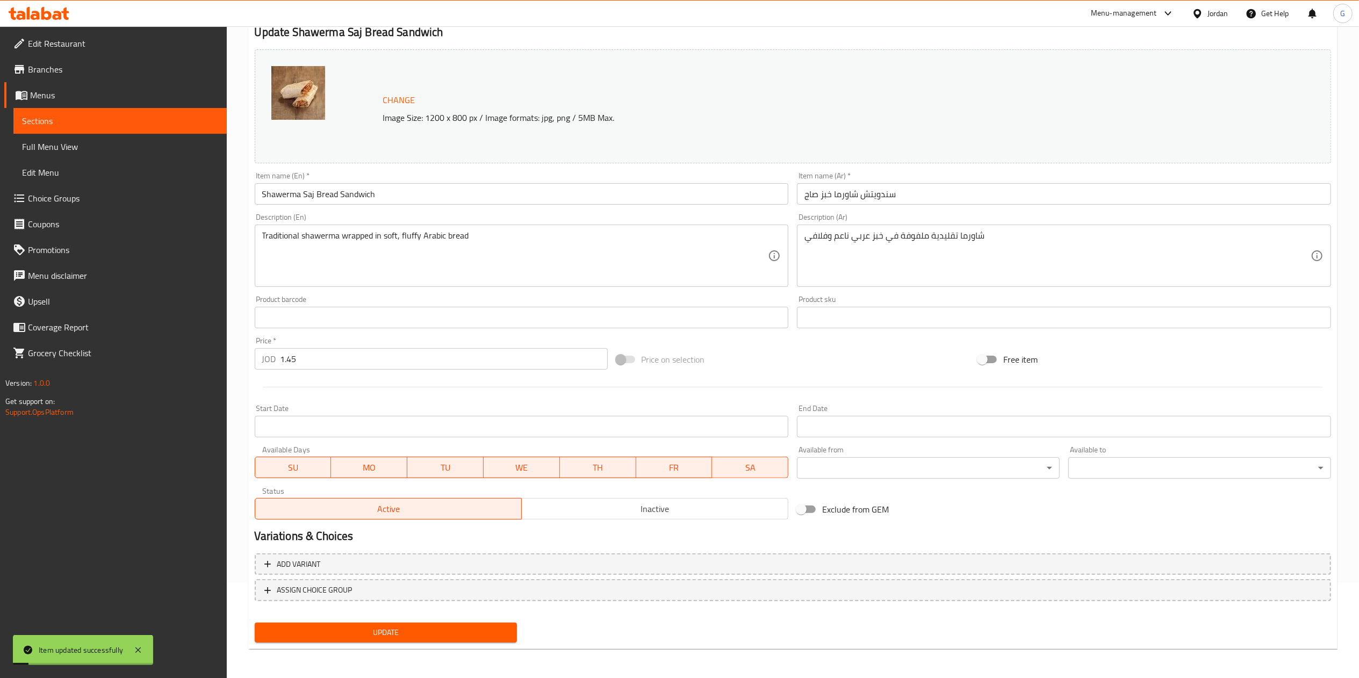
scroll to position [0, 0]
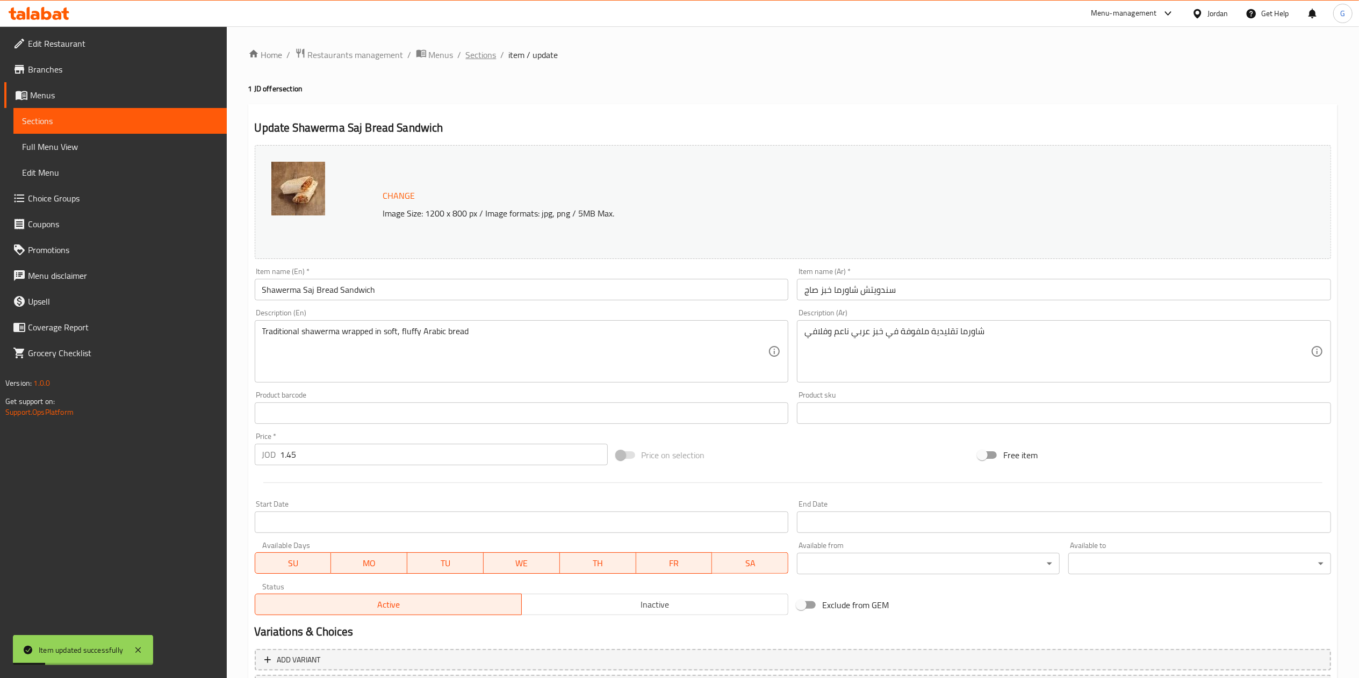
click at [493, 49] on span "Sections" at bounding box center [481, 54] width 31 height 13
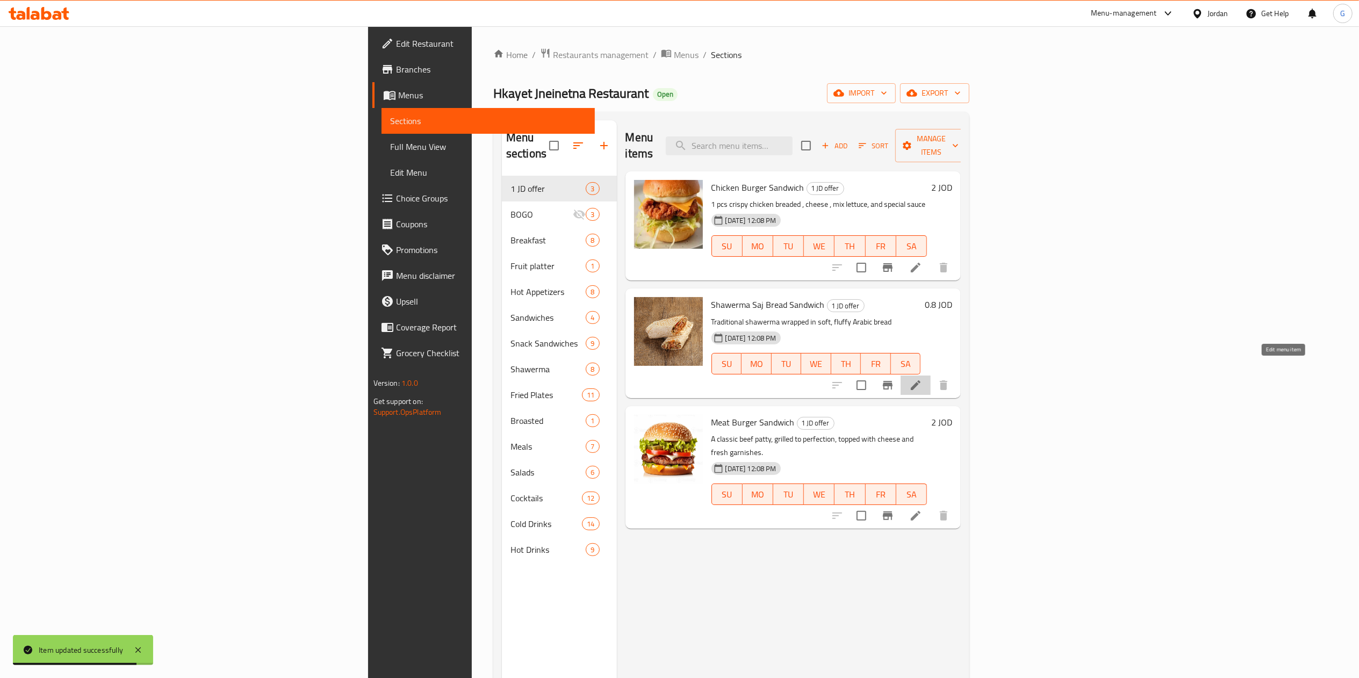
click at [922, 379] on icon at bounding box center [915, 385] width 13 height 13
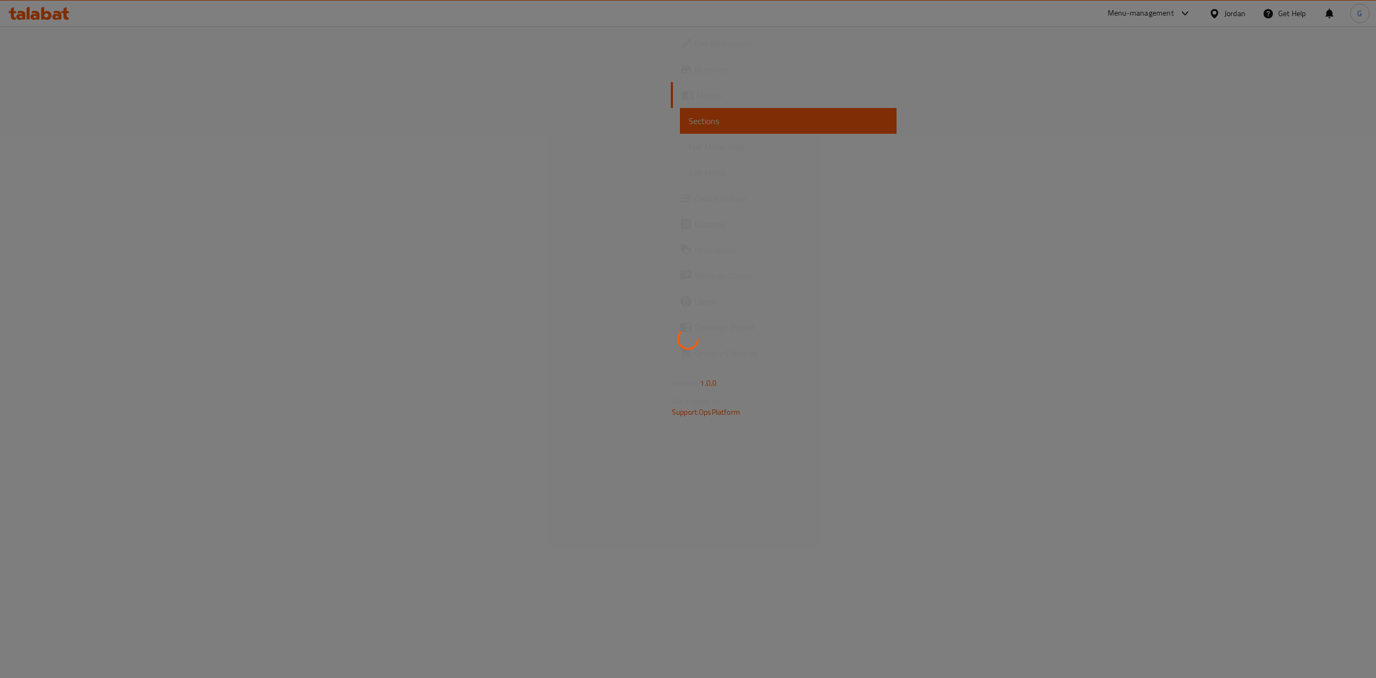
click at [426, 416] on div at bounding box center [688, 339] width 1376 height 678
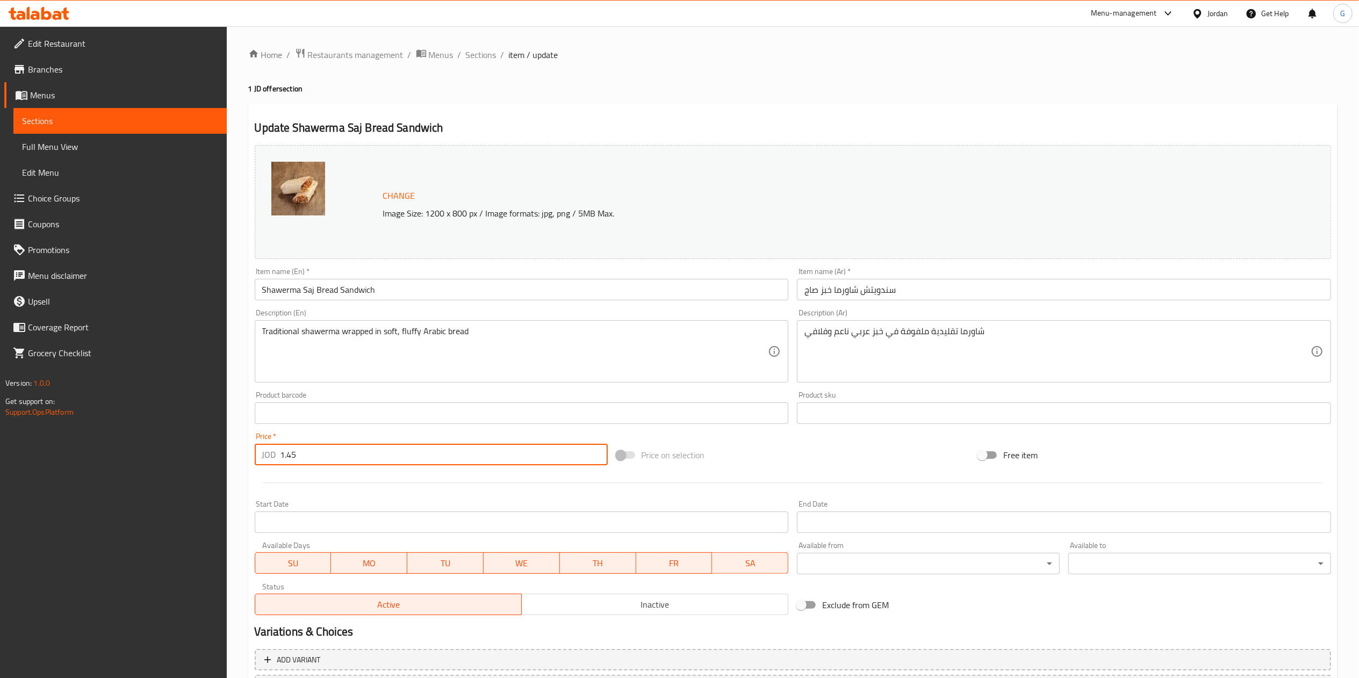
click at [350, 453] on input "1.45" at bounding box center [444, 454] width 327 height 21
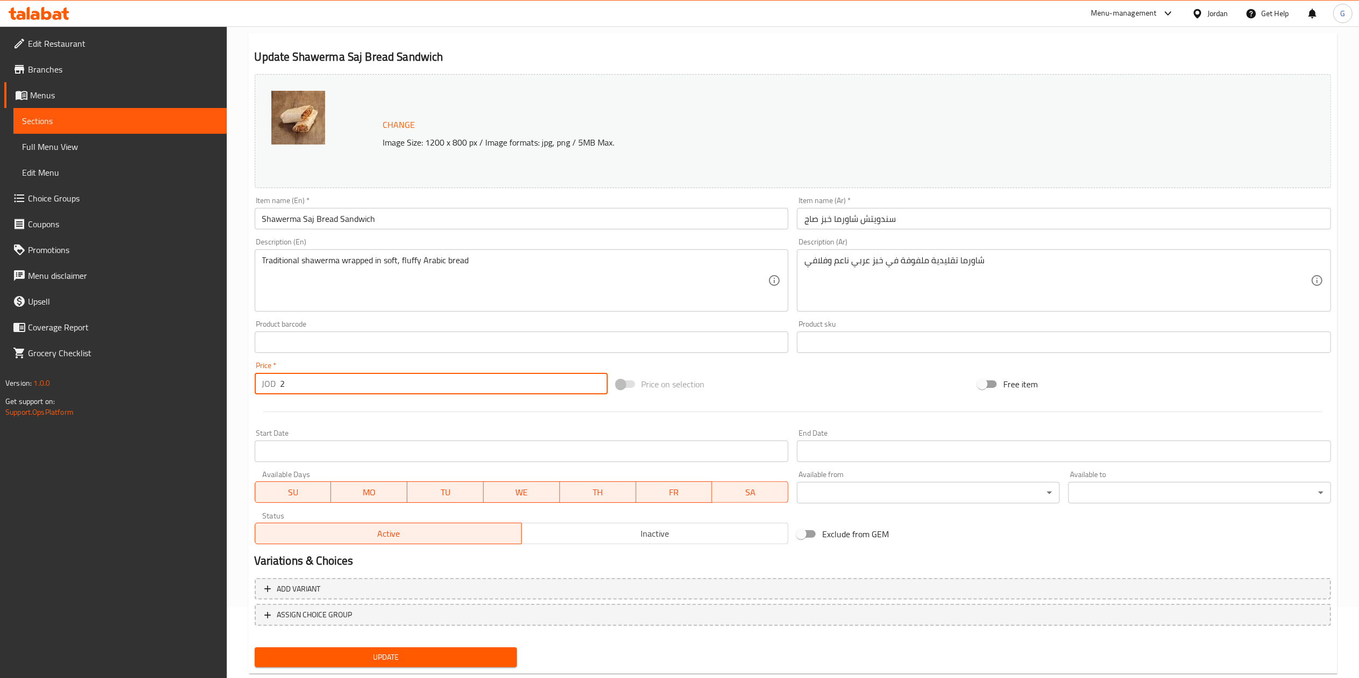
scroll to position [96, 0]
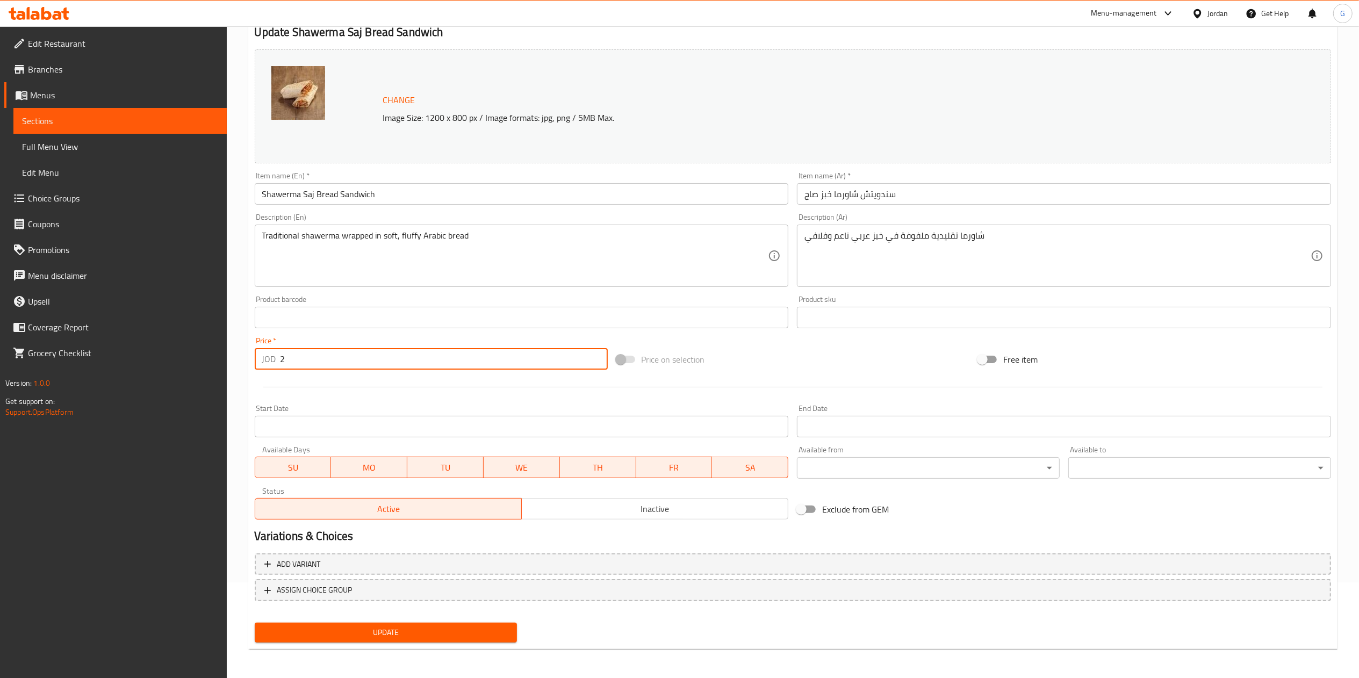
type input "2"
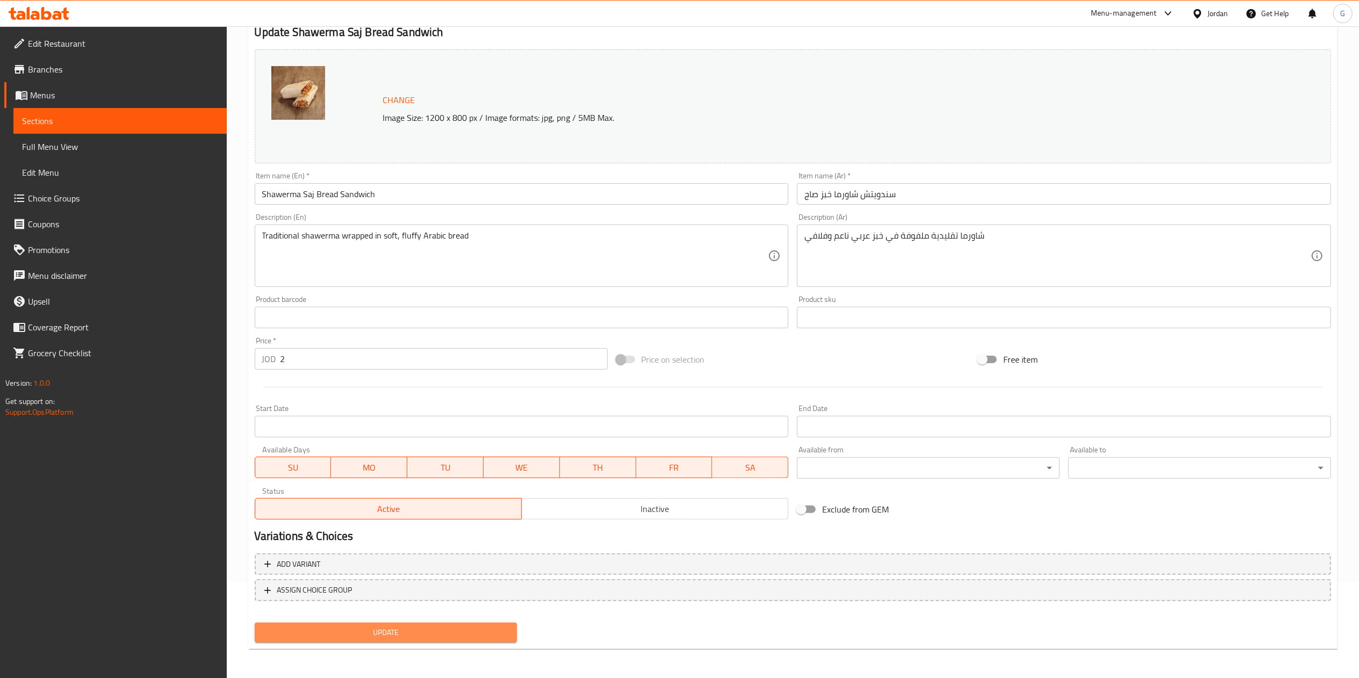
click at [425, 629] on span "Update" at bounding box center [386, 632] width 246 height 13
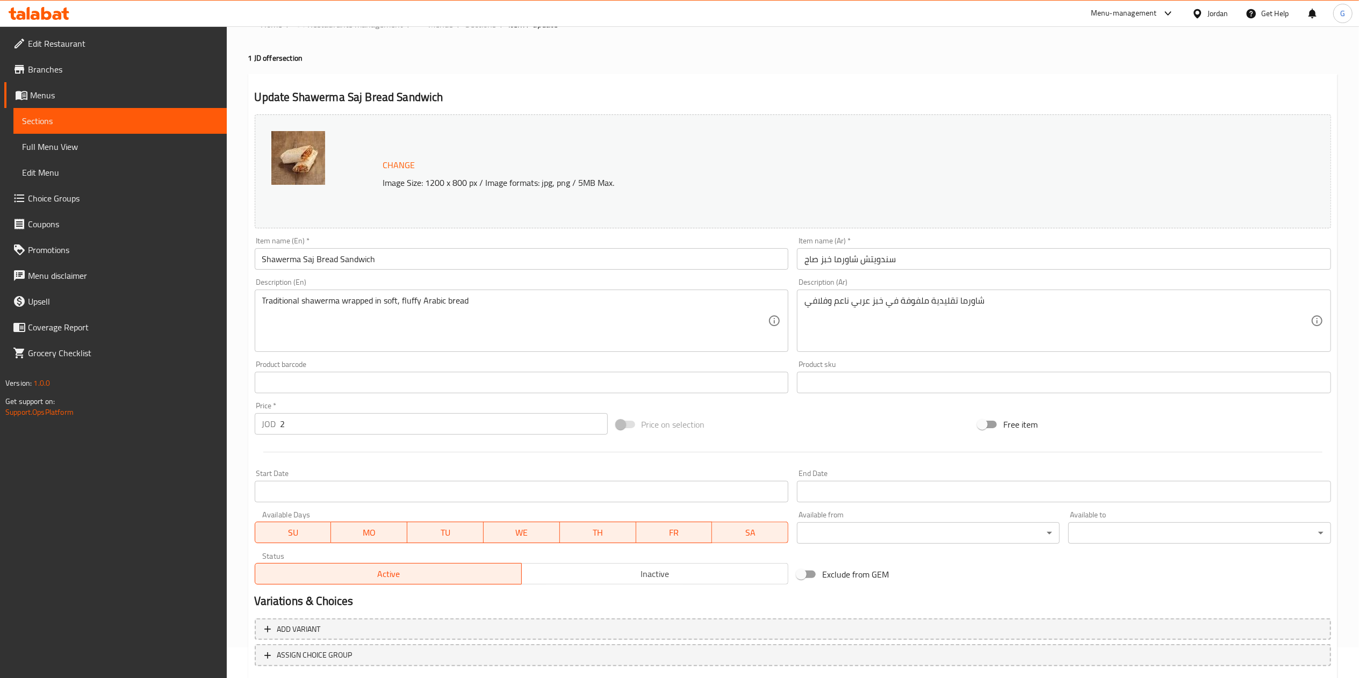
scroll to position [0, 0]
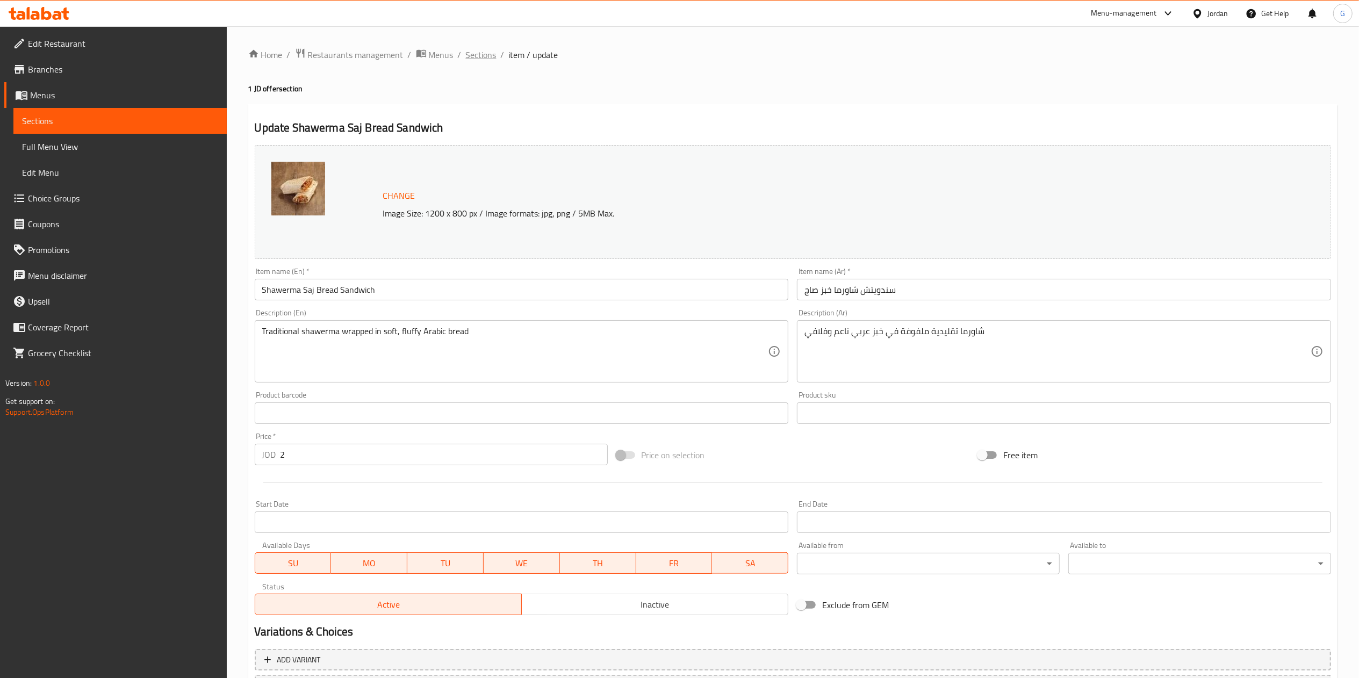
click at [486, 56] on span "Sections" at bounding box center [481, 54] width 31 height 13
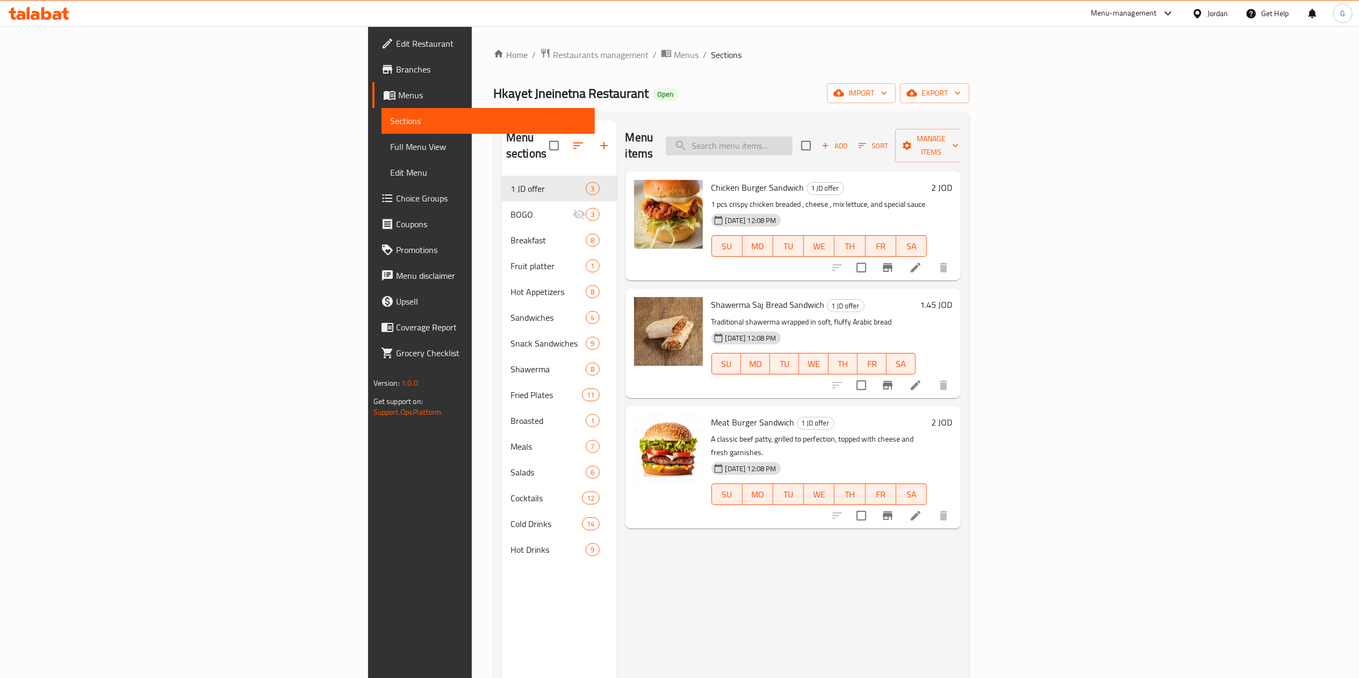
click at [793, 136] on input "search" at bounding box center [729, 145] width 127 height 19
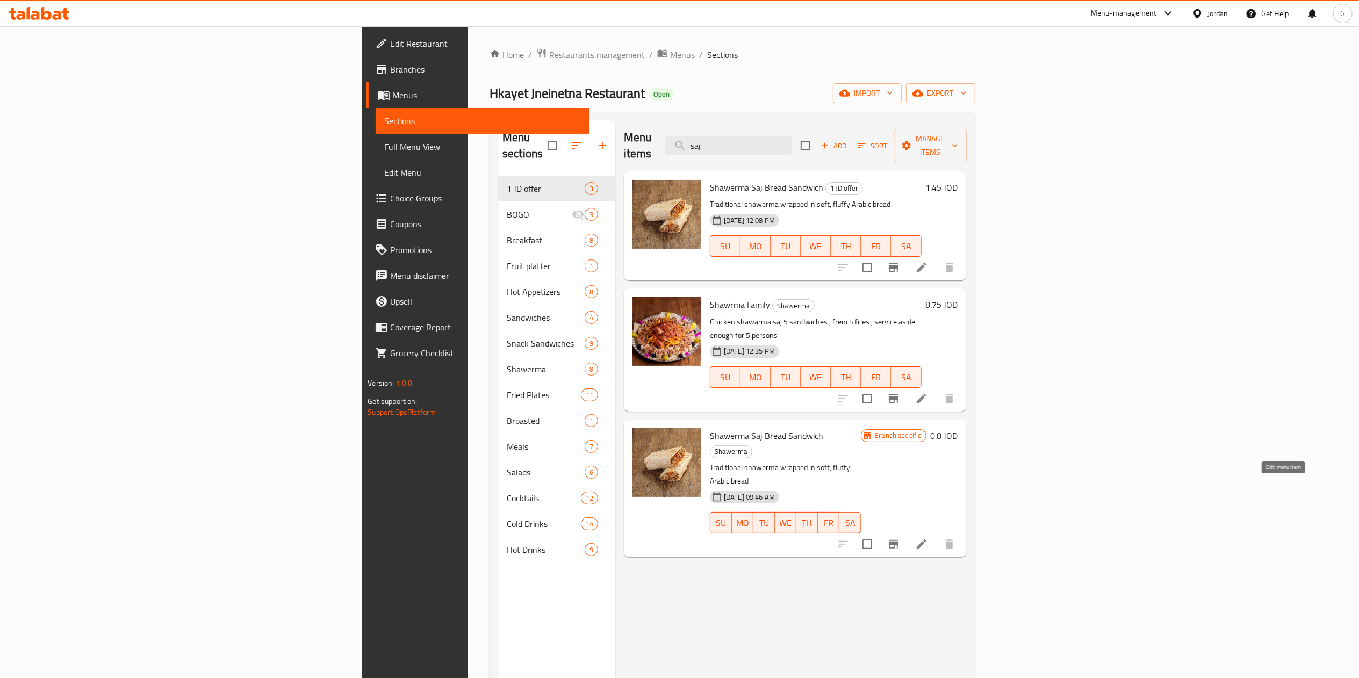
type input "saj"
click at [928, 538] on icon at bounding box center [921, 544] width 13 height 13
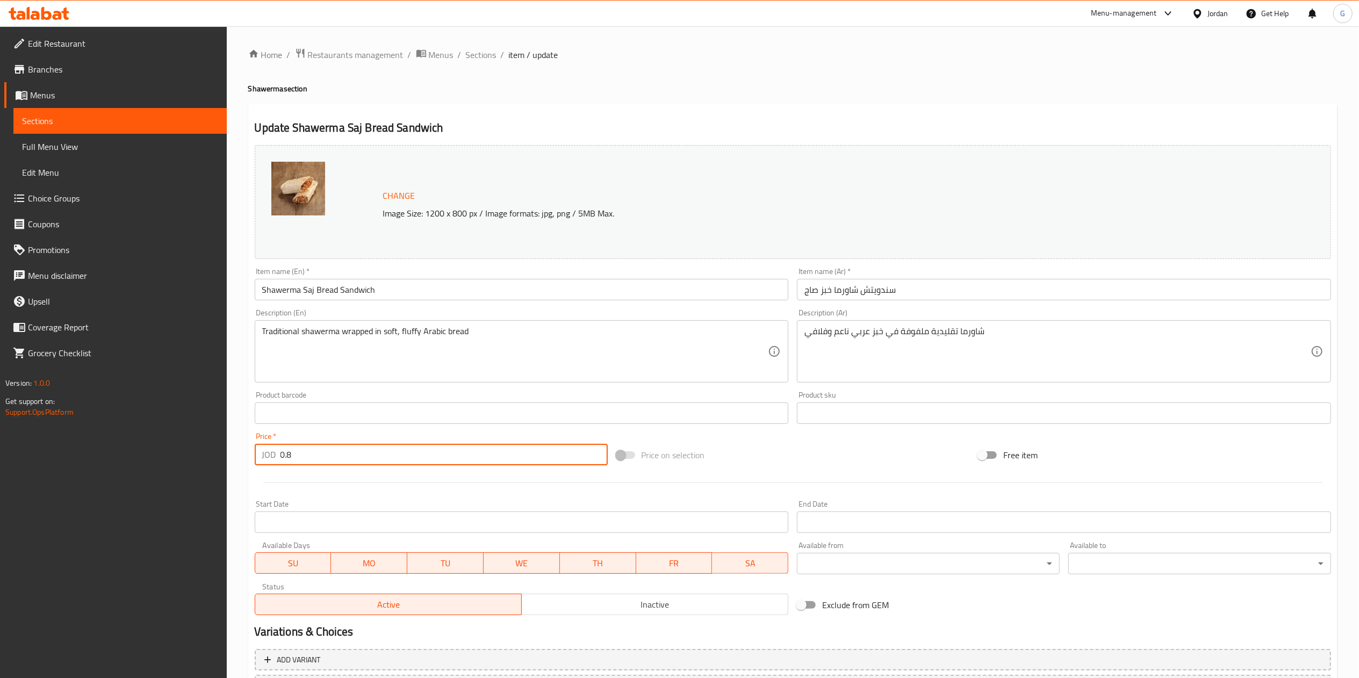
click at [465, 452] on input "0.8" at bounding box center [444, 454] width 327 height 21
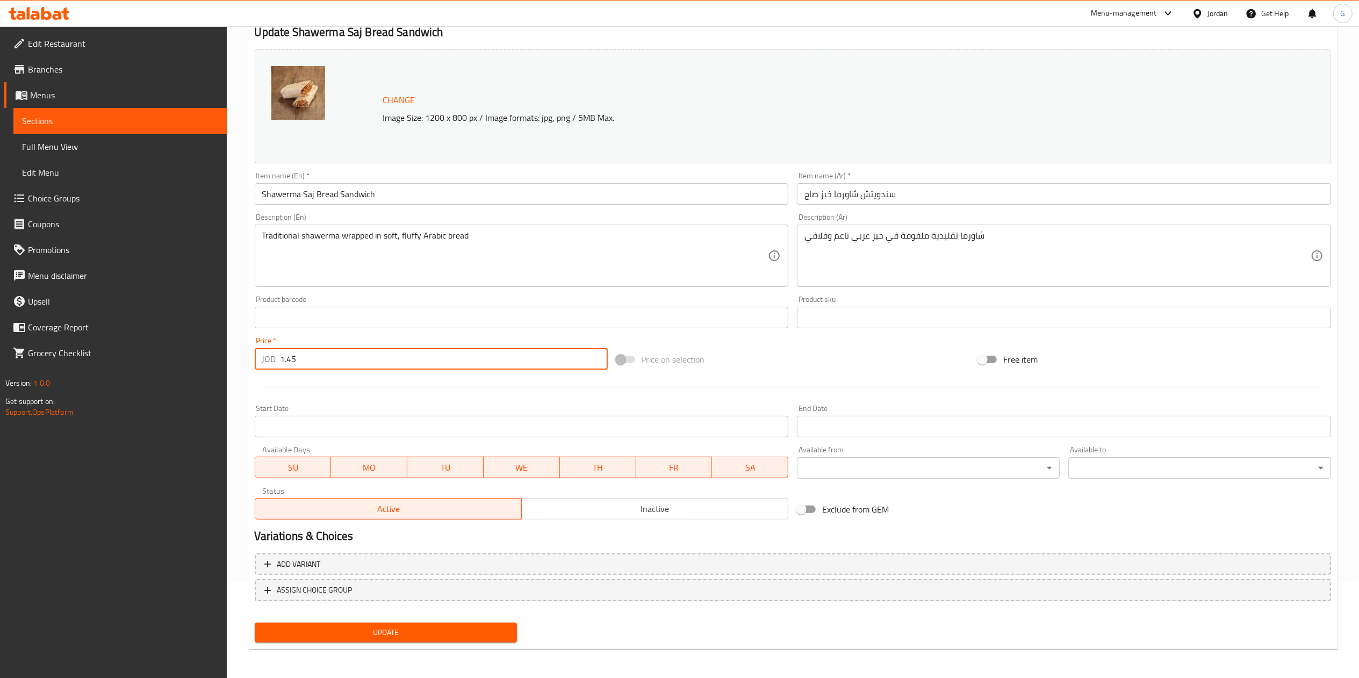
type input "1.45"
click at [488, 616] on div "Add variant ASSIGN CHOICE GROUP" at bounding box center [792, 584] width 1085 height 70
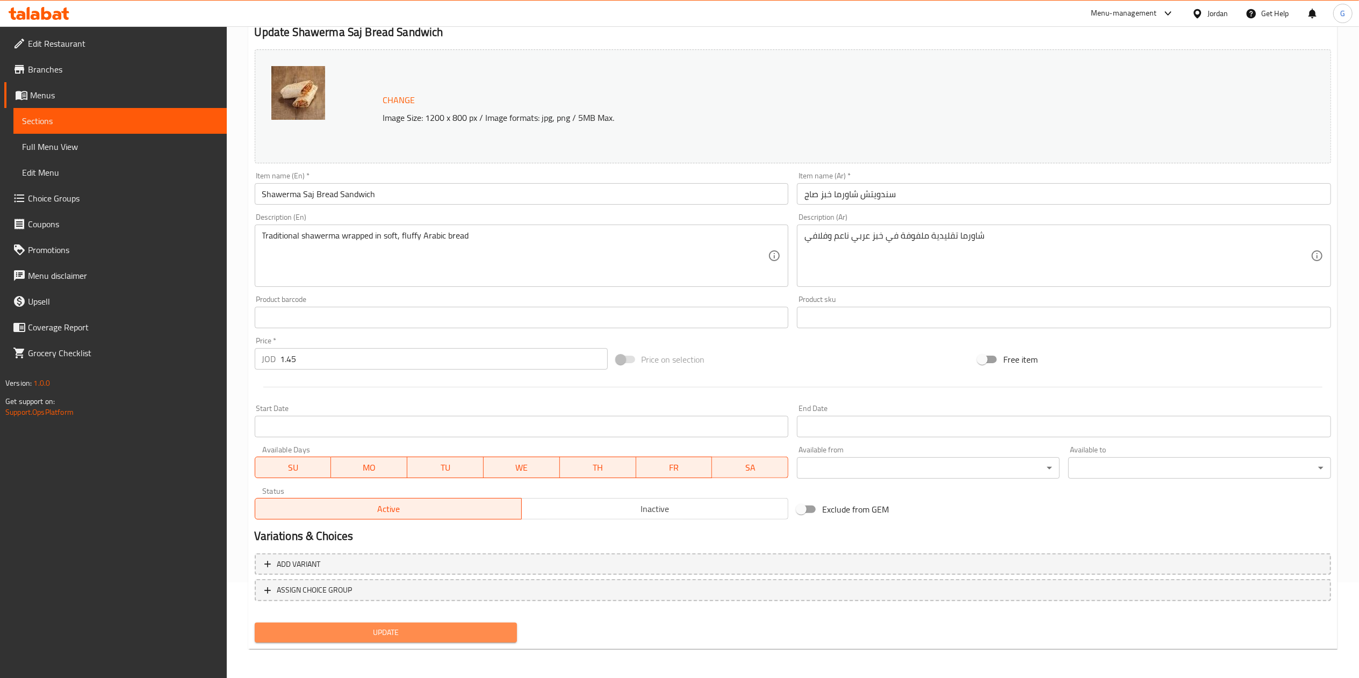
click at [486, 623] on button "Update" at bounding box center [386, 633] width 263 height 20
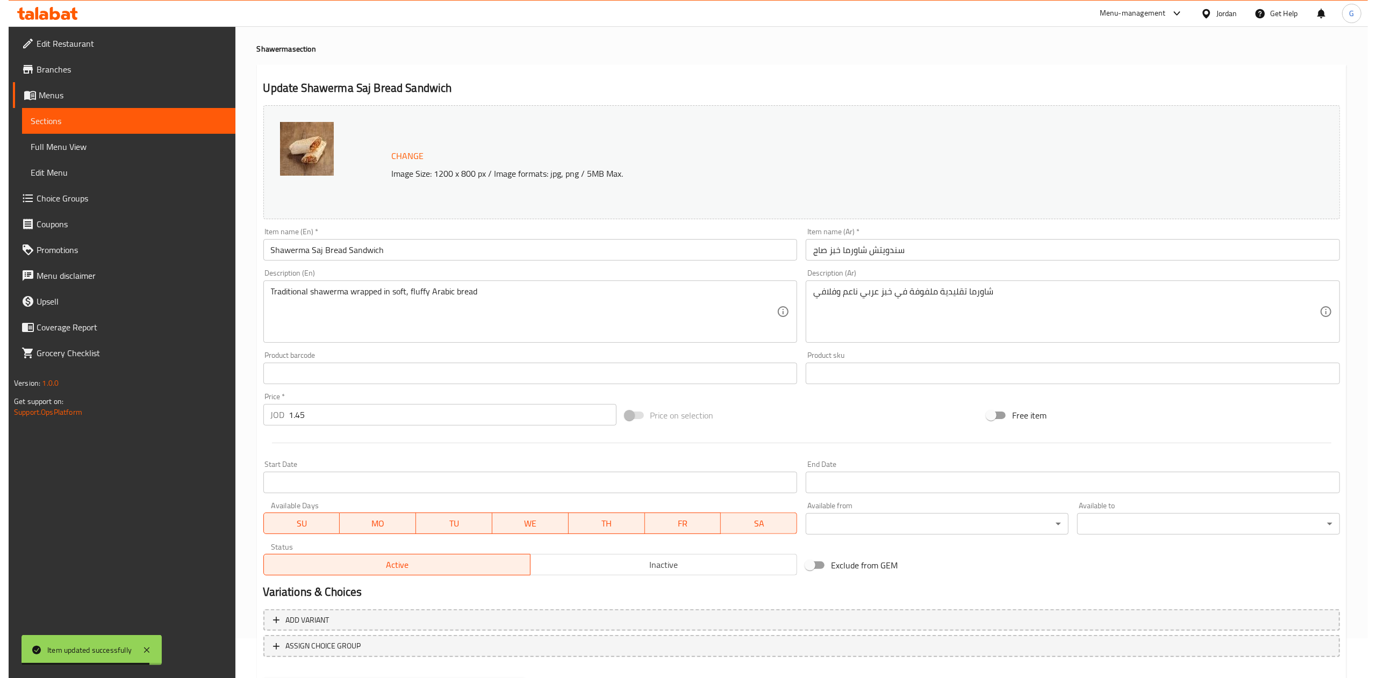
scroll to position [0, 0]
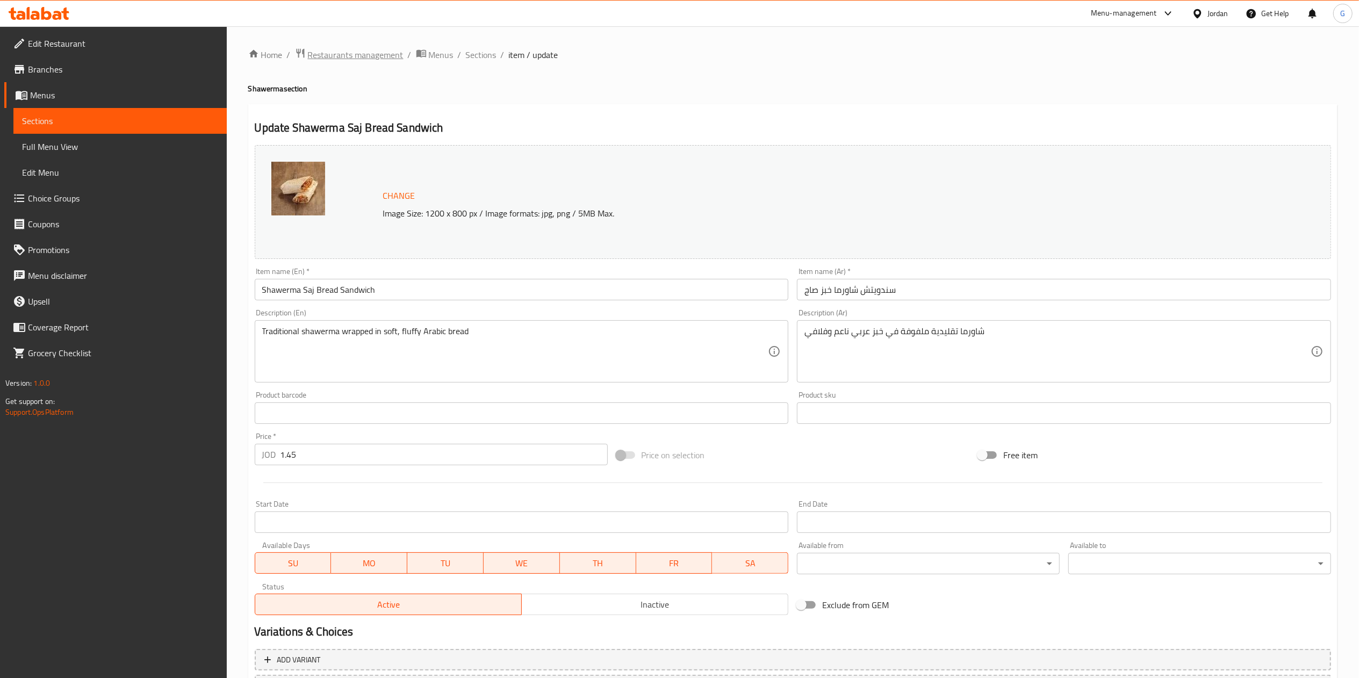
click at [342, 48] on span "Restaurants management" at bounding box center [356, 54] width 96 height 13
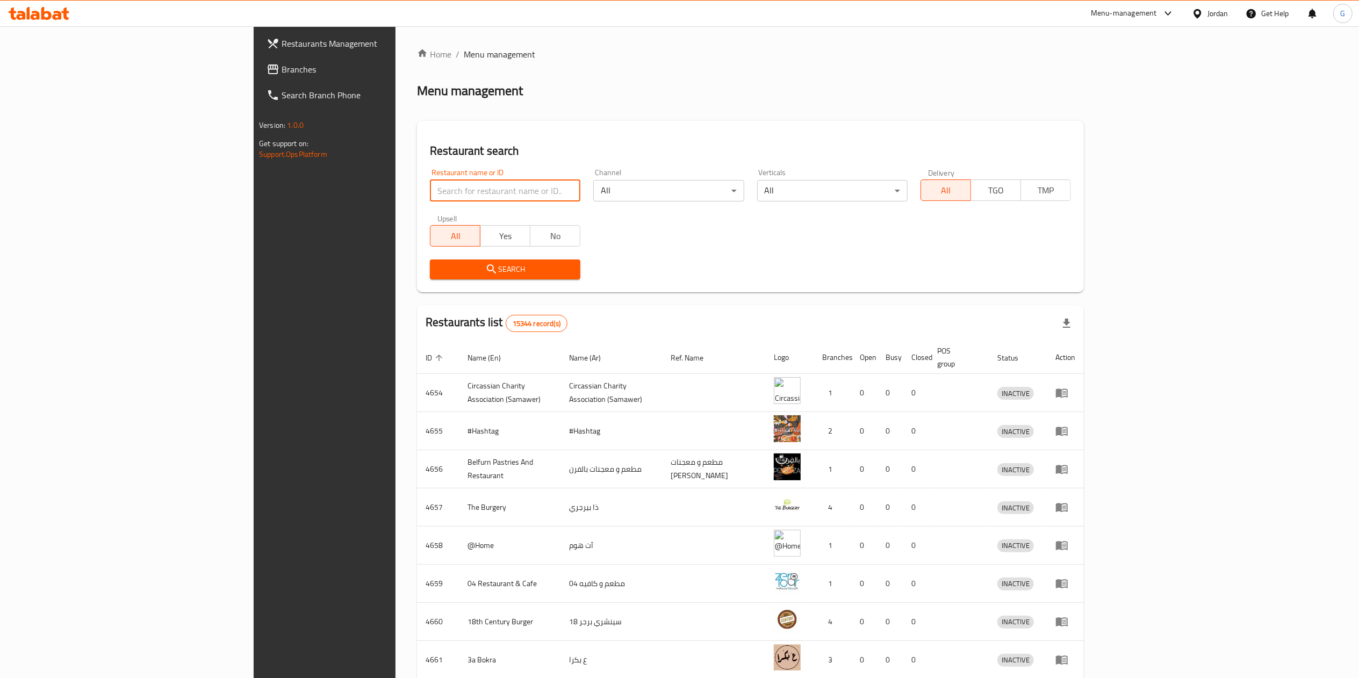
click at [430, 198] on input "search" at bounding box center [505, 190] width 150 height 21
click button "Search" at bounding box center [505, 270] width 150 height 20
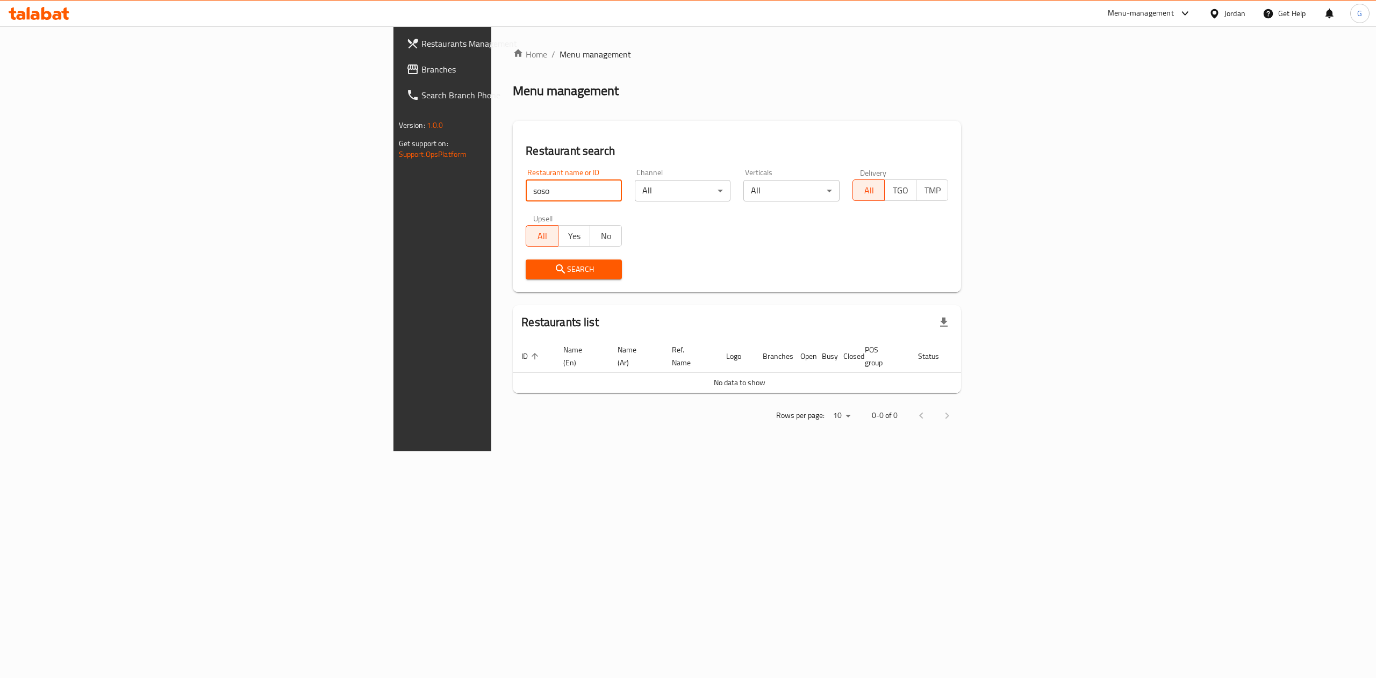
type input "soso espresso"
click button "Search" at bounding box center [574, 270] width 96 height 20
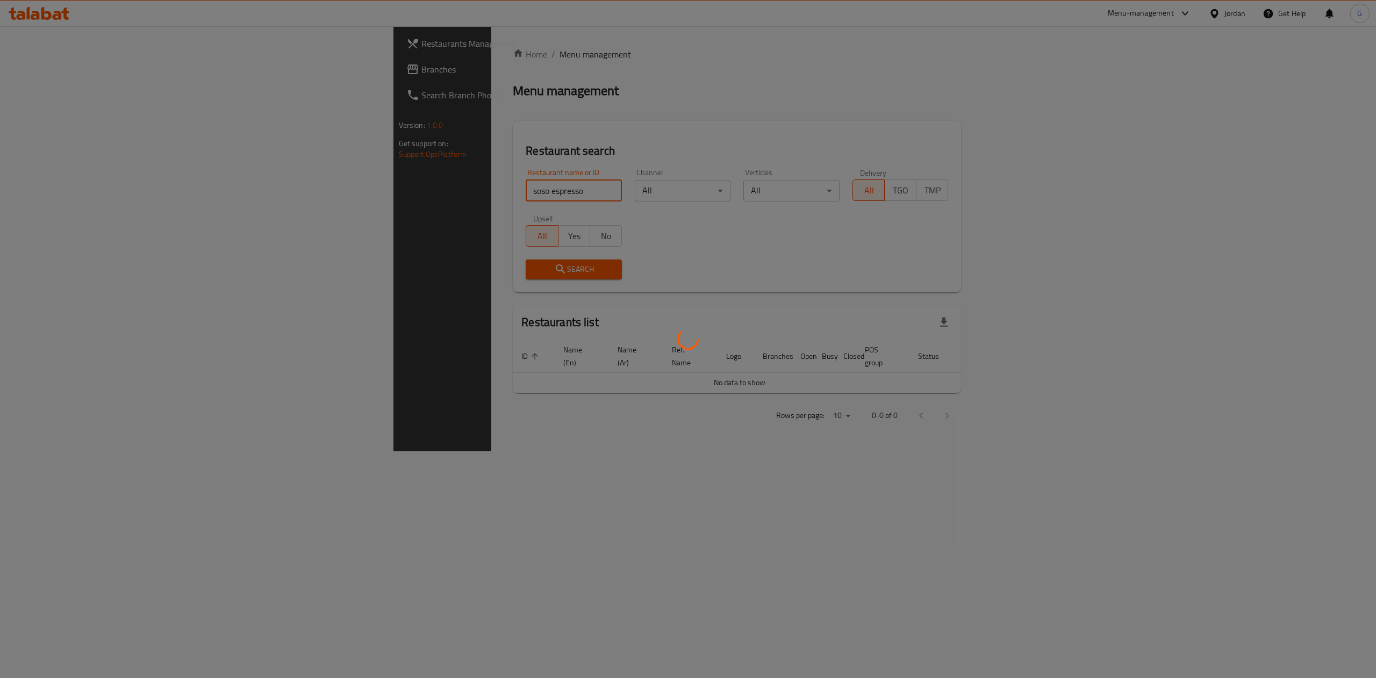
click button "Search" at bounding box center [574, 270] width 96 height 20
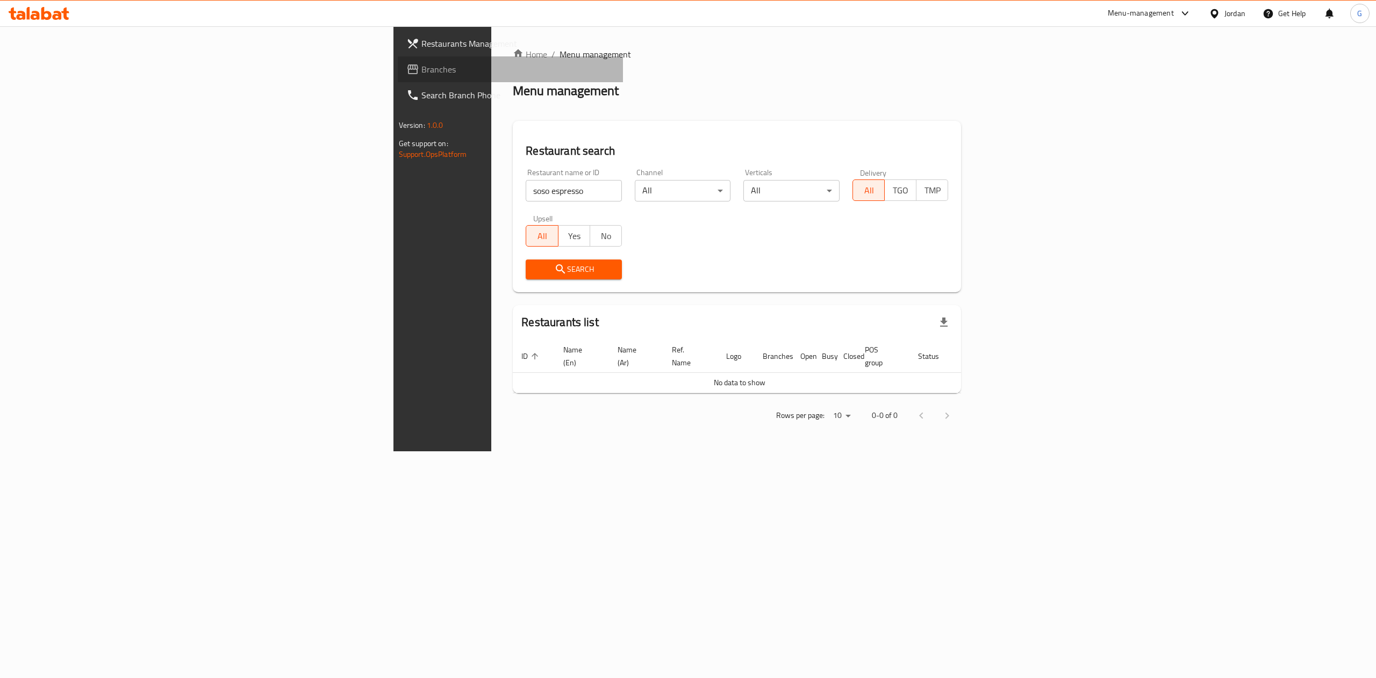
click at [421, 70] on span "Branches" at bounding box center [517, 69] width 193 height 13
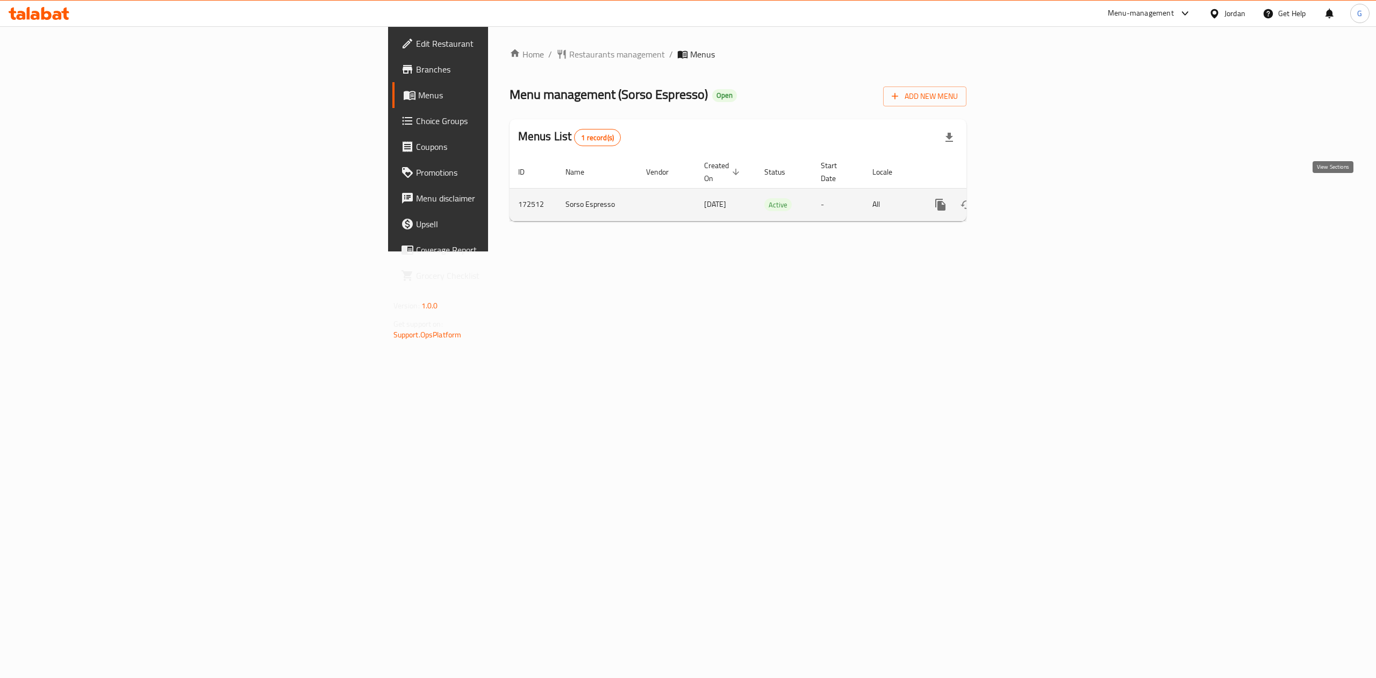
click at [1031, 197] on link "enhanced table" at bounding box center [1018, 205] width 26 height 26
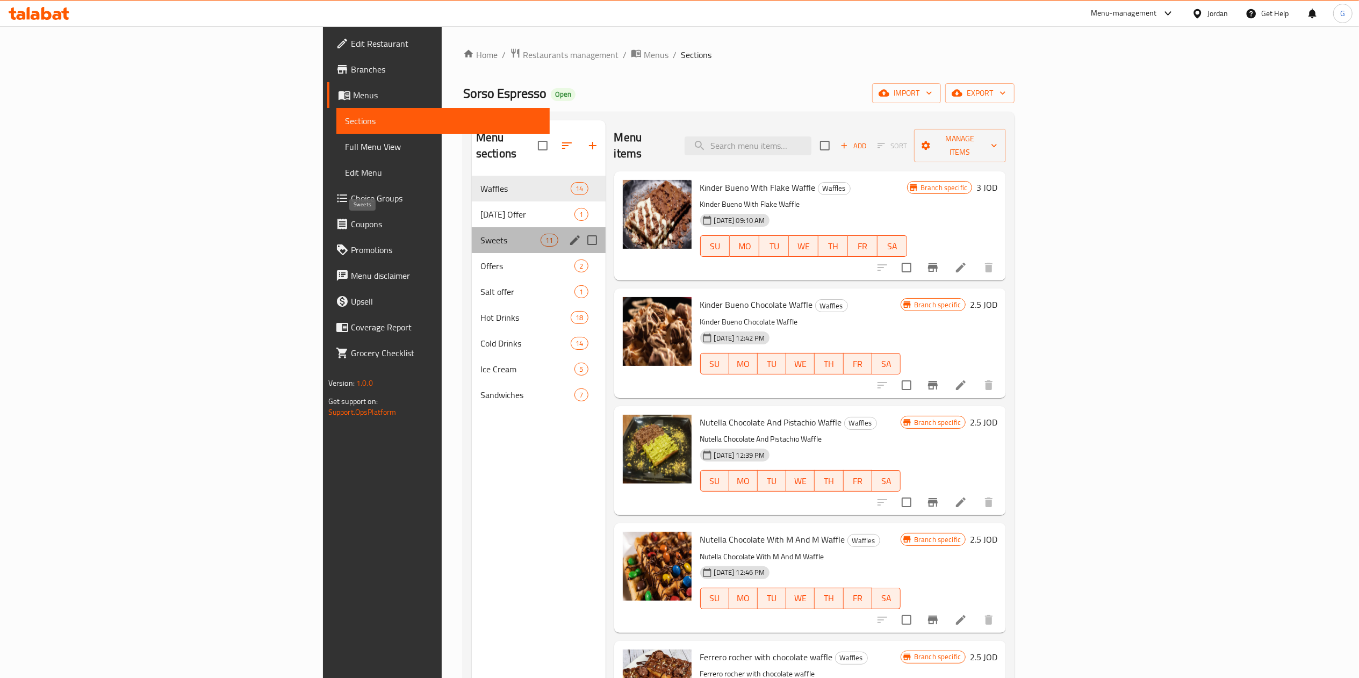
click at [480, 234] on span "Sweets" at bounding box center [510, 240] width 60 height 13
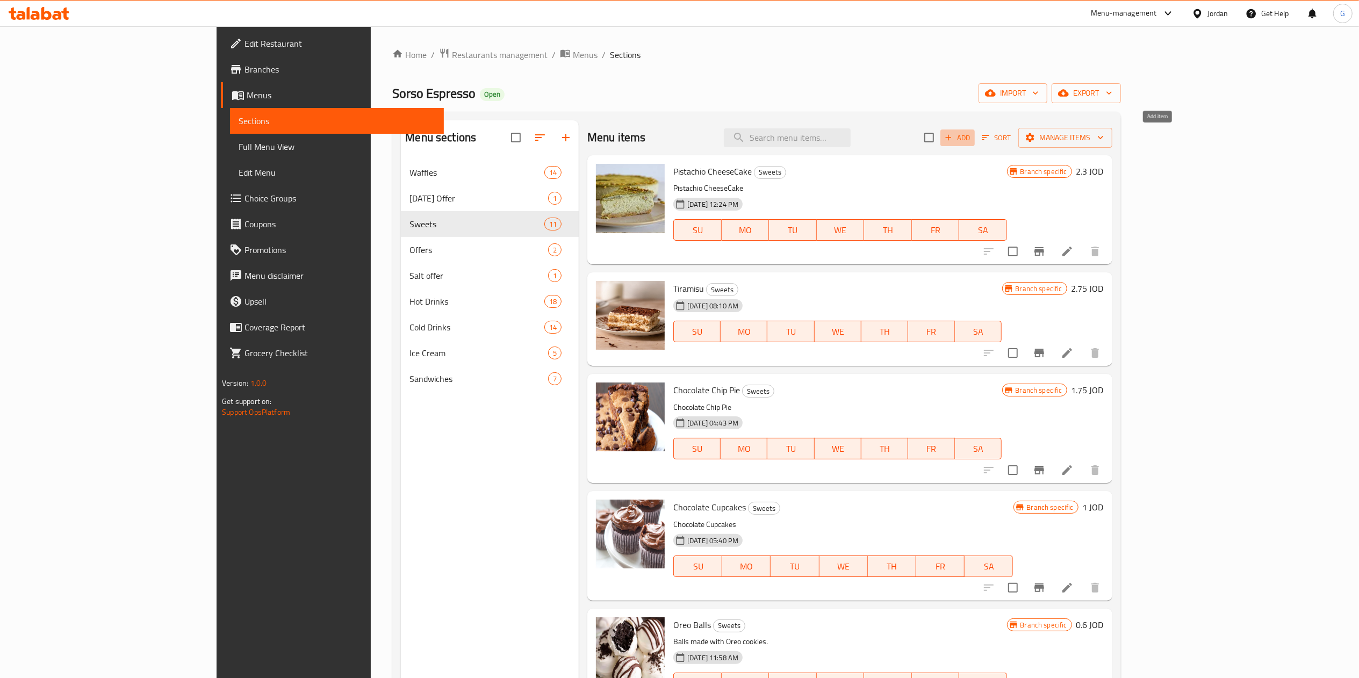
click at [972, 138] on span "Add" at bounding box center [957, 138] width 29 height 12
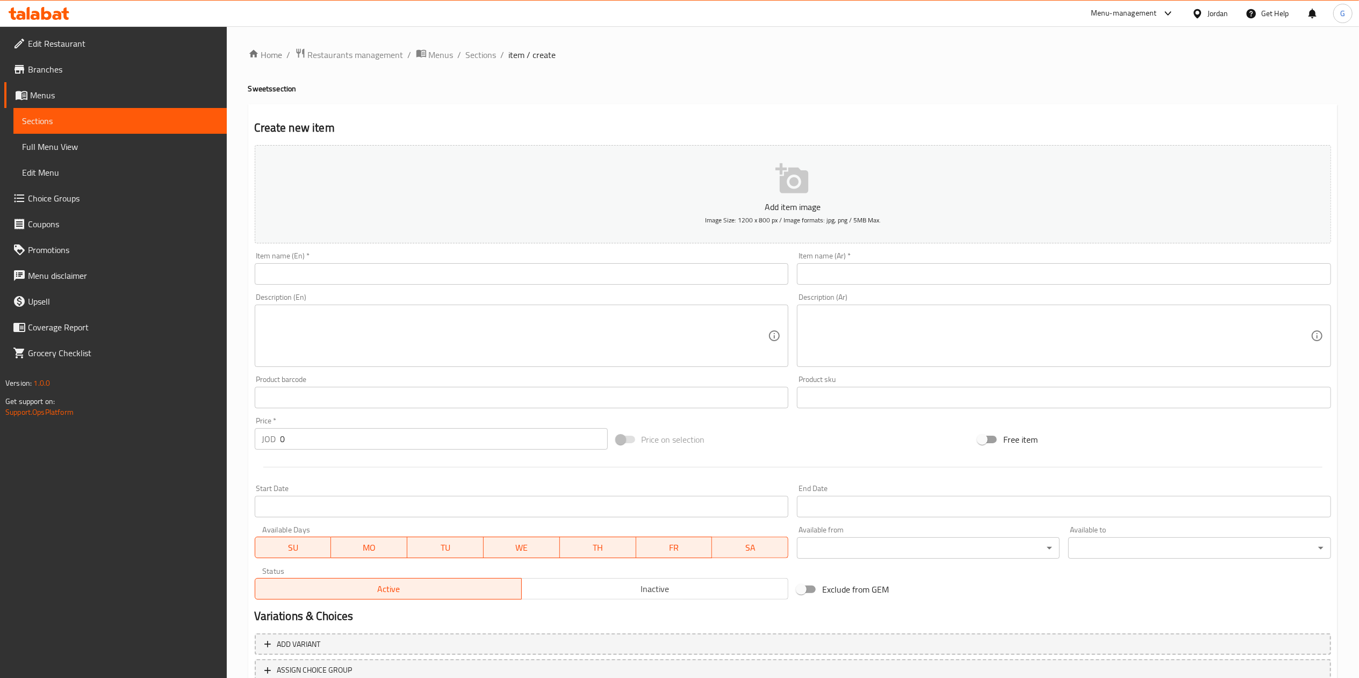
paste input "Croissant with ice cream chocolate or vanilla"
click at [494, 275] on input "Croissant with ice cream chocolate or vanilla" at bounding box center [522, 273] width 534 height 21
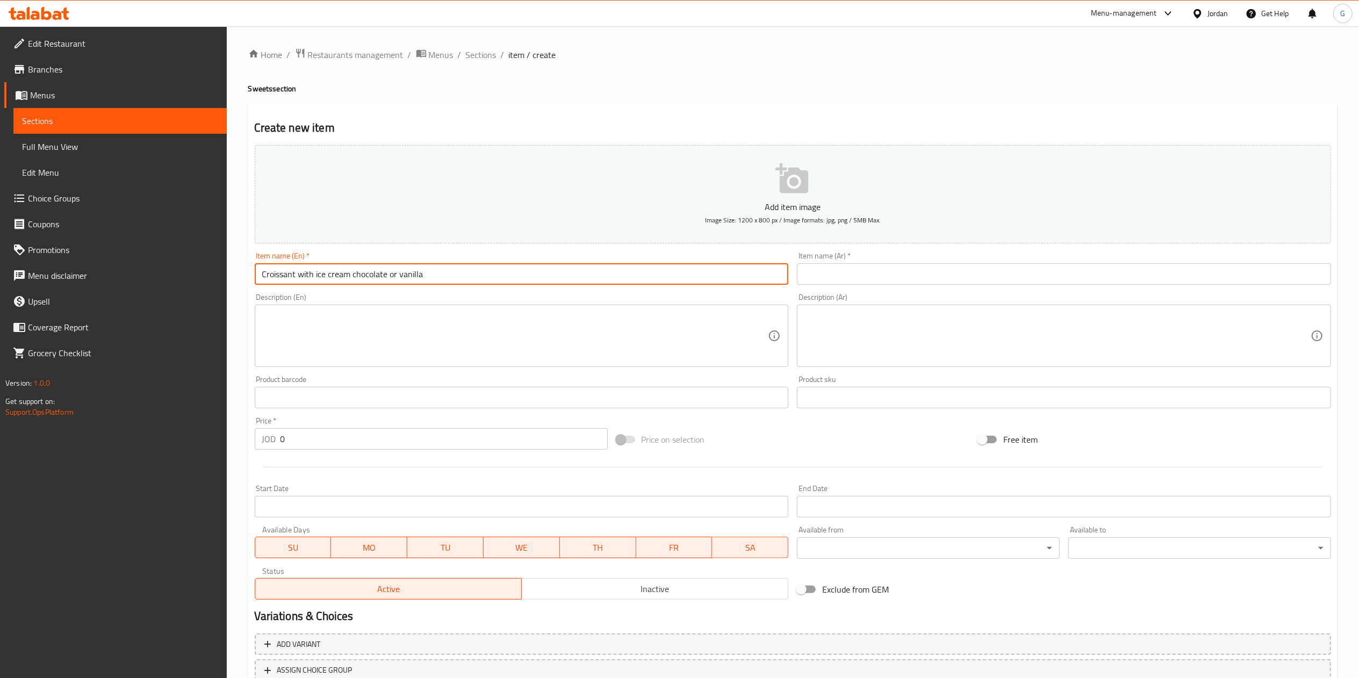
type input "Croissant with ice cream chocolate or vanilla"
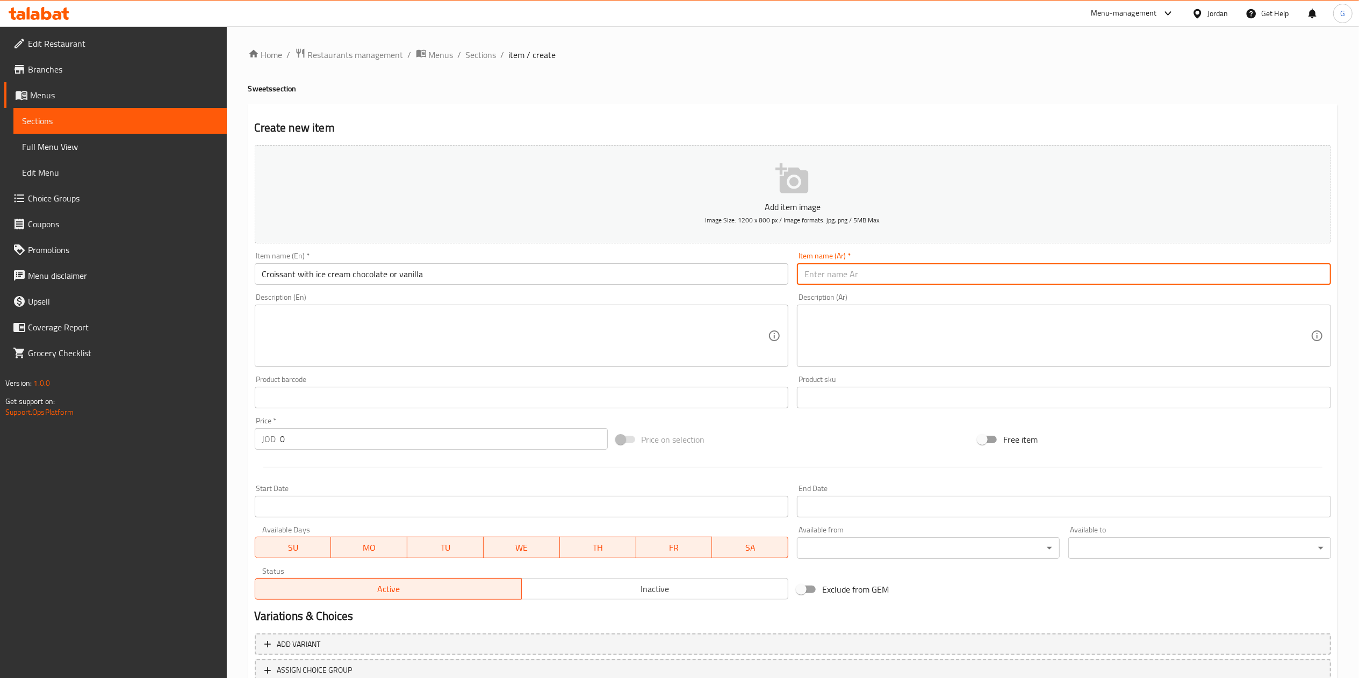
click at [896, 278] on input "text" at bounding box center [1064, 273] width 534 height 21
paste input "كرواسون مع [PERSON_NAME] أو الفانيليا"
type input "كرواسون مع [PERSON_NAME] أو الفانيليا"
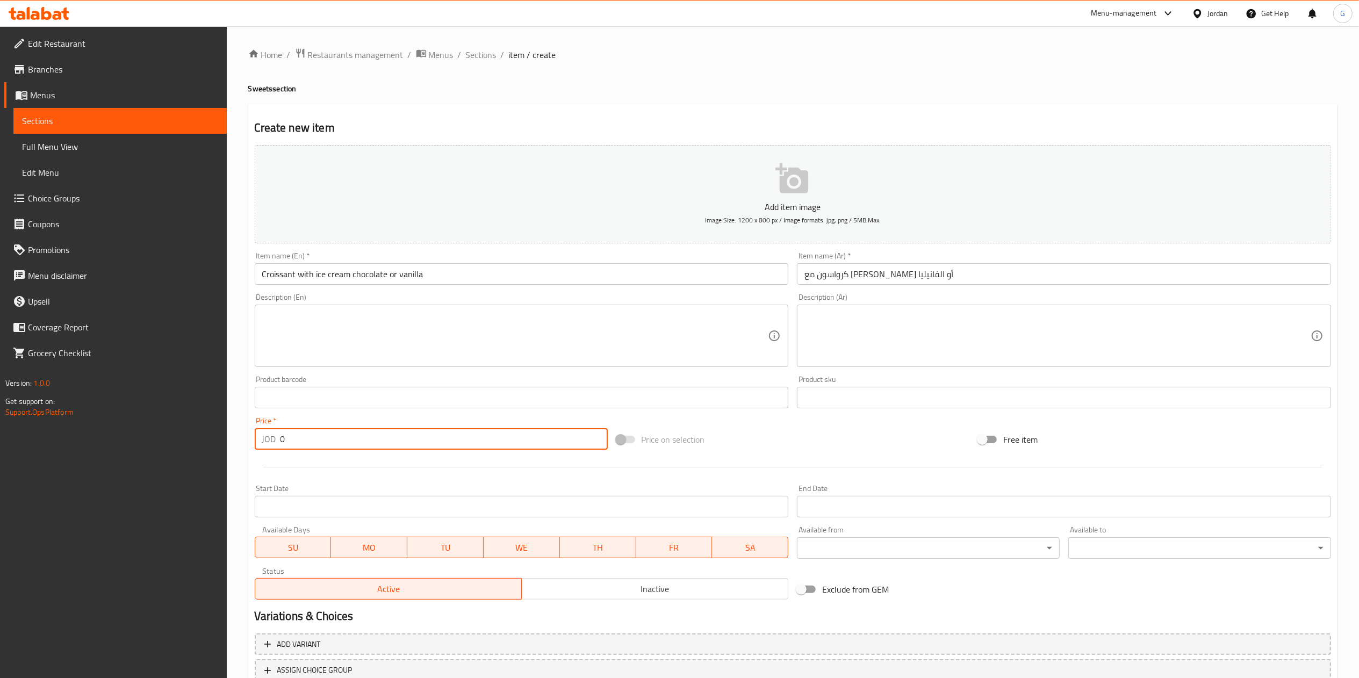
click at [303, 439] on input "0" at bounding box center [444, 438] width 327 height 21
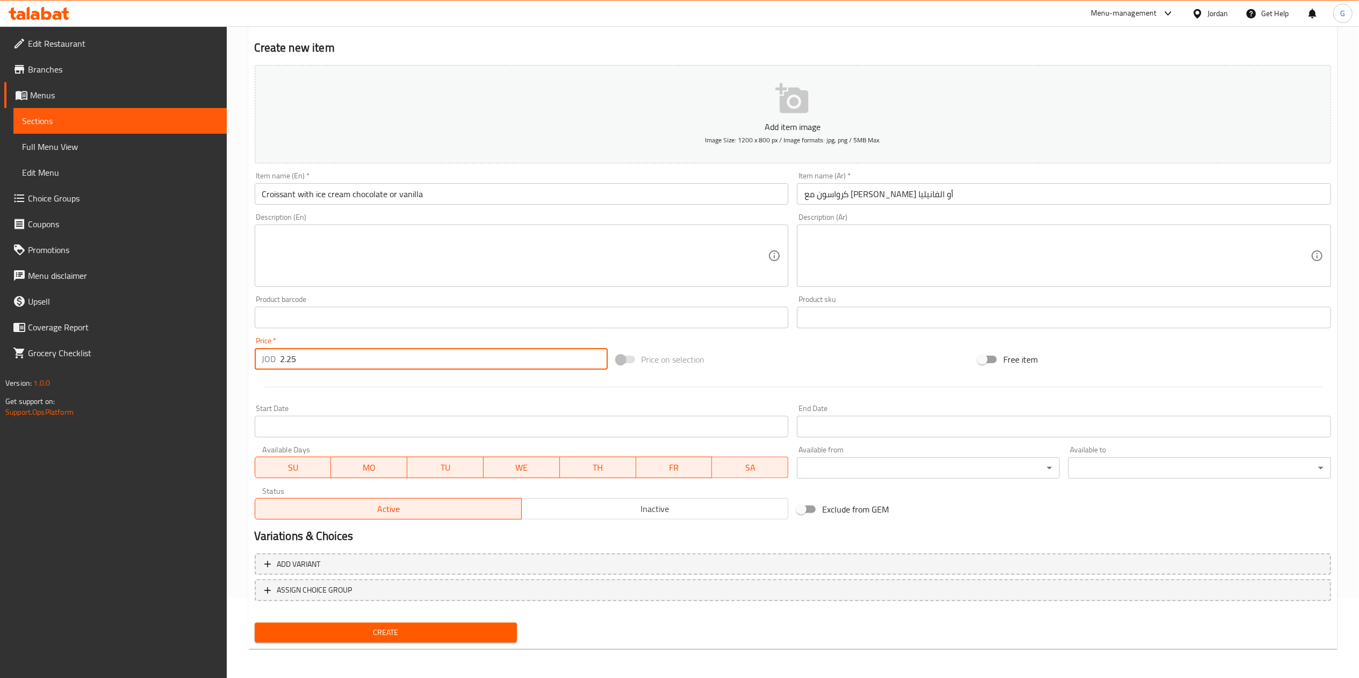
type input "2.25"
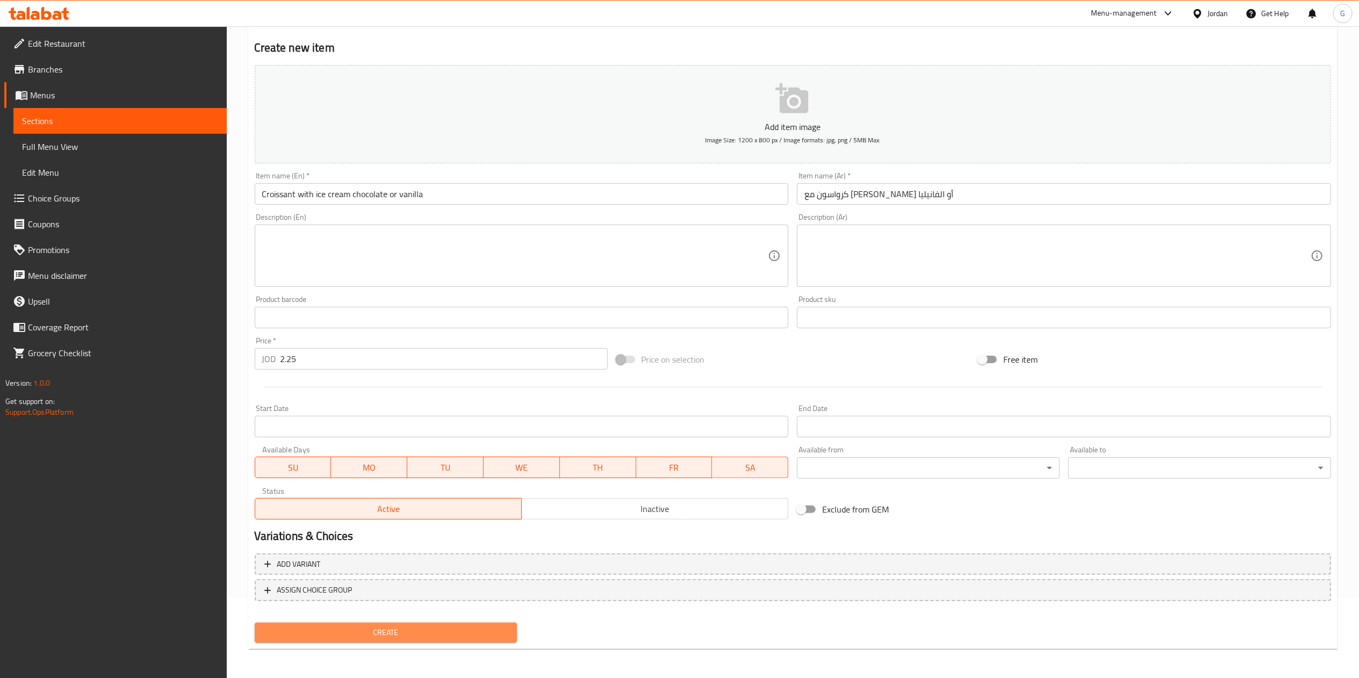
click at [491, 636] on span "Create" at bounding box center [386, 632] width 246 height 13
click at [435, 630] on span "Create" at bounding box center [386, 632] width 246 height 13
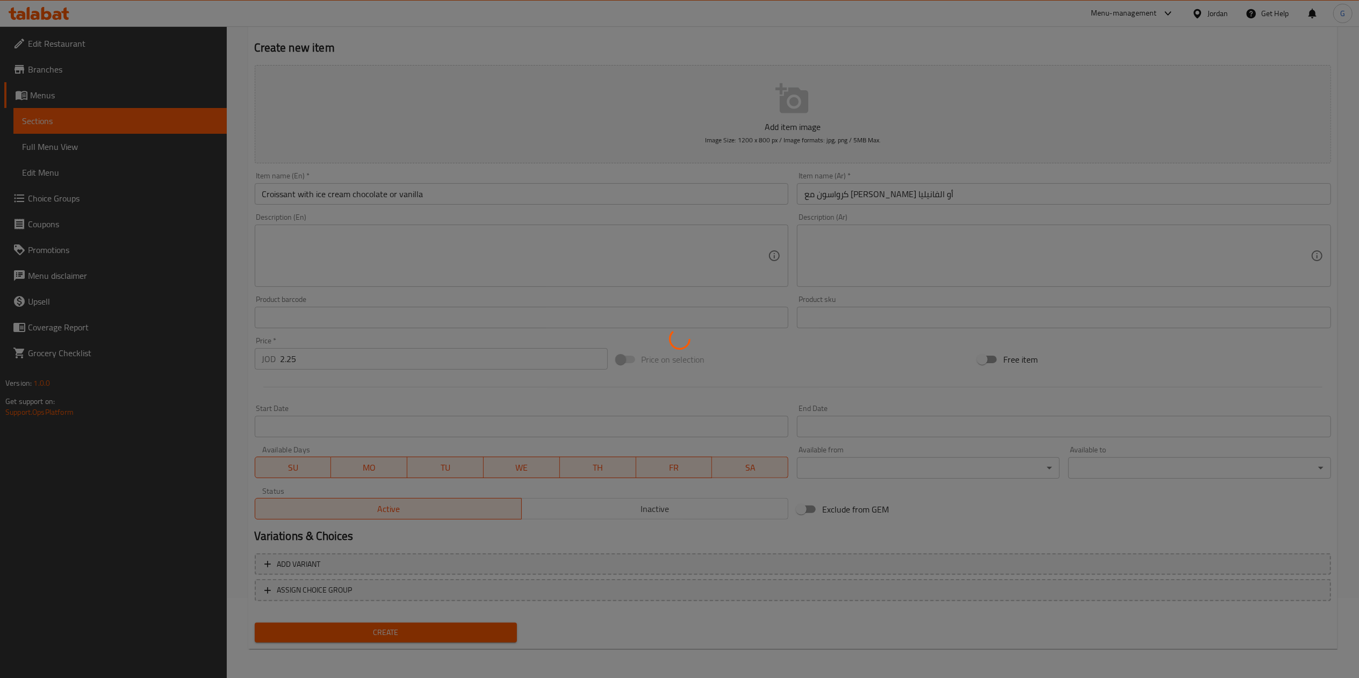
click at [435, 630] on div at bounding box center [679, 339] width 1359 height 678
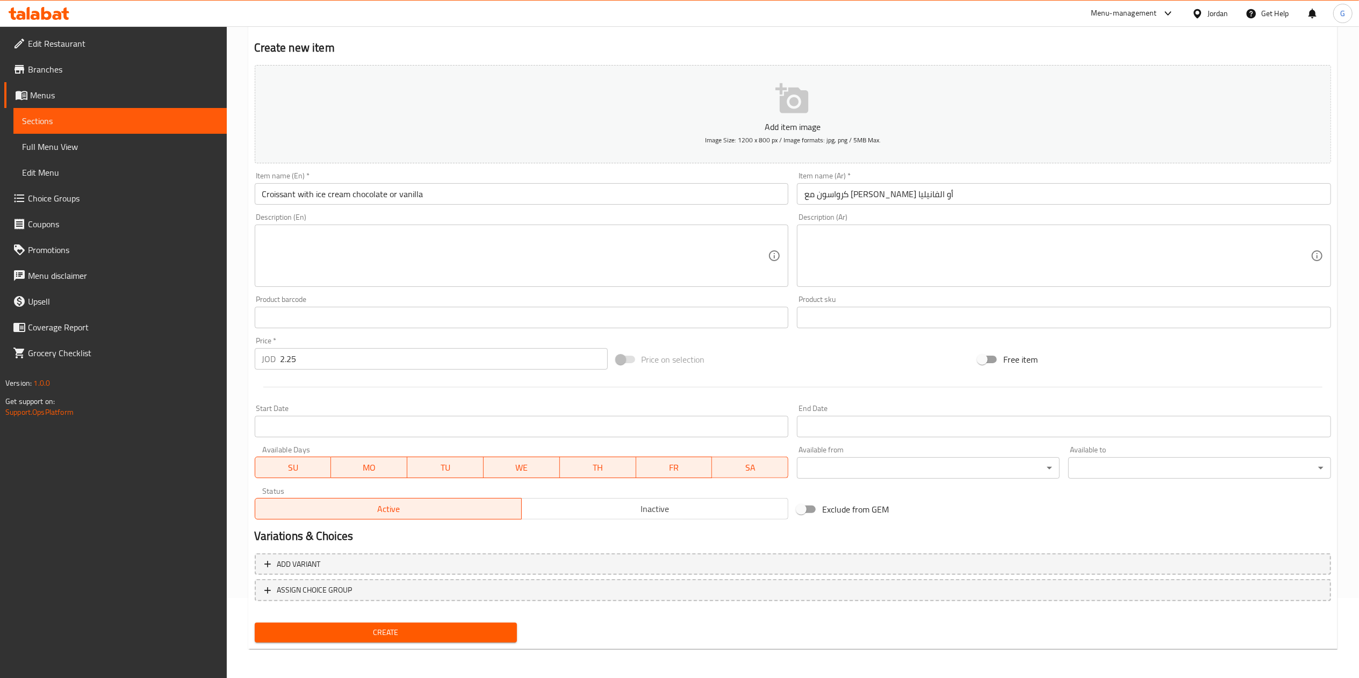
click at [435, 630] on div "Home / Restaurants management / Menus / Sections / item / create Sweets section…" at bounding box center [792, 313] width 1089 height 690
click at [435, 630] on span "Create" at bounding box center [386, 632] width 246 height 13
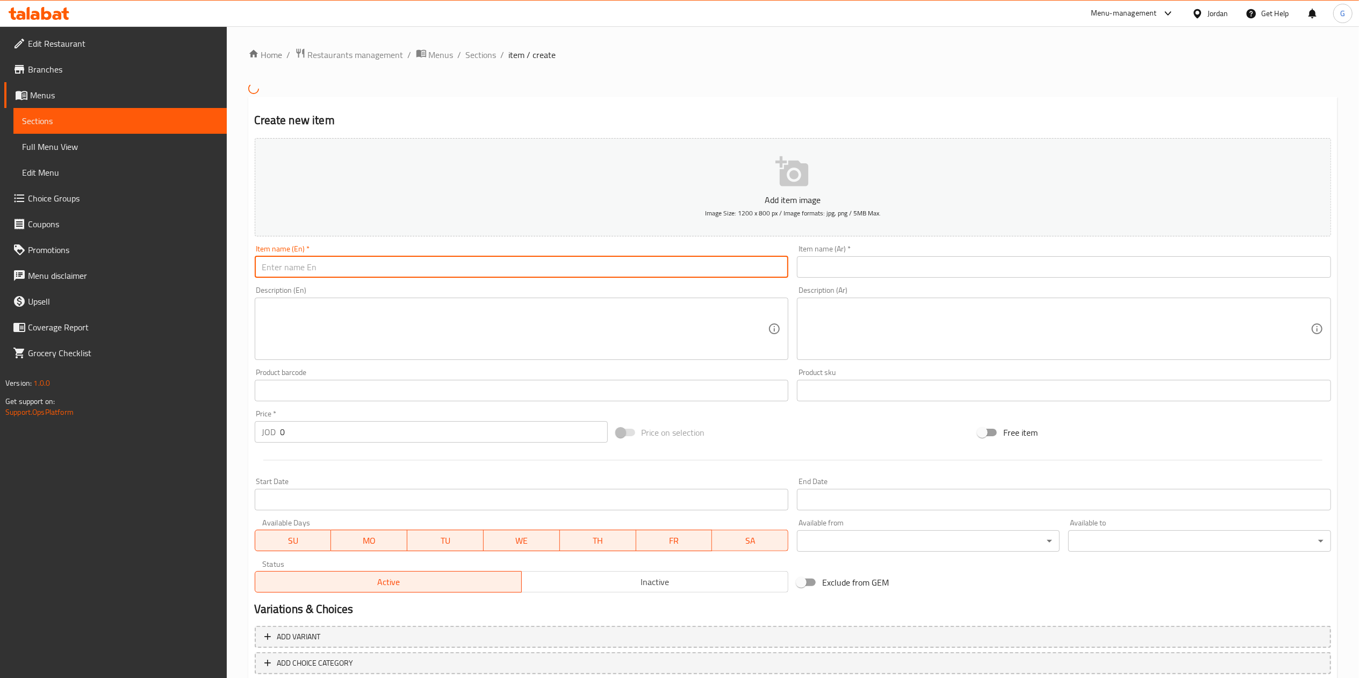
click at [519, 261] on input "text" at bounding box center [522, 266] width 534 height 21
paste input "Croissant with ice cream chocolate or vanilla"
type input "Croissant with ice cream chocolate or vanilla"
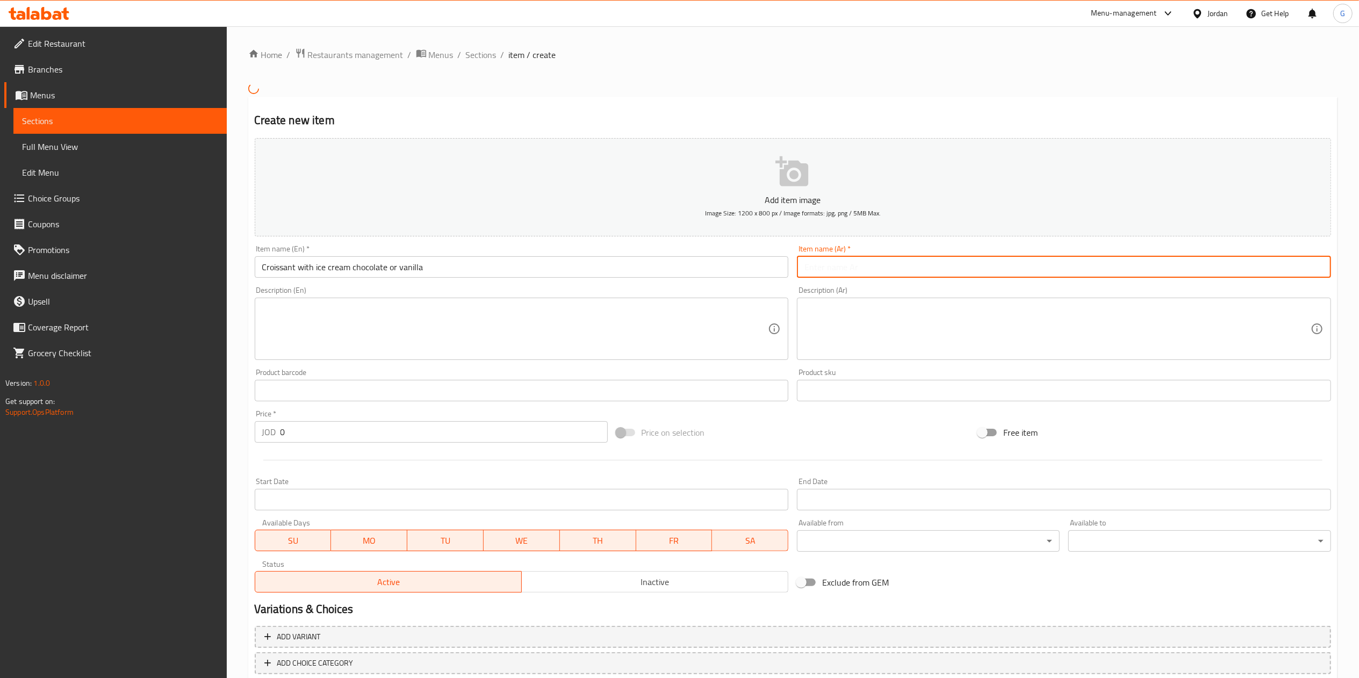
paste input "كرواسون مع [PERSON_NAME] أو الفانيليا"
click at [886, 271] on input "كرواسون مع [PERSON_NAME] أو الفانيليا" at bounding box center [1064, 266] width 534 height 21
type input "كرواسون مع [PERSON_NAME] أو الفانيليا"
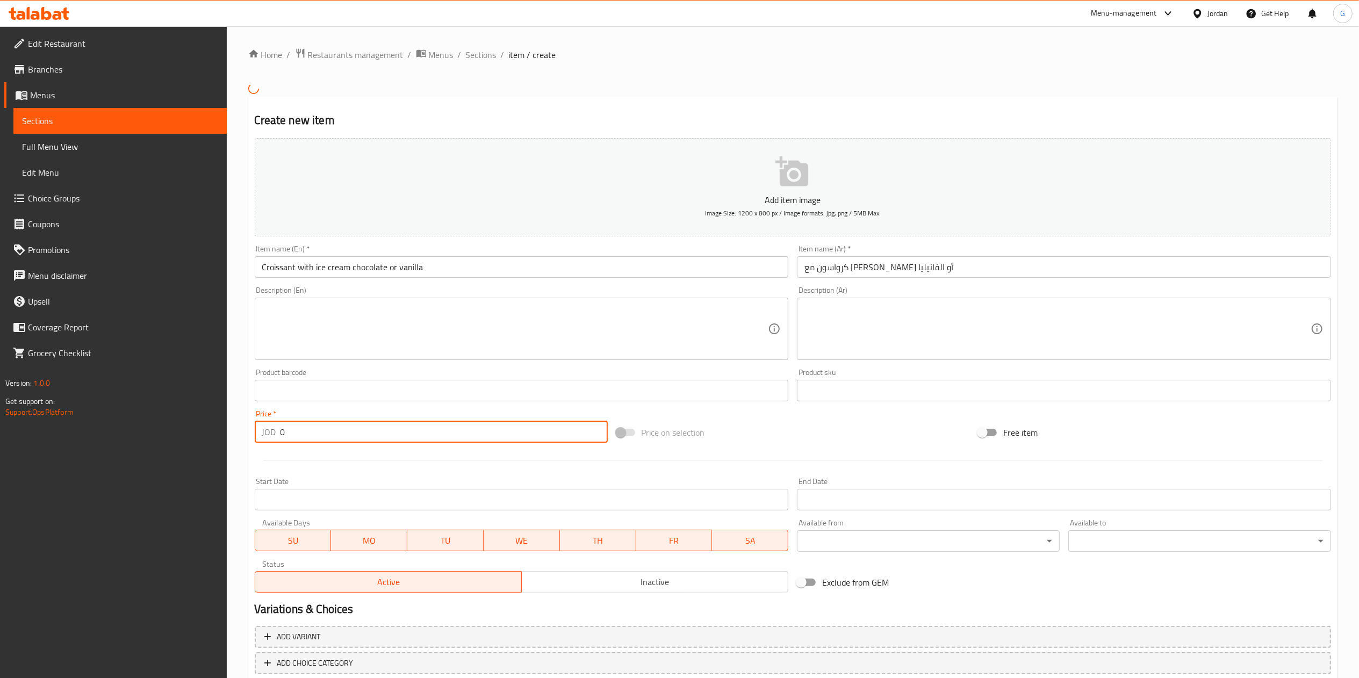
click at [356, 431] on input "0" at bounding box center [444, 431] width 327 height 21
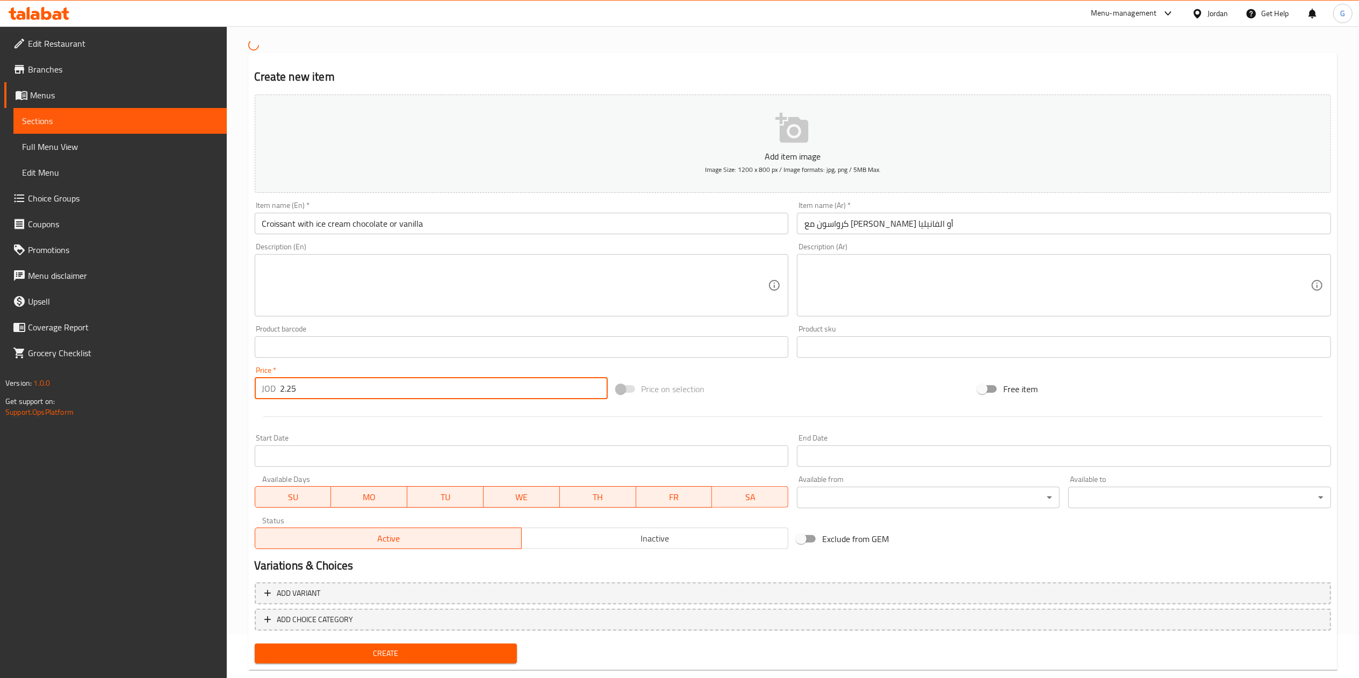
scroll to position [64, 0]
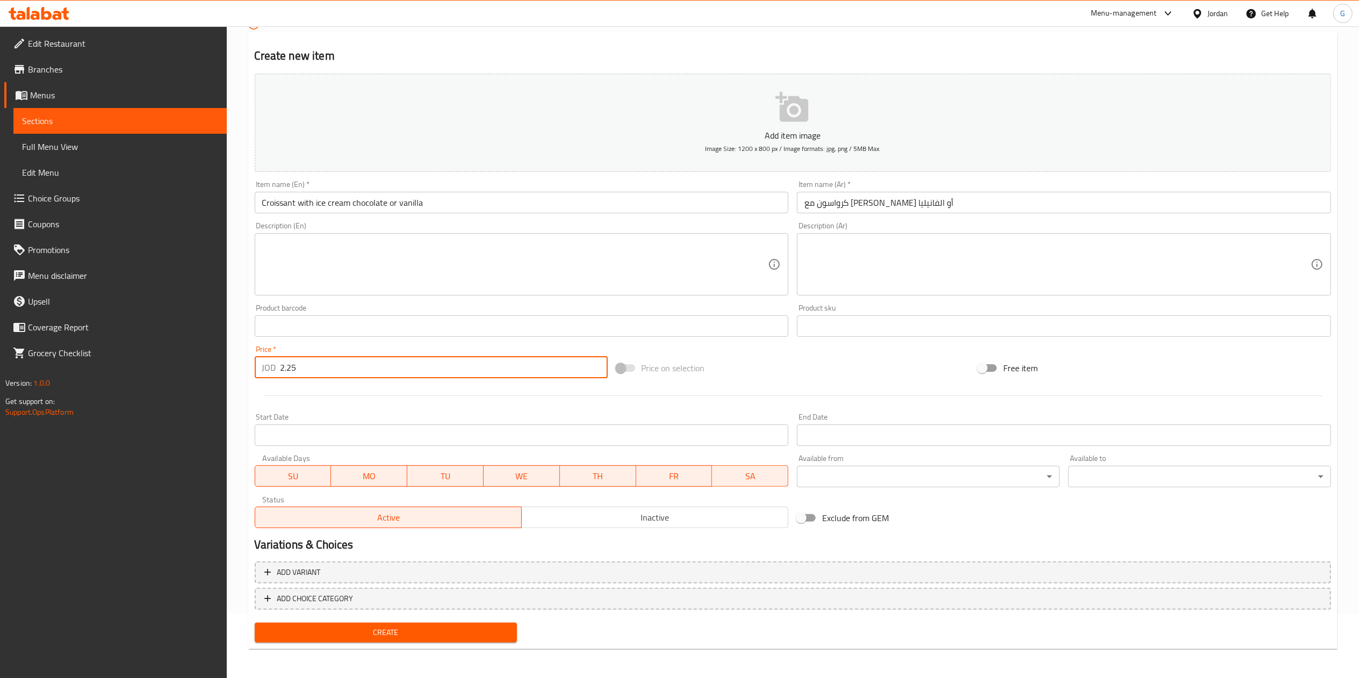
type input "2.25"
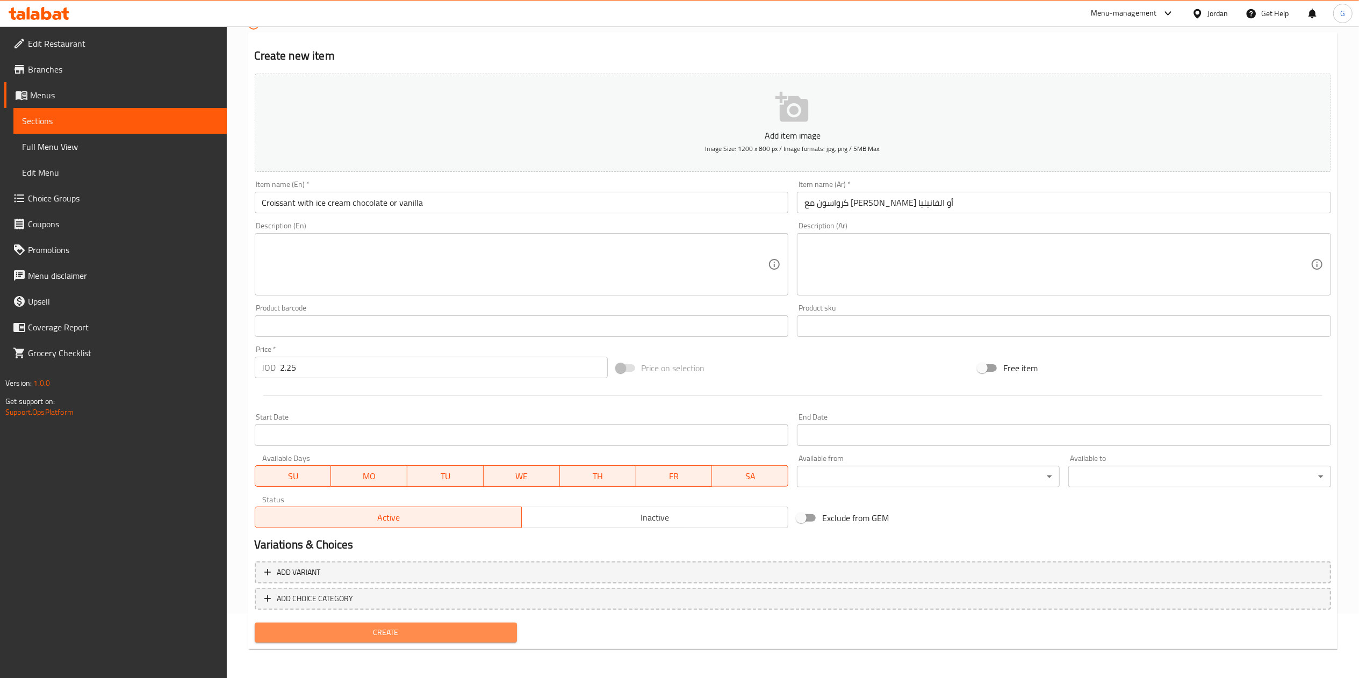
click at [428, 626] on span "Create" at bounding box center [386, 632] width 246 height 13
drag, startPoint x: 476, startPoint y: 620, endPoint x: 475, endPoint y: 634, distance: 13.4
click at [475, 634] on div "Create" at bounding box center [385, 633] width 271 height 28
click at [475, 634] on span "Create" at bounding box center [386, 632] width 246 height 13
click at [475, 634] on div at bounding box center [679, 339] width 1359 height 678
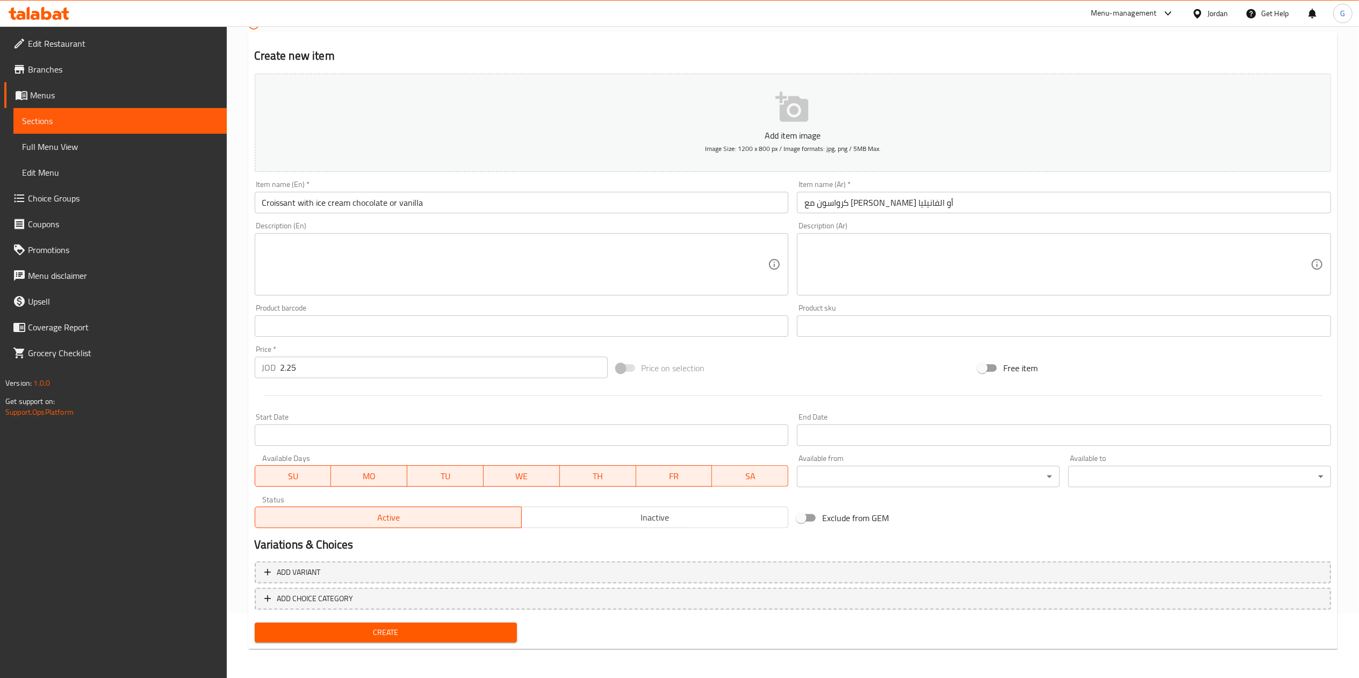
click at [475, 634] on div "Home / Restaurants management / Menus / Sections / item / create Create new ite…" at bounding box center [792, 320] width 1089 height 674
click at [475, 634] on span "Create" at bounding box center [386, 632] width 246 height 13
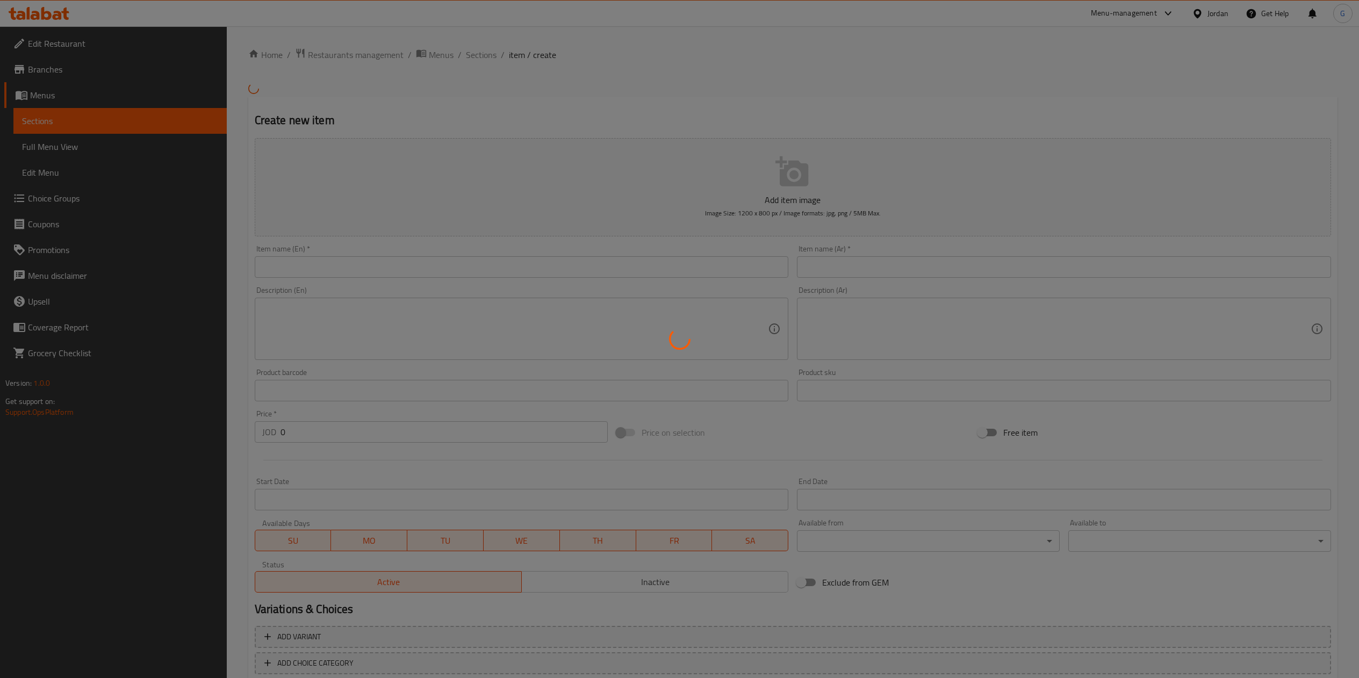
scroll to position [64, 0]
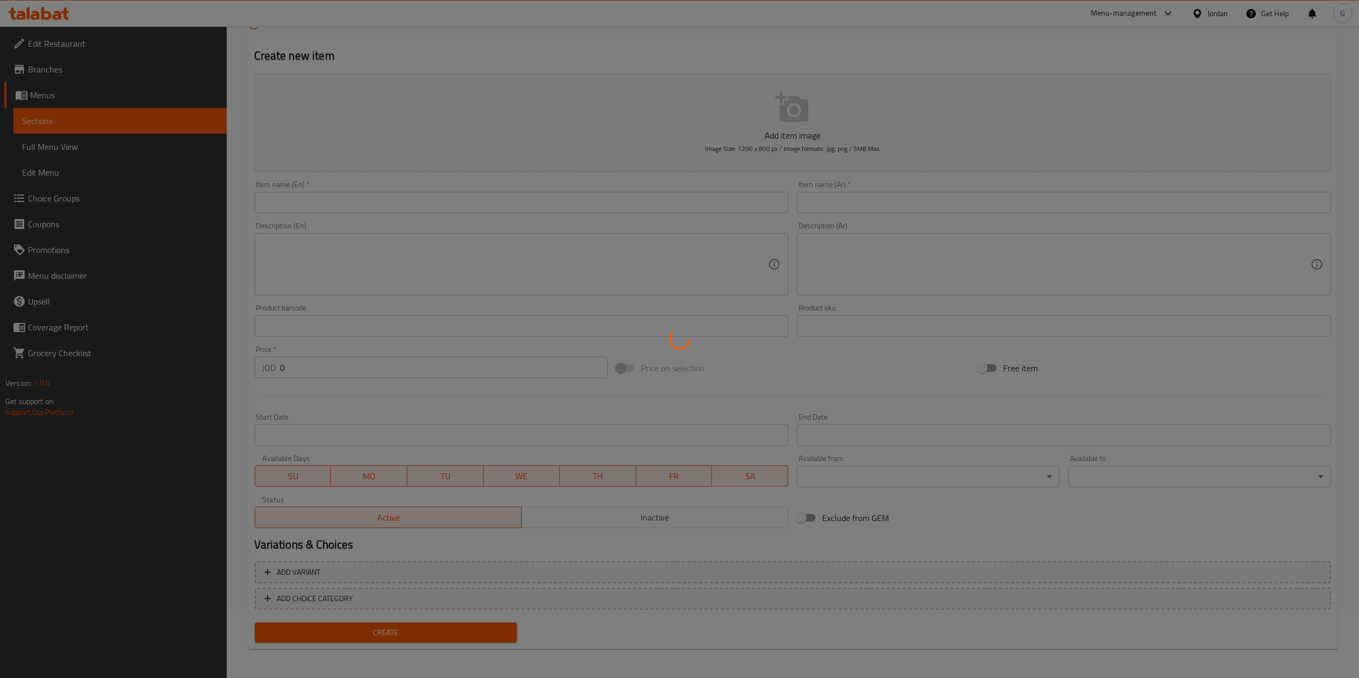
click at [284, 202] on div at bounding box center [679, 339] width 1359 height 678
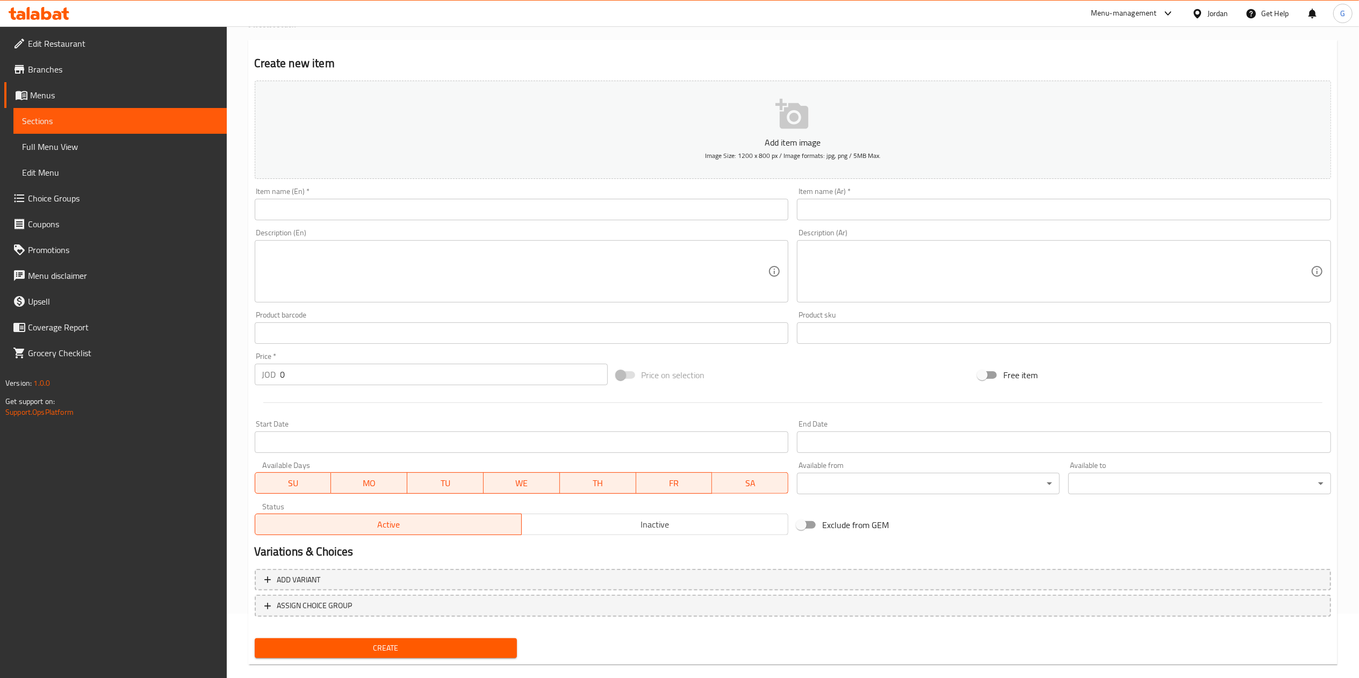
click at [335, 217] on div "Home / Restaurants management / Menus / Sections / item / create Sweets section…" at bounding box center [792, 328] width 1089 height 690
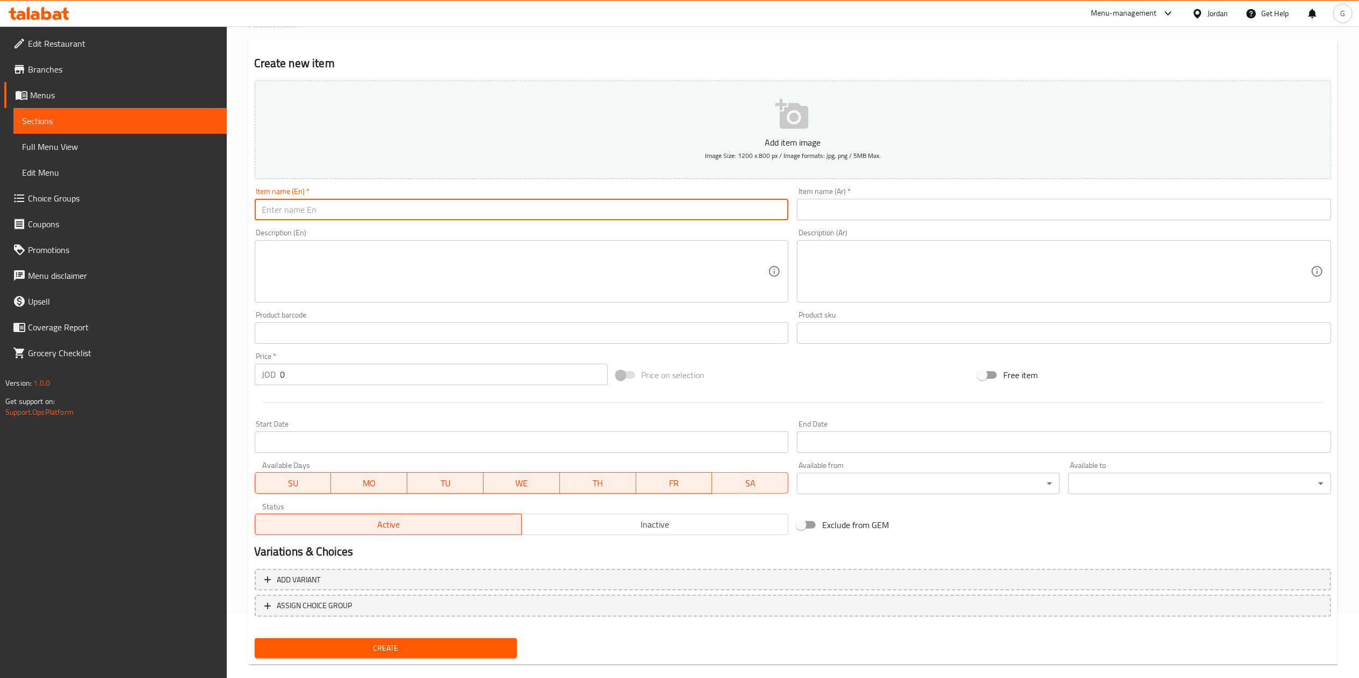
click at [335, 217] on input "text" at bounding box center [522, 209] width 534 height 21
paste input "كرواسون مع [PERSON_NAME] أو الفانيليا"
type input "كرواسون مع [PERSON_NAME] أو الفانيليا"
paste input "كرواسون مع [PERSON_NAME] أو الفانيليا"
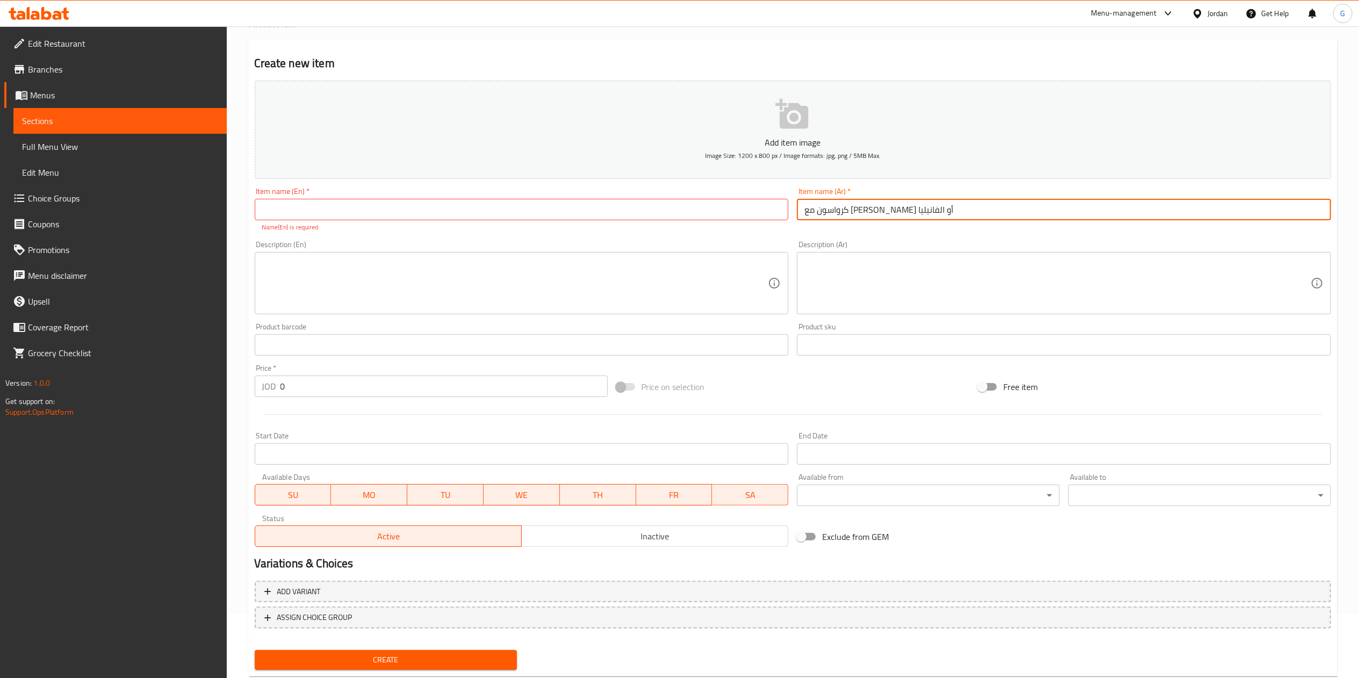
click at [893, 208] on input "كرواسون مع [PERSON_NAME] أو الفانيليا" at bounding box center [1064, 209] width 534 height 21
type input "كرواسون مع [PERSON_NAME] أو الفانيليا"
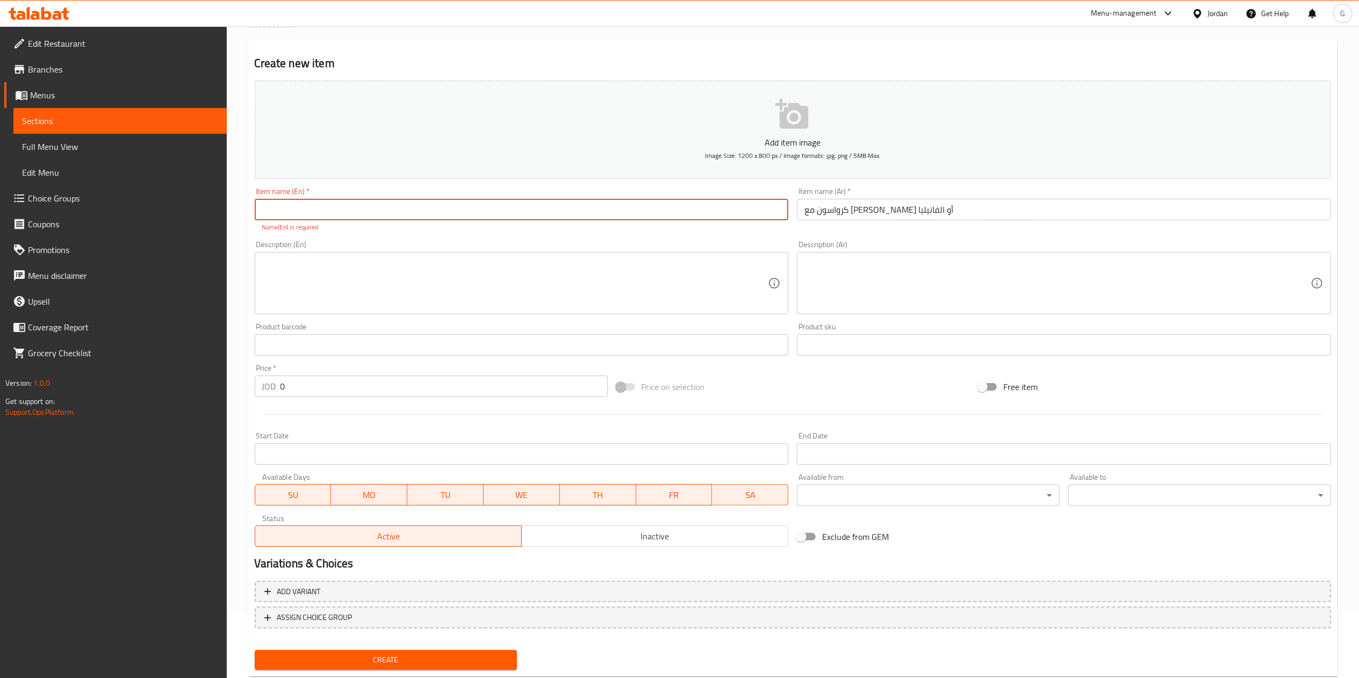
paste input "Croissant with ice cream chocolate or vanilla"
click at [375, 213] on input "Croissant with ice cream chocolate or vanilla" at bounding box center [522, 209] width 534 height 21
type input "Croissant with ice cream chocolate or vanilla"
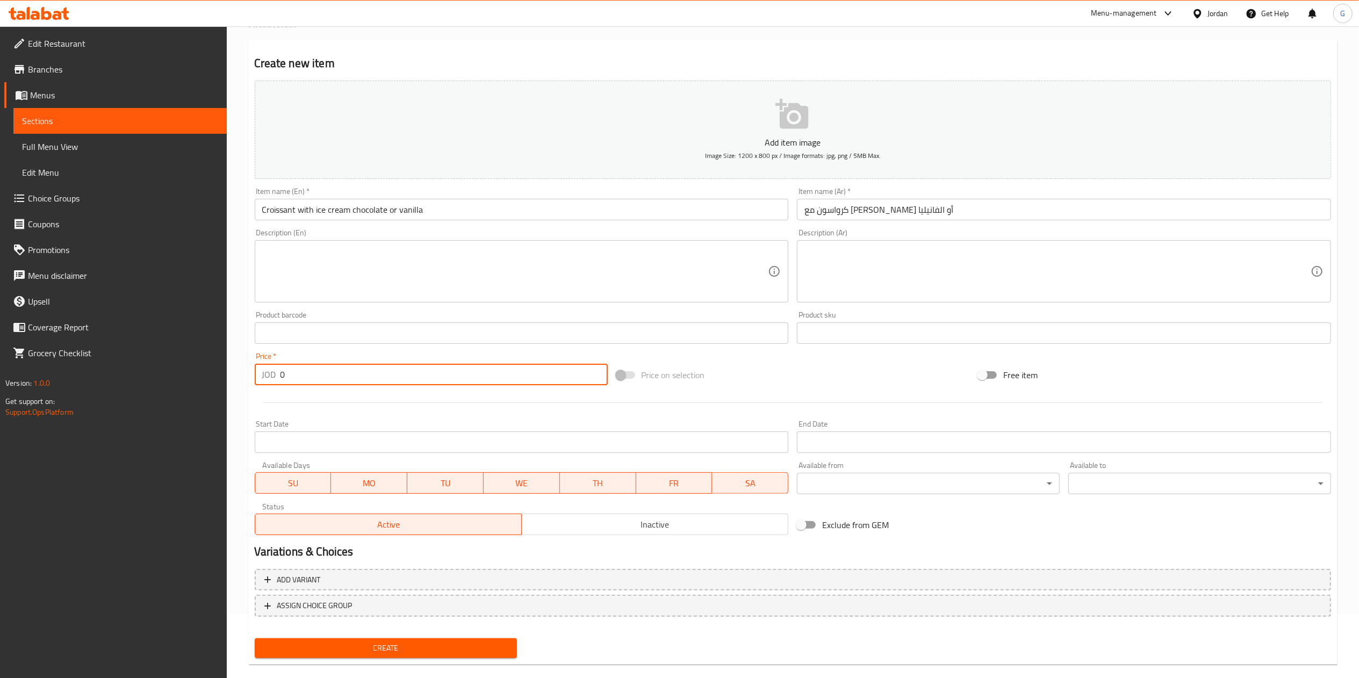
click at [313, 389] on div "Price   * JOD 0 Price *" at bounding box center [431, 368] width 362 height 41
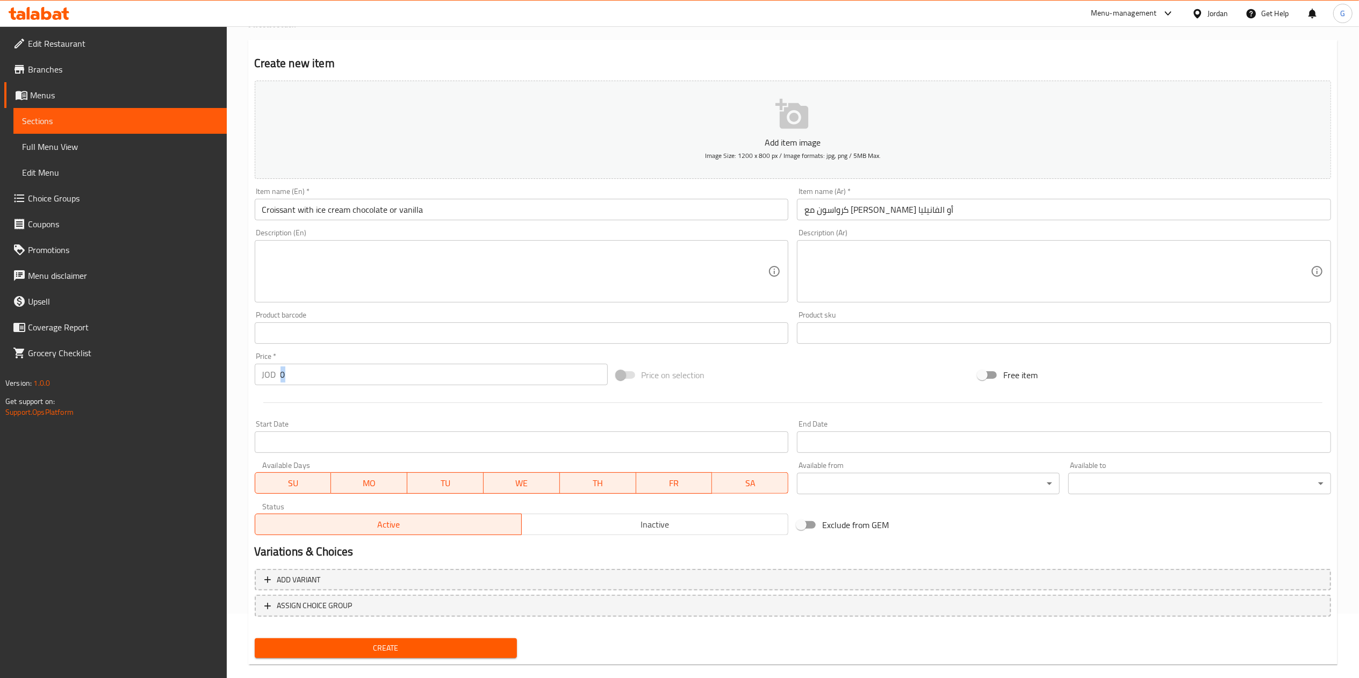
click at [313, 389] on div "Price   * JOD 0 Price *" at bounding box center [431, 368] width 362 height 41
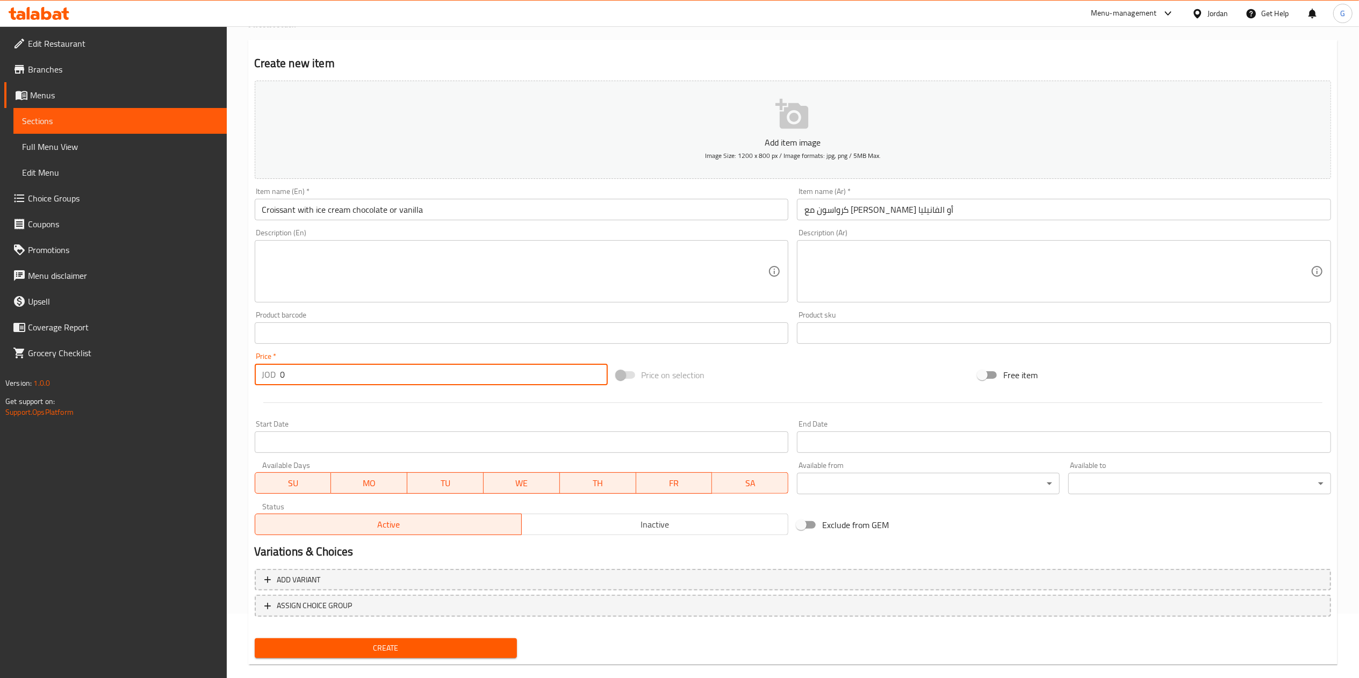
click at [301, 382] on input "0" at bounding box center [444, 374] width 327 height 21
click at [301, 382] on input "number" at bounding box center [444, 374] width 327 height 21
type input "2.25"
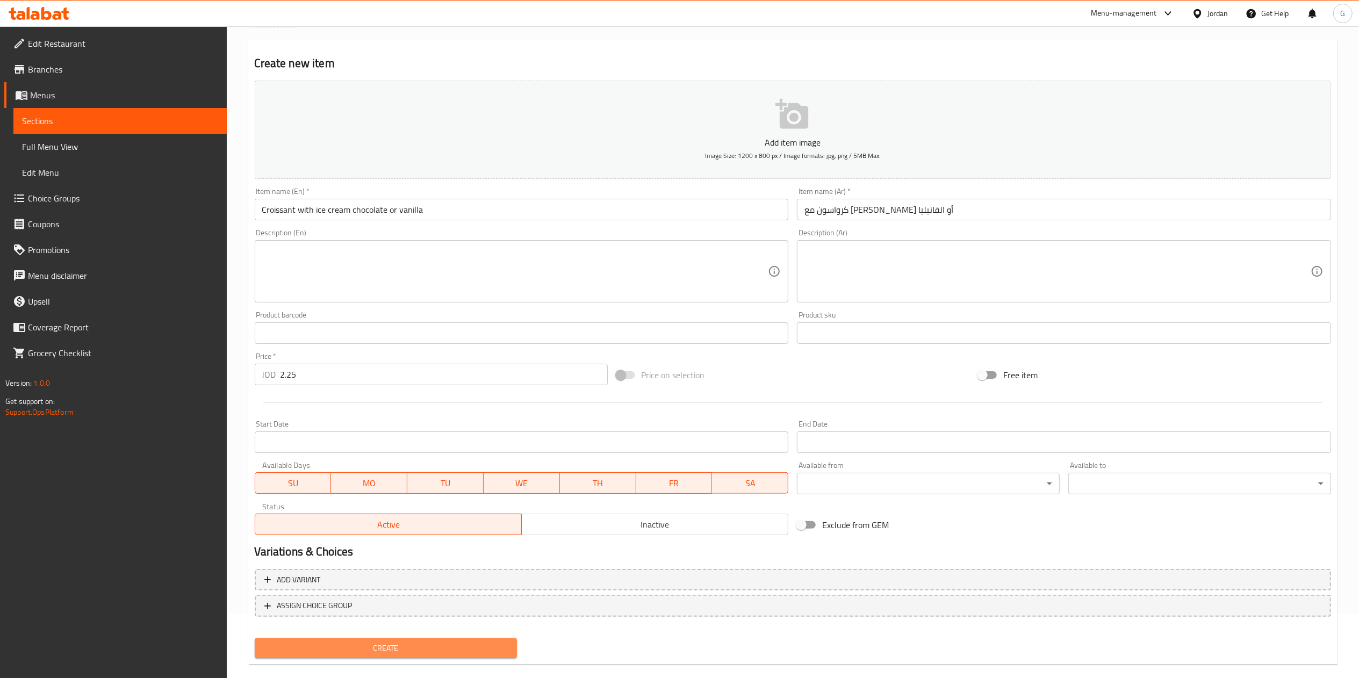
click at [452, 653] on span "Create" at bounding box center [386, 648] width 246 height 13
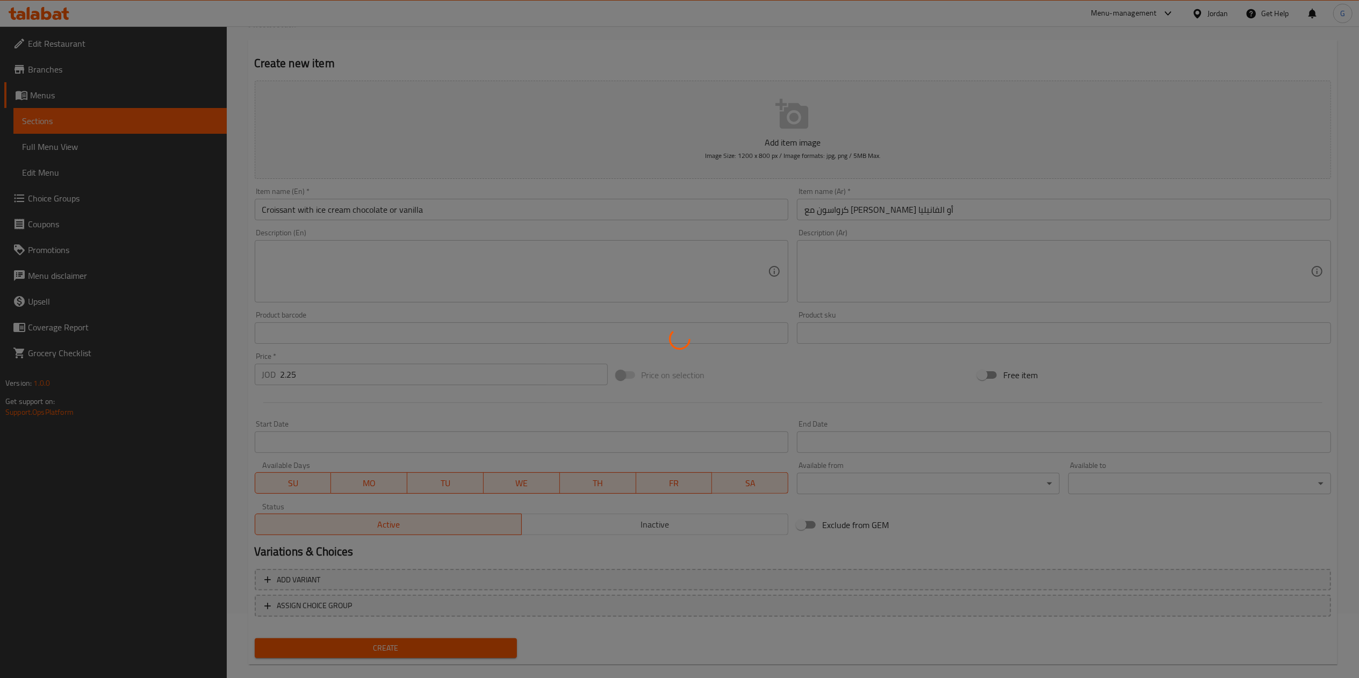
type input "0"
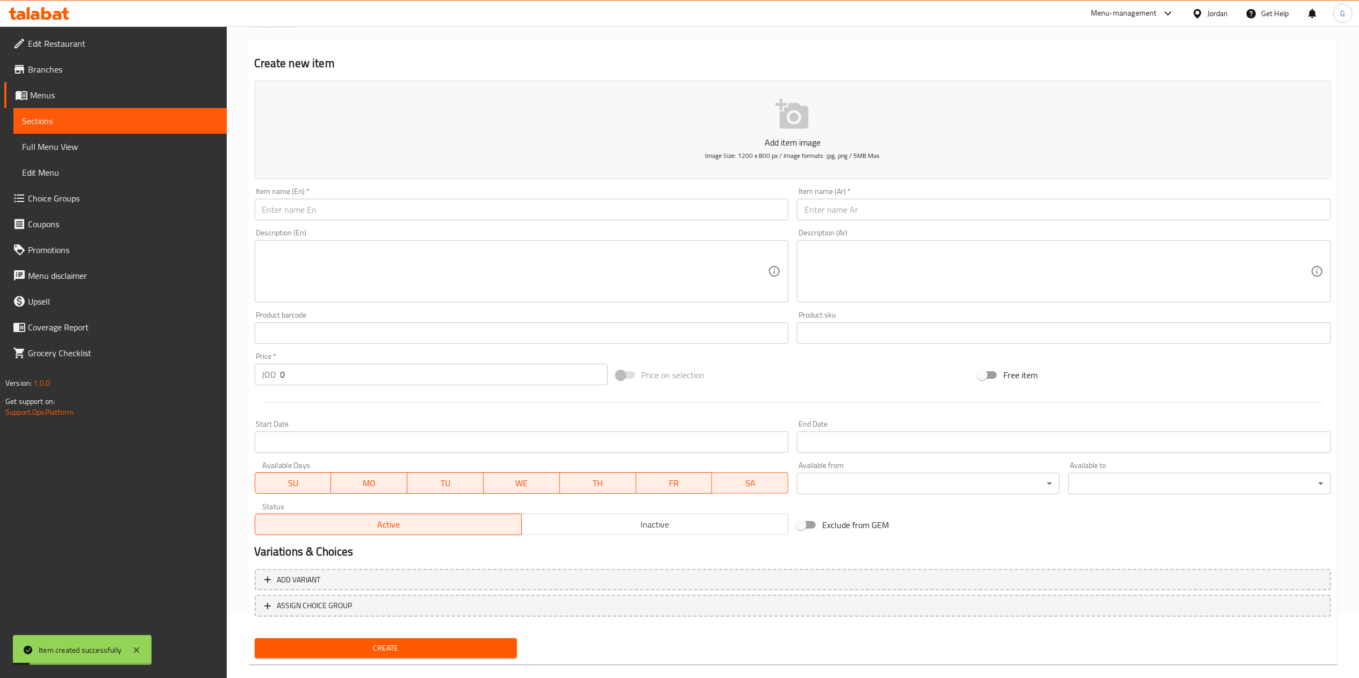
scroll to position [0, 0]
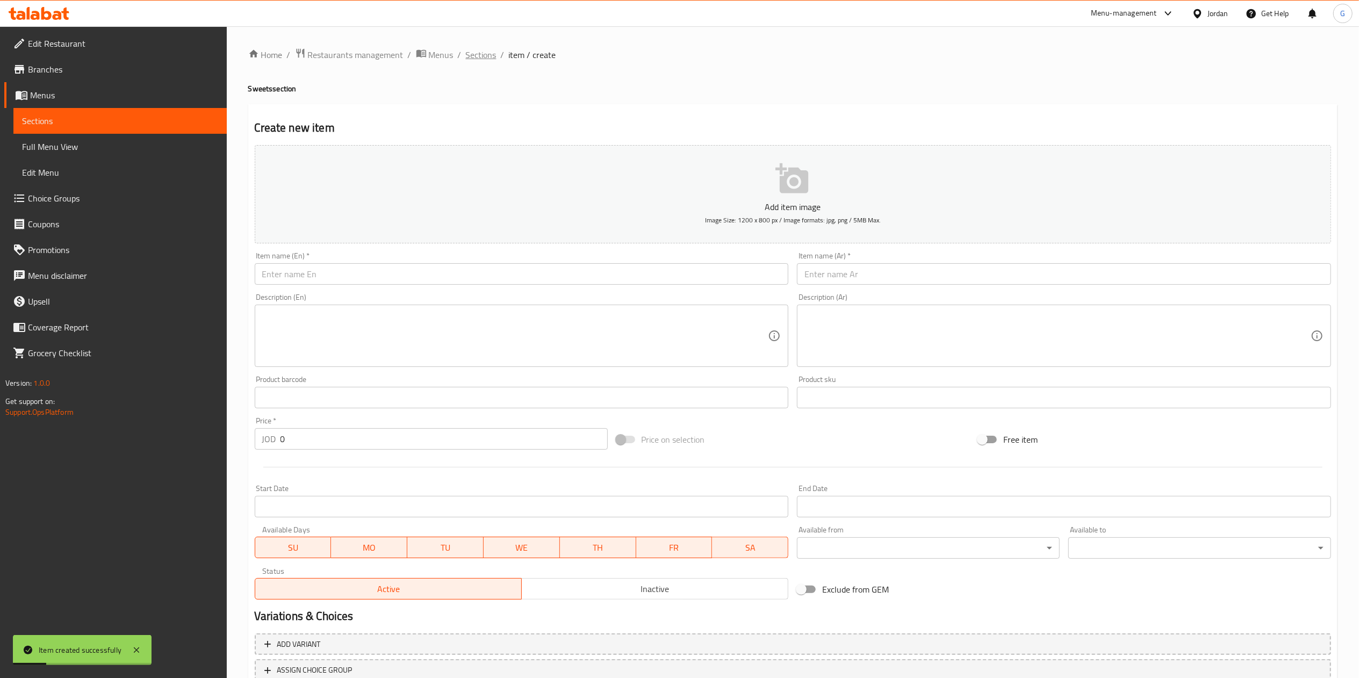
click at [492, 49] on span "Sections" at bounding box center [481, 54] width 31 height 13
